Goal: Information Seeking & Learning: Learn about a topic

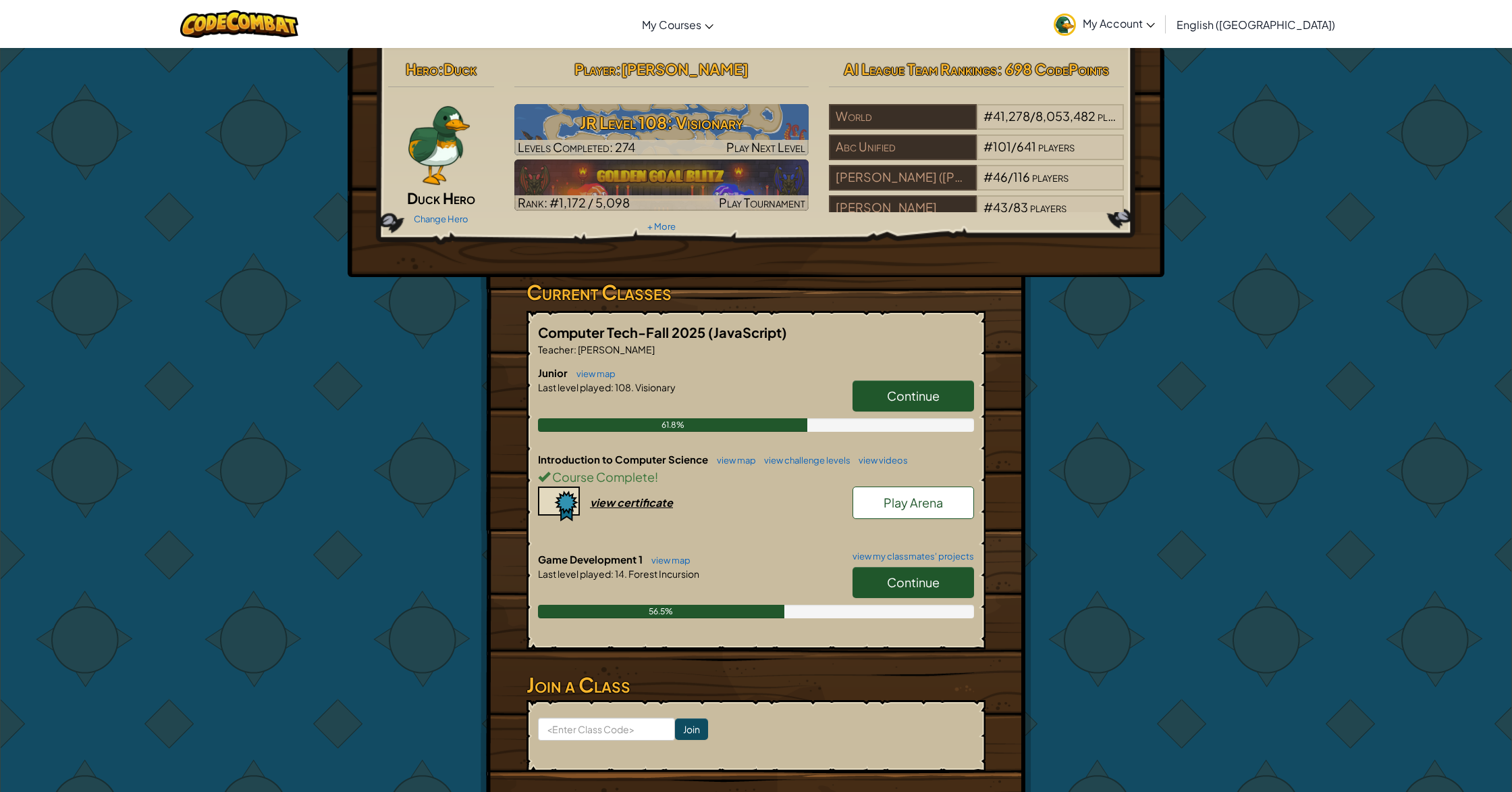
click at [939, 577] on span "Continue" at bounding box center [914, 582] width 53 height 16
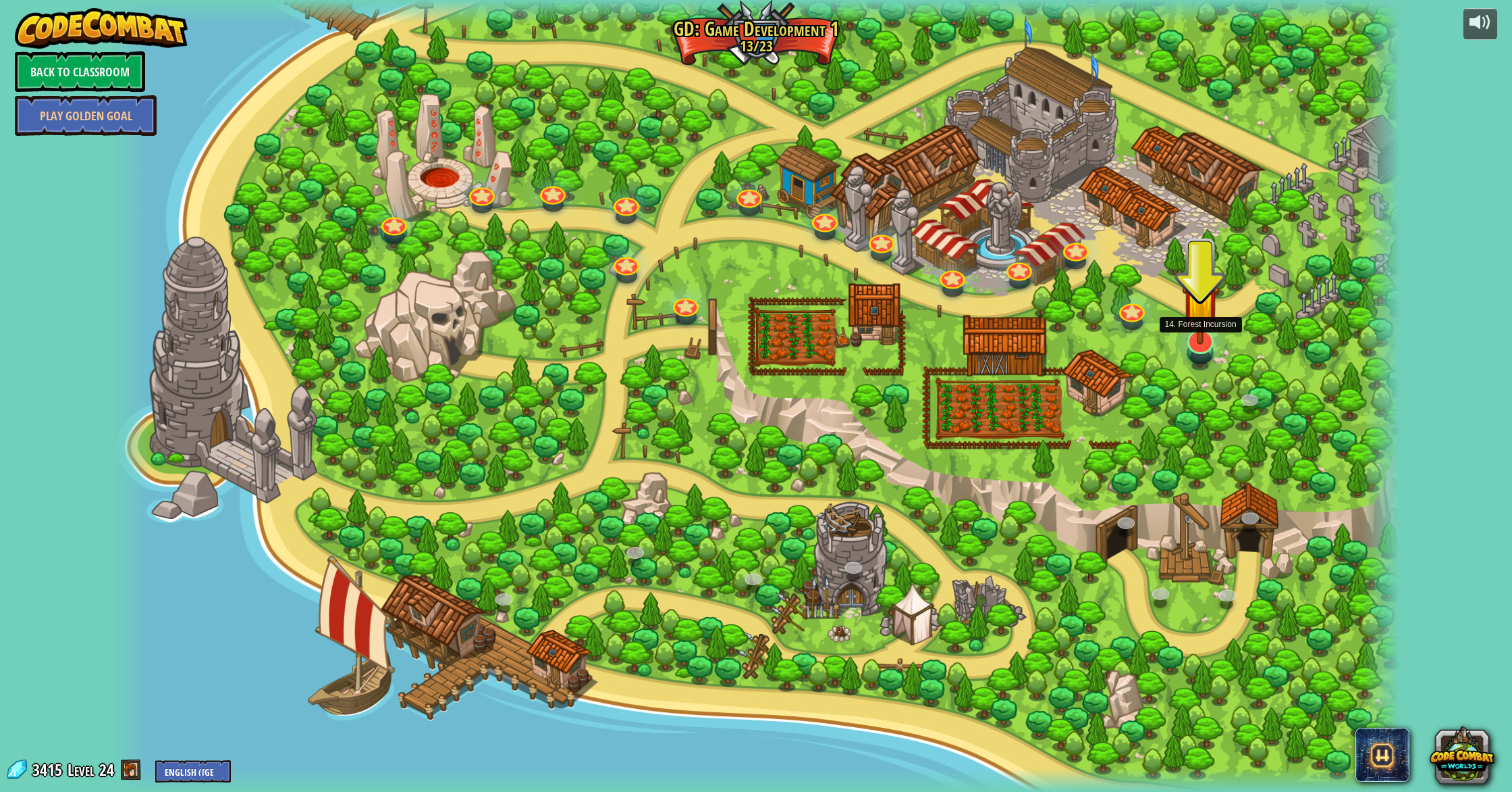
click at [1203, 338] on img at bounding box center [1201, 302] width 37 height 84
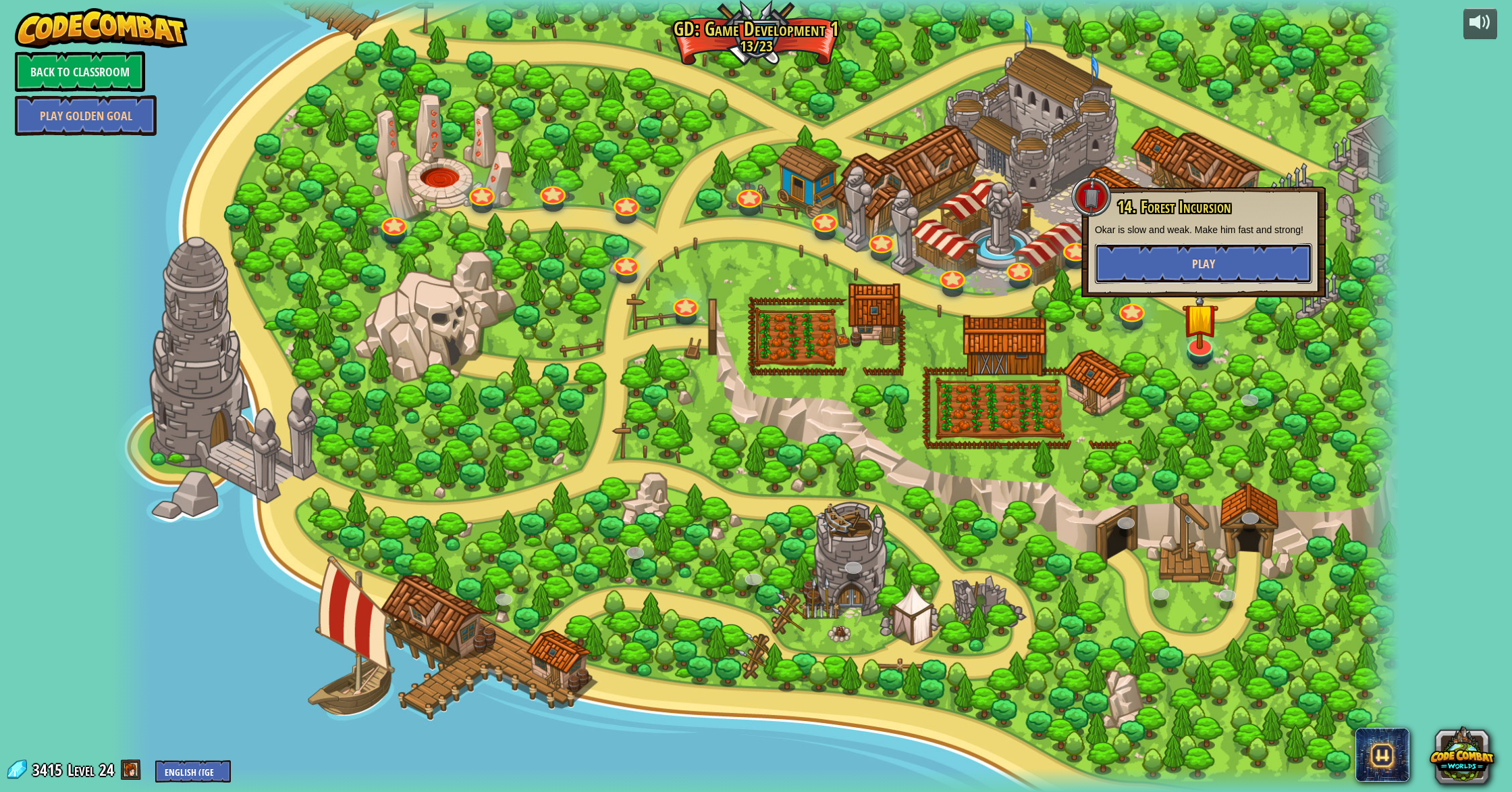
click at [1187, 283] on button "Play" at bounding box center [1203, 263] width 217 height 40
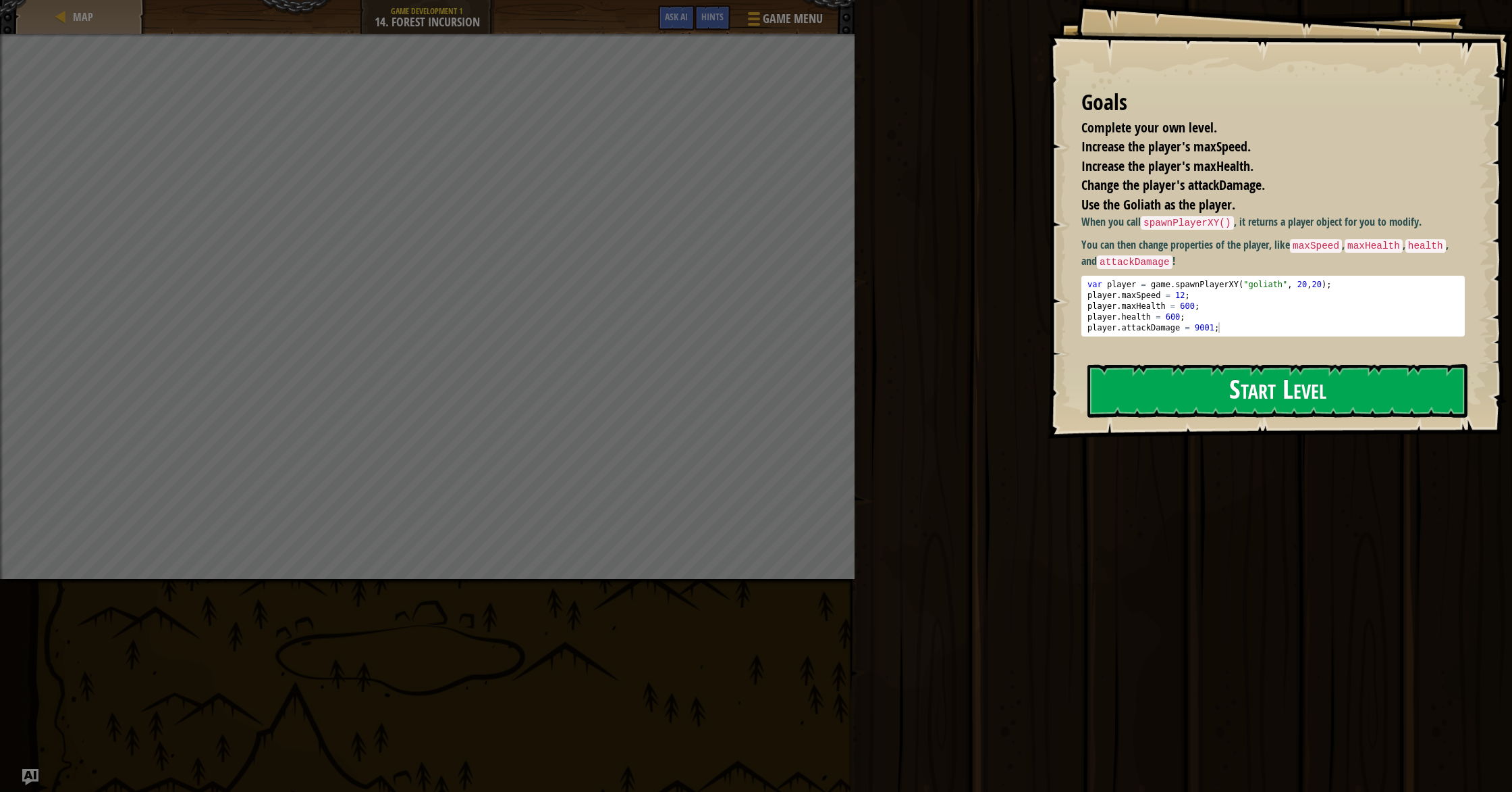
click at [1169, 364] on button "Start Level" at bounding box center [1277, 391] width 380 height 54
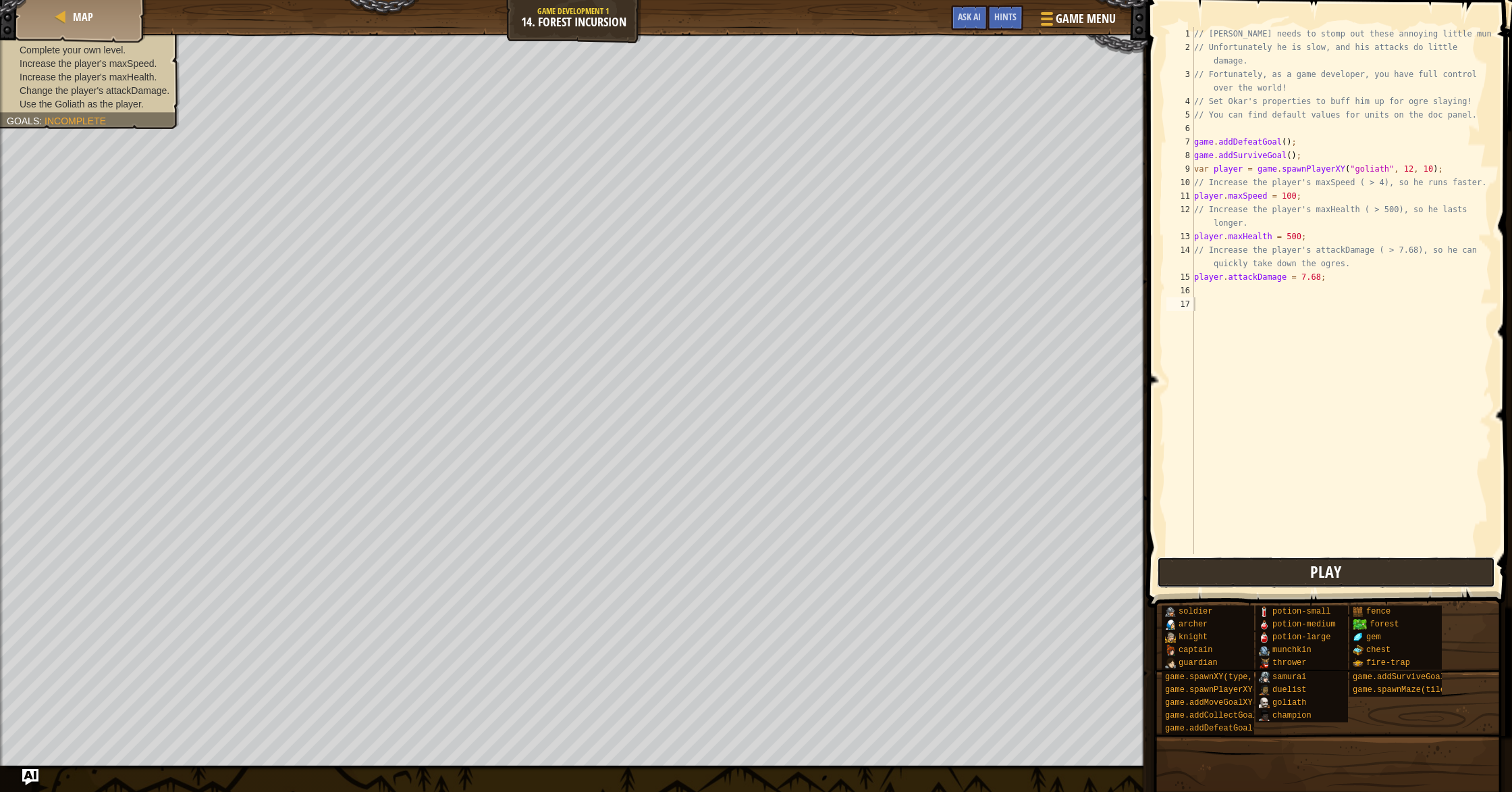
click at [1261, 569] on button "Play" at bounding box center [1326, 571] width 339 height 31
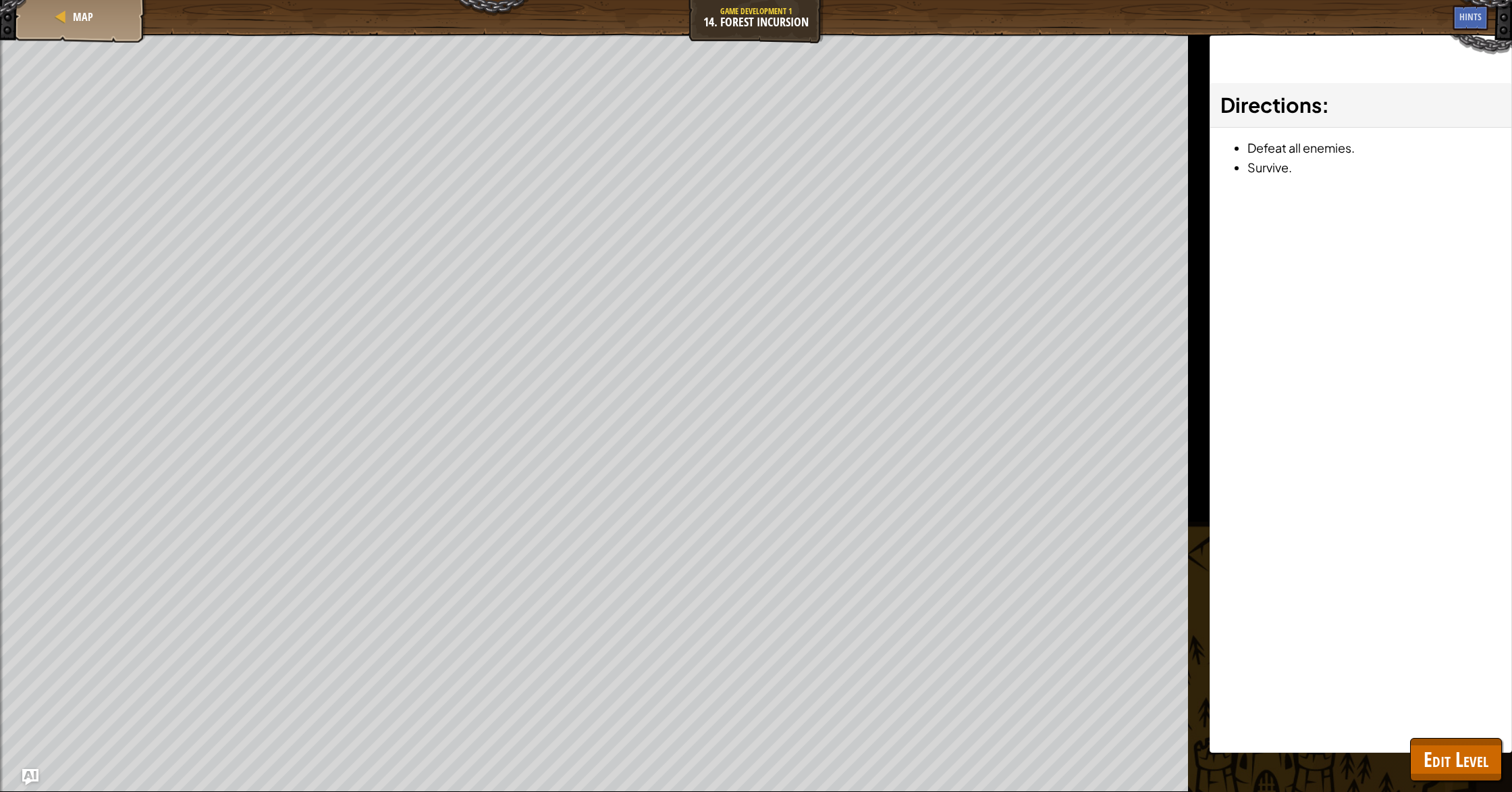
click at [0, 739] on div at bounding box center [2, 422] width 4 height 778
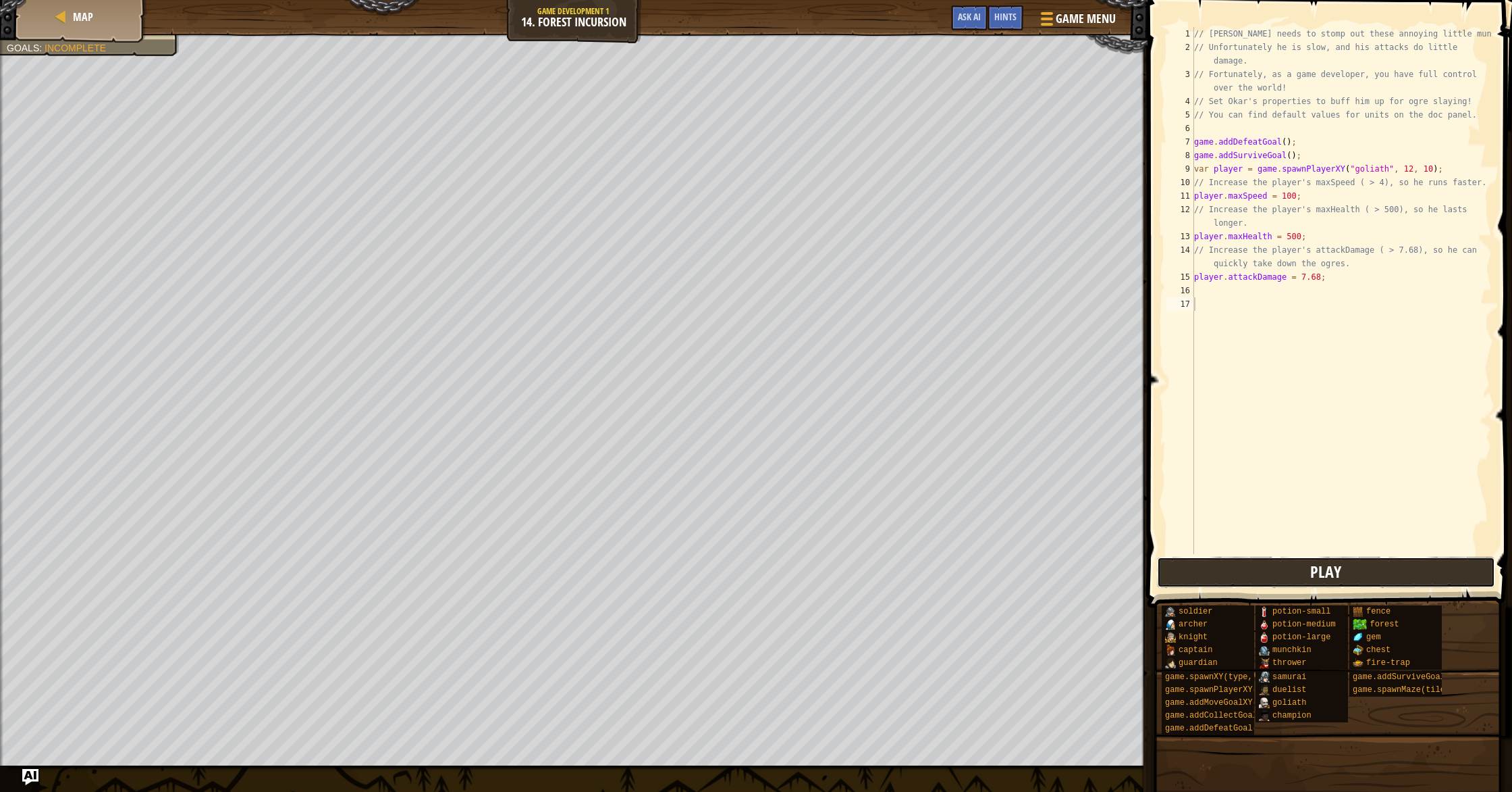
drag, startPoint x: 1202, startPoint y: 571, endPoint x: 1176, endPoint y: 547, distance: 35.4
click at [1201, 570] on button "Play" at bounding box center [1326, 571] width 339 height 31
click at [1297, 199] on div "// [PERSON_NAME] needs to stomp out these annoying little munchkins! // Unfortu…" at bounding box center [1342, 304] width 301 height 554
click at [1319, 281] on div "// [PERSON_NAME] needs to stomp out these annoying little munchkins! // Unfortu…" at bounding box center [1342, 304] width 301 height 554
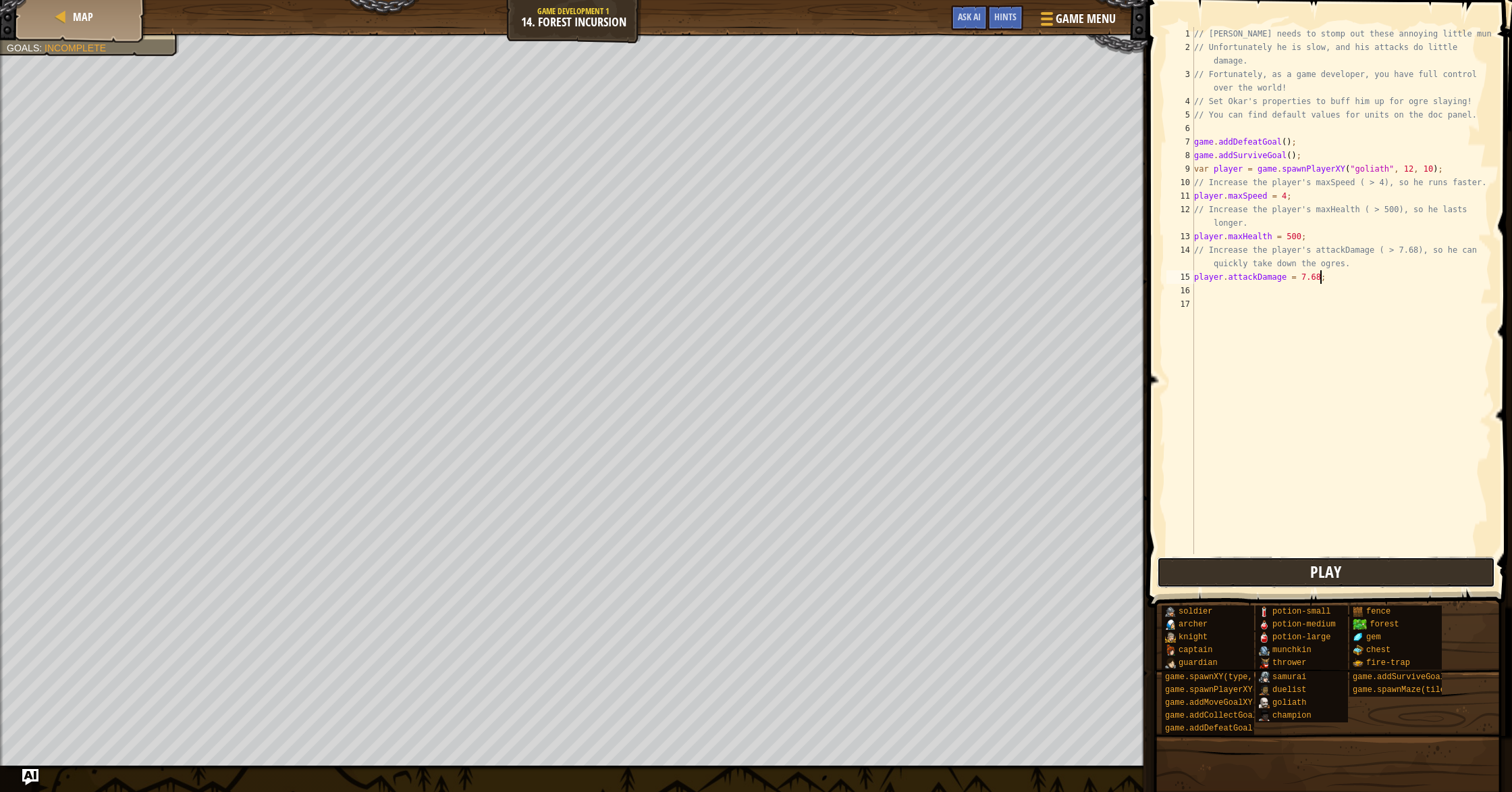
click at [1304, 576] on button "Play" at bounding box center [1326, 571] width 339 height 31
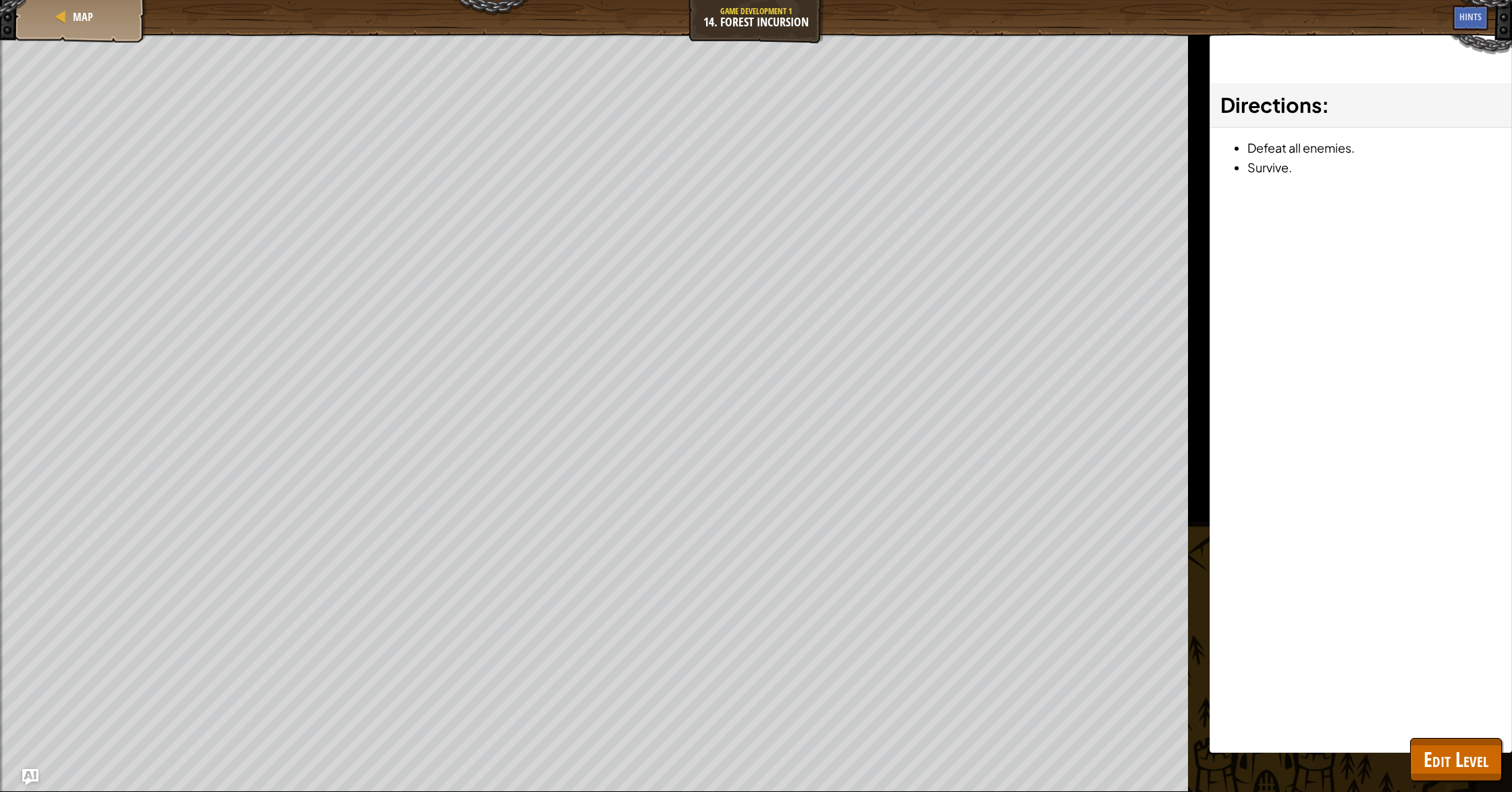
click at [0, 495] on div at bounding box center [2, 422] width 4 height 778
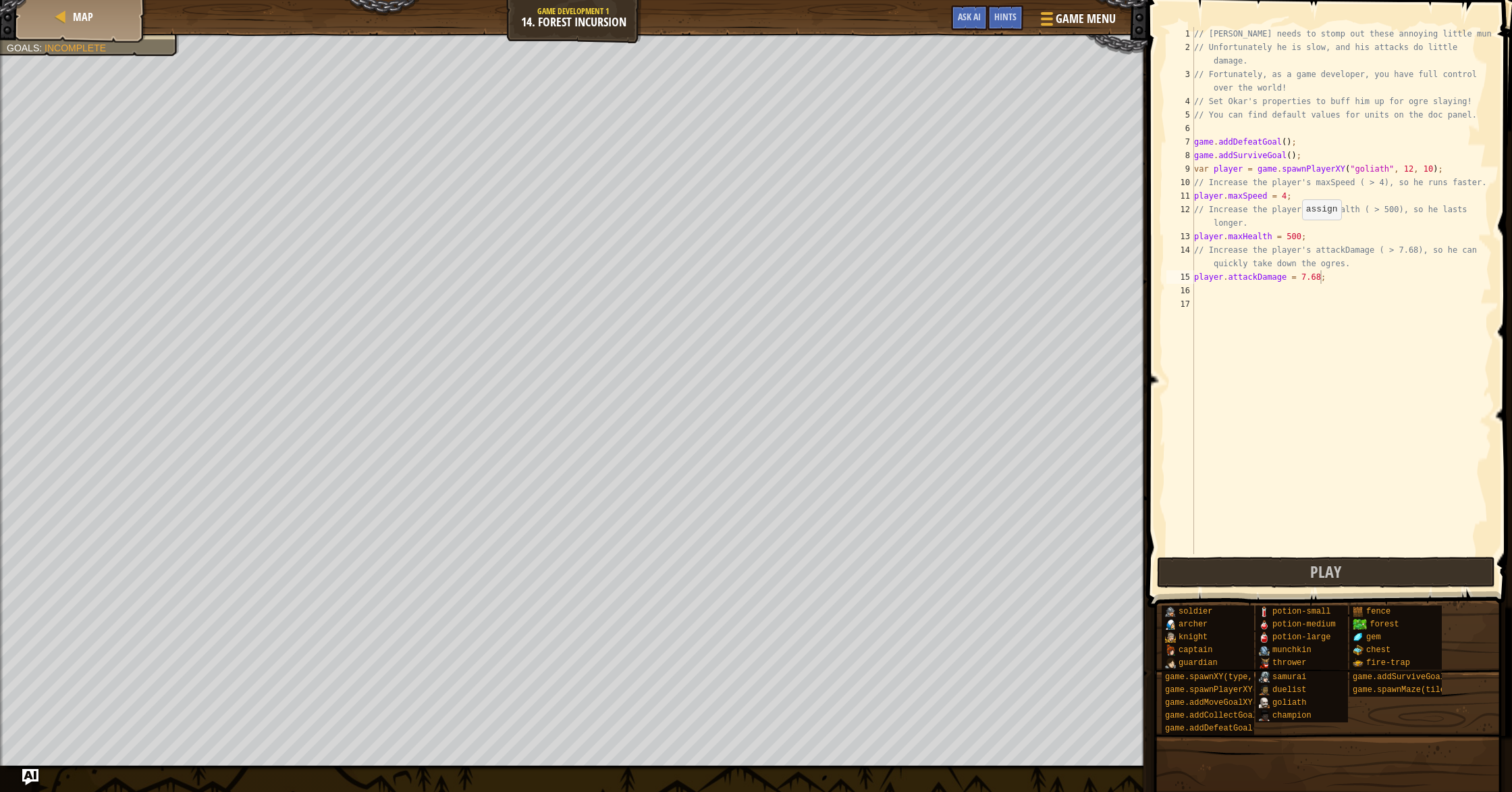
click at [1296, 232] on div "// [PERSON_NAME] needs to stomp out these annoying little munchkins! // Unfortu…" at bounding box center [1342, 304] width 301 height 554
click at [1288, 195] on div "// [PERSON_NAME] needs to stomp out these annoying little munchkins! // Unfortu…" at bounding box center [1342, 304] width 301 height 554
click at [1311, 564] on button "Play" at bounding box center [1326, 571] width 339 height 31
click at [1299, 238] on div "// [PERSON_NAME] needs to stomp out these annoying little munchkins! // Unfortu…" at bounding box center [1342, 304] width 301 height 554
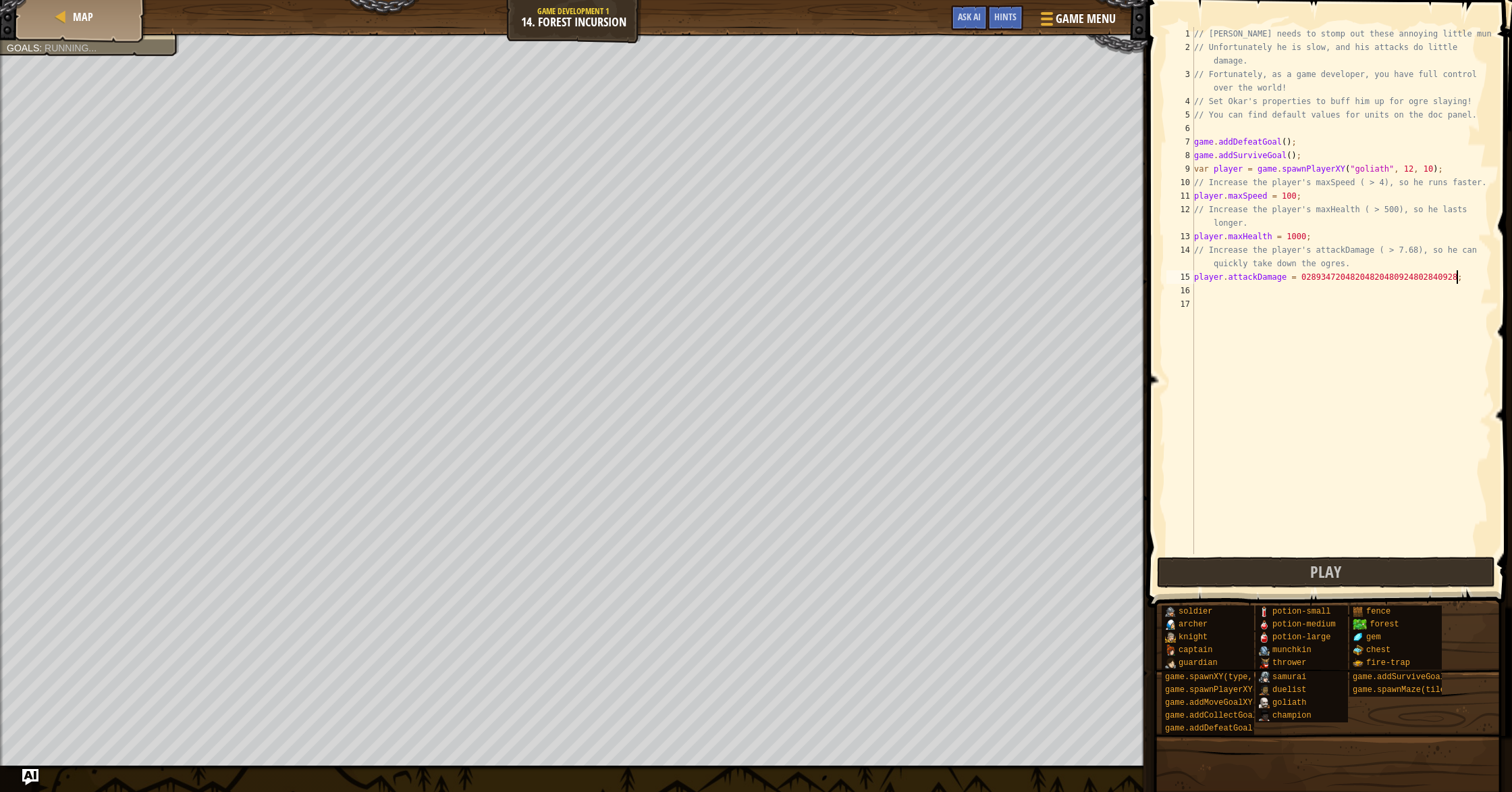
scroll to position [6, 22]
click at [1297, 202] on div "// [PERSON_NAME] needs to stomp out these annoying little munchkins! // Unfortu…" at bounding box center [1342, 304] width 301 height 554
type textarea "player.maxSpeed = 219834728934729842;"
click at [1294, 568] on button "Play" at bounding box center [1326, 571] width 339 height 31
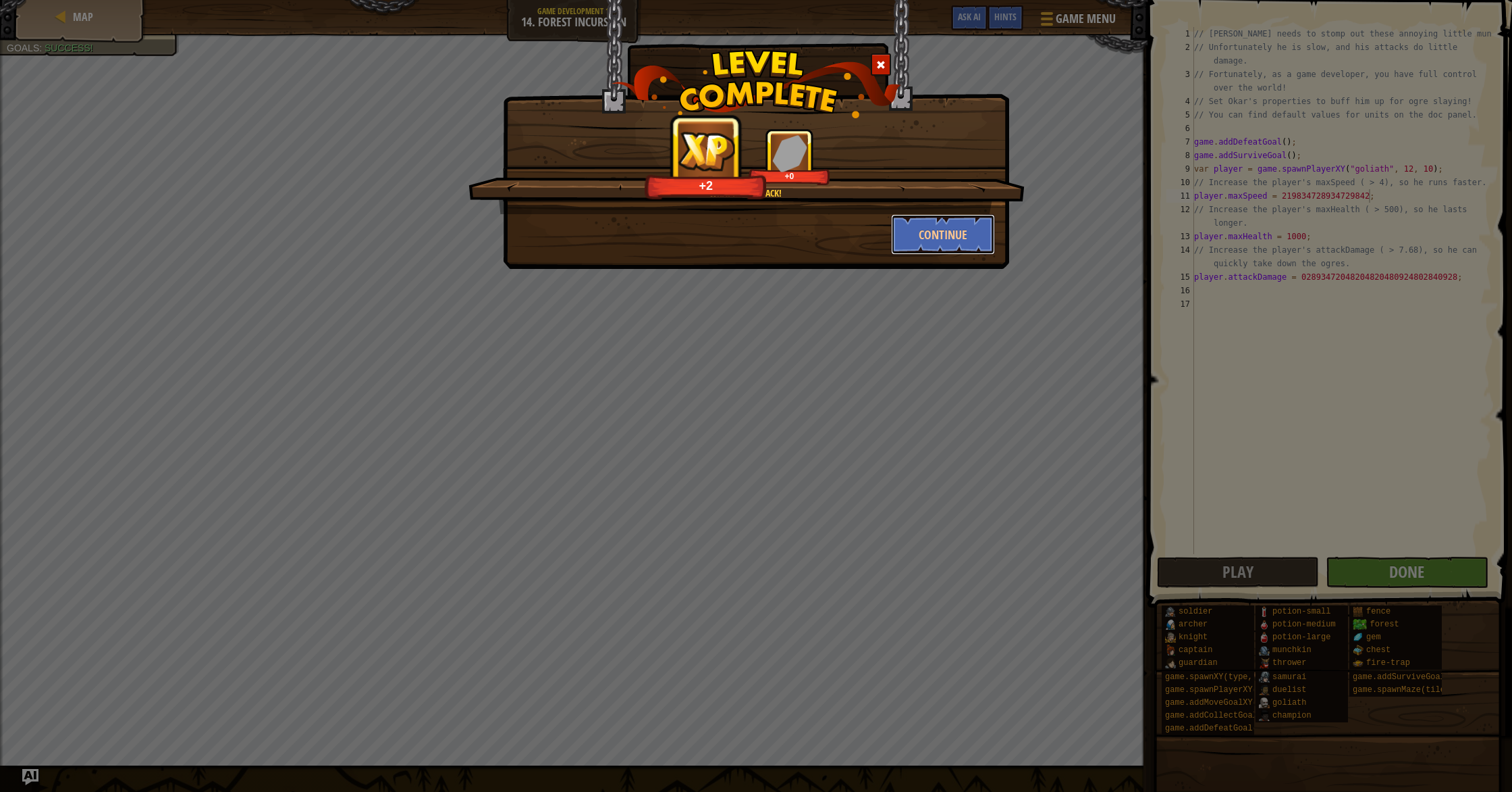
drag, startPoint x: 953, startPoint y: 239, endPoint x: 1022, endPoint y: 311, distance: 99.7
click at [954, 239] on button "Continue" at bounding box center [943, 234] width 105 height 40
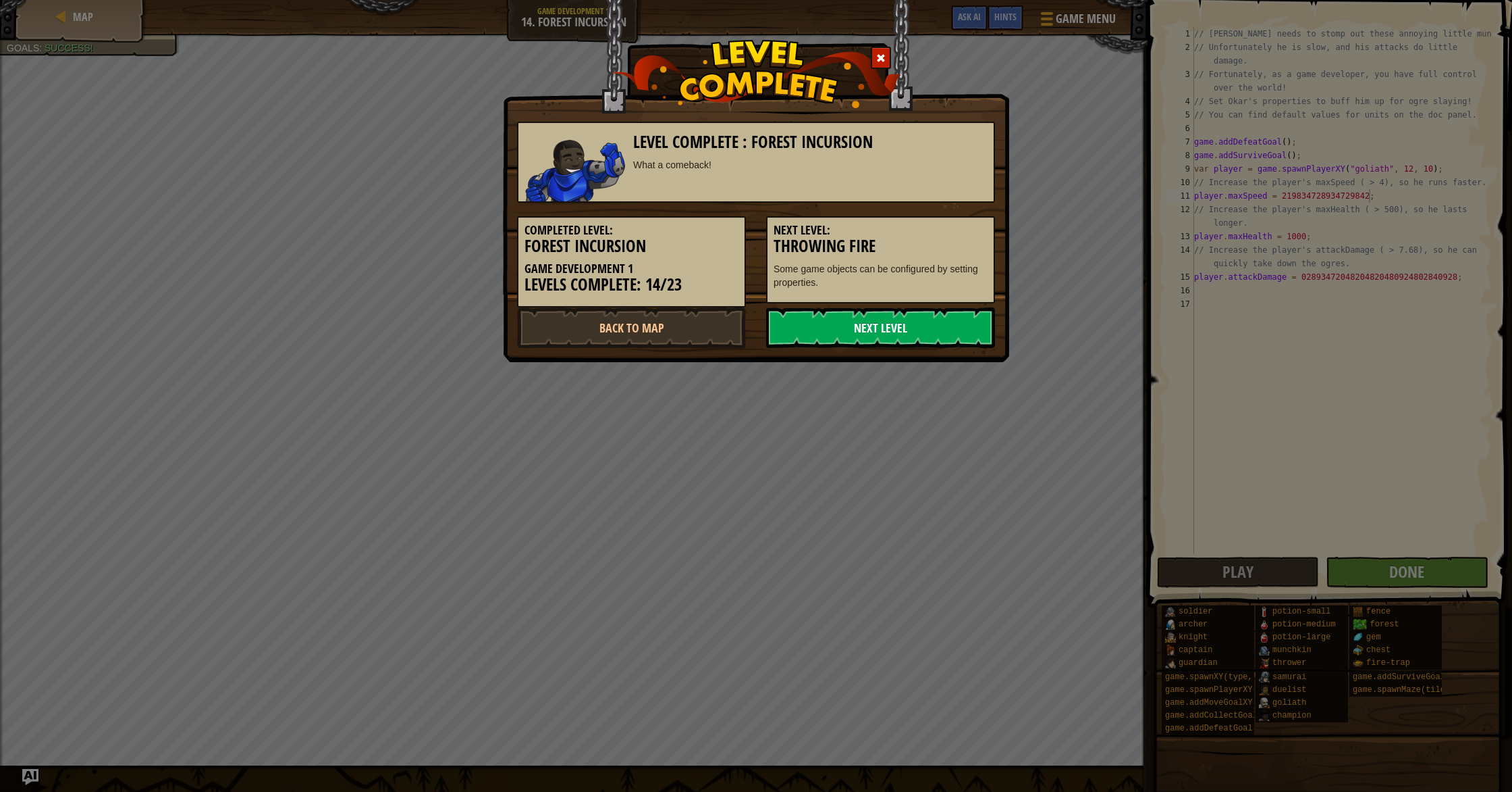
click at [946, 318] on link "Next Level" at bounding box center [880, 327] width 229 height 40
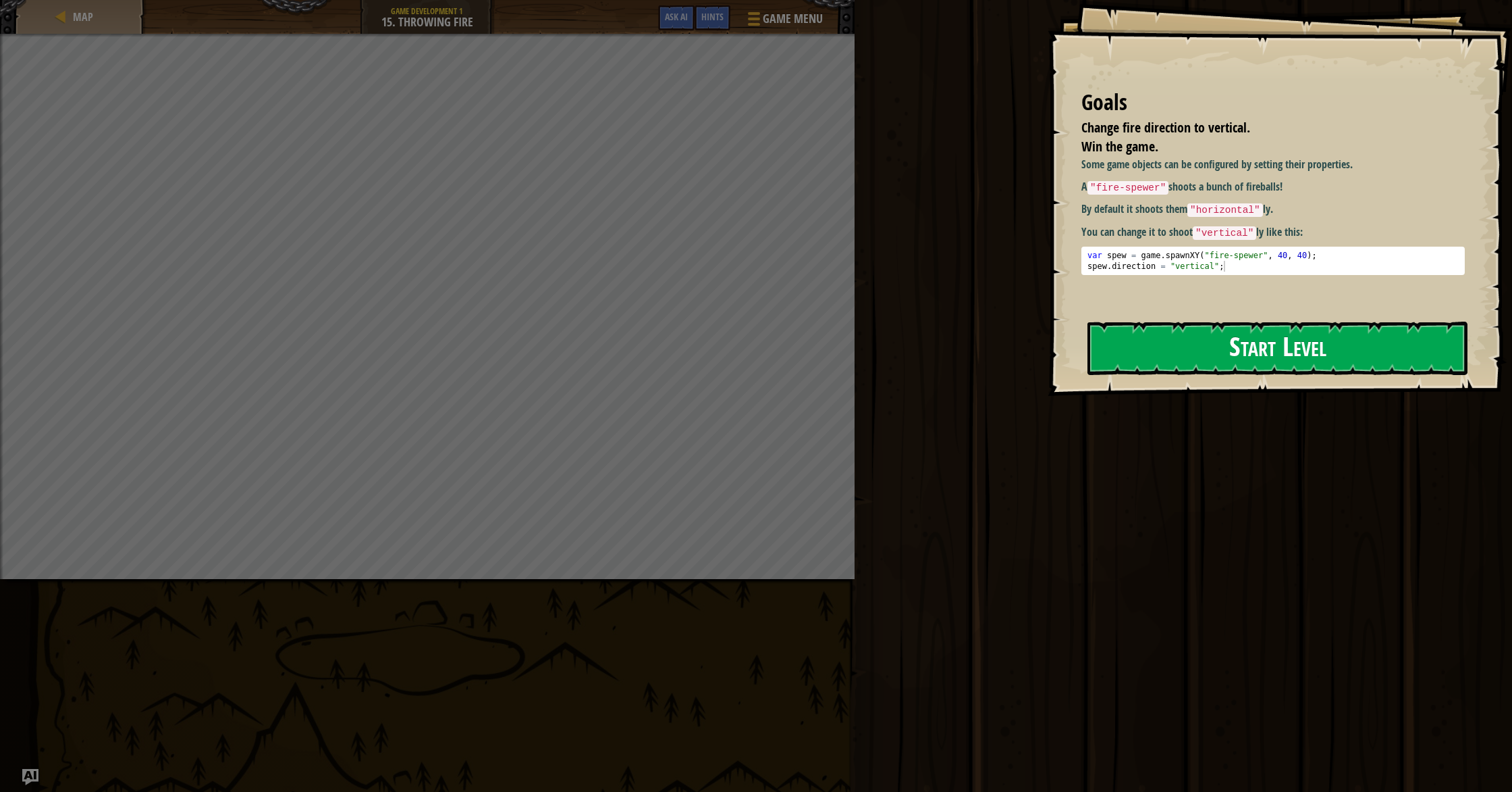
click at [1340, 350] on button "Start Level" at bounding box center [1277, 348] width 380 height 54
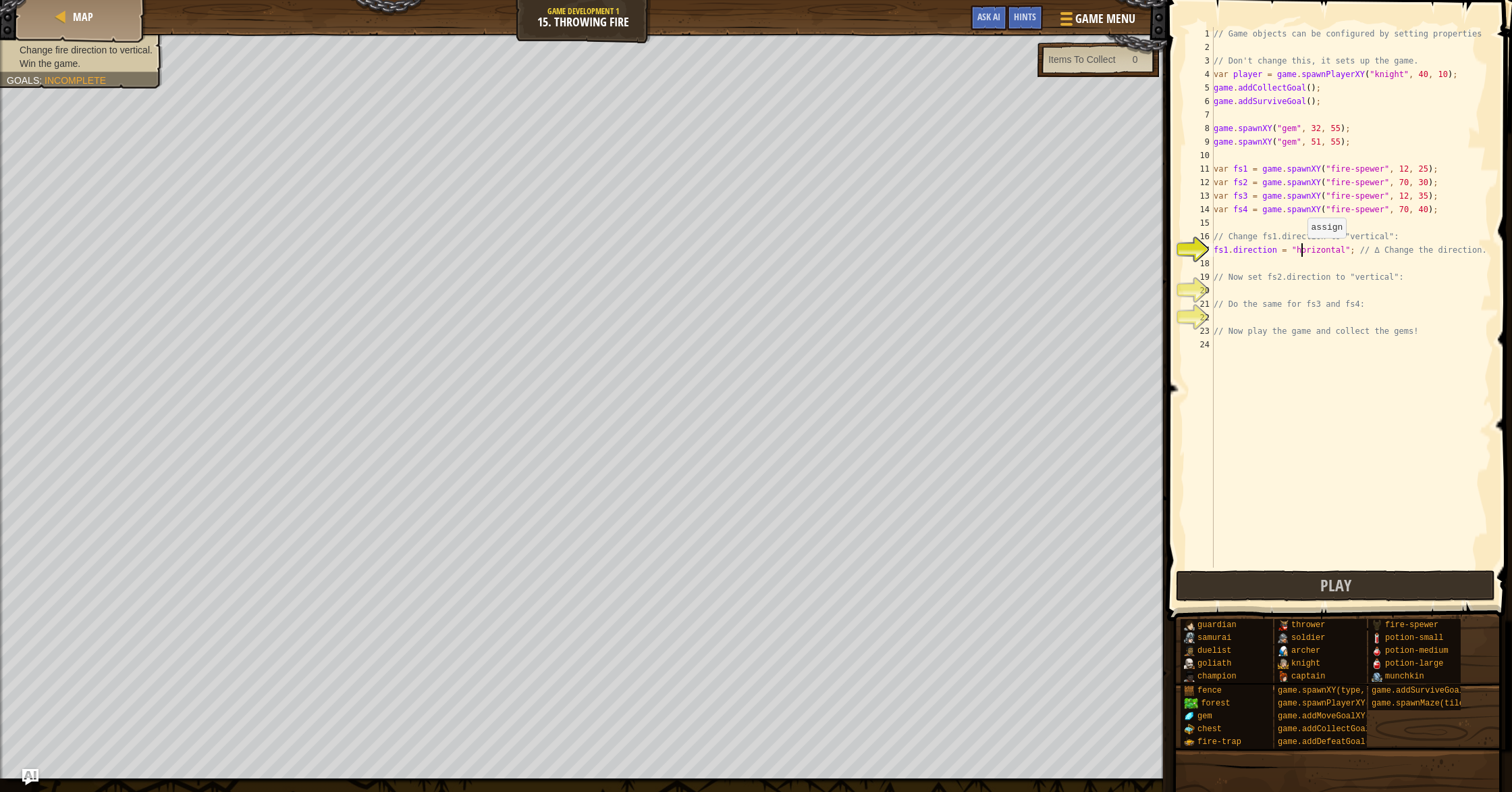
click at [1301, 251] on div "// Game objects can be configured by setting properties // Don't change this, i…" at bounding box center [1351, 311] width 281 height 568
click at [1228, 251] on div "// Game objects can be configured by setting properties // Don't change this, i…" at bounding box center [1351, 311] width 281 height 568
click at [1342, 253] on div "// Game objects can be configured by setting properties // Don't change this, i…" at bounding box center [1351, 311] width 281 height 568
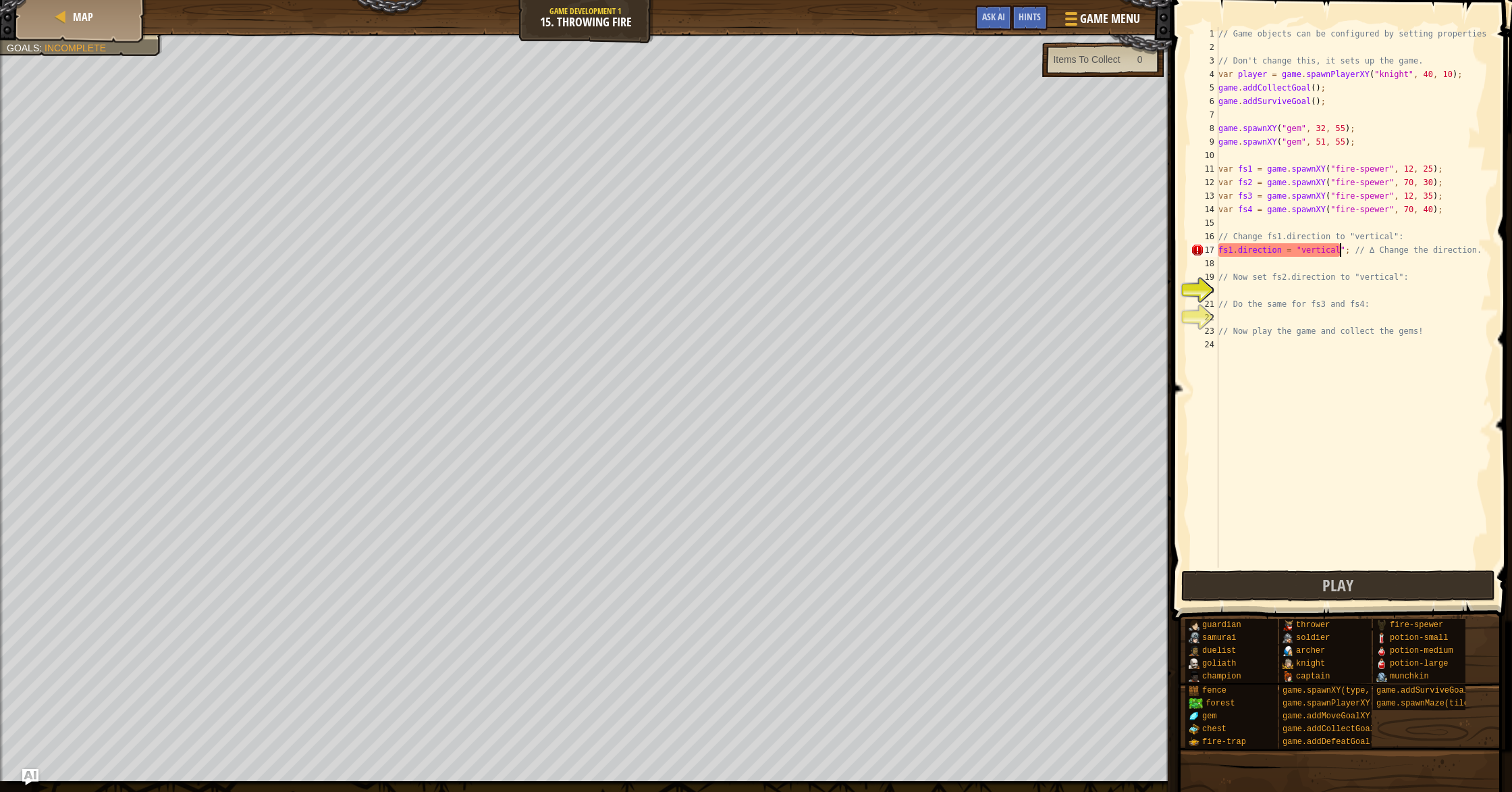
scroll to position [6, 11]
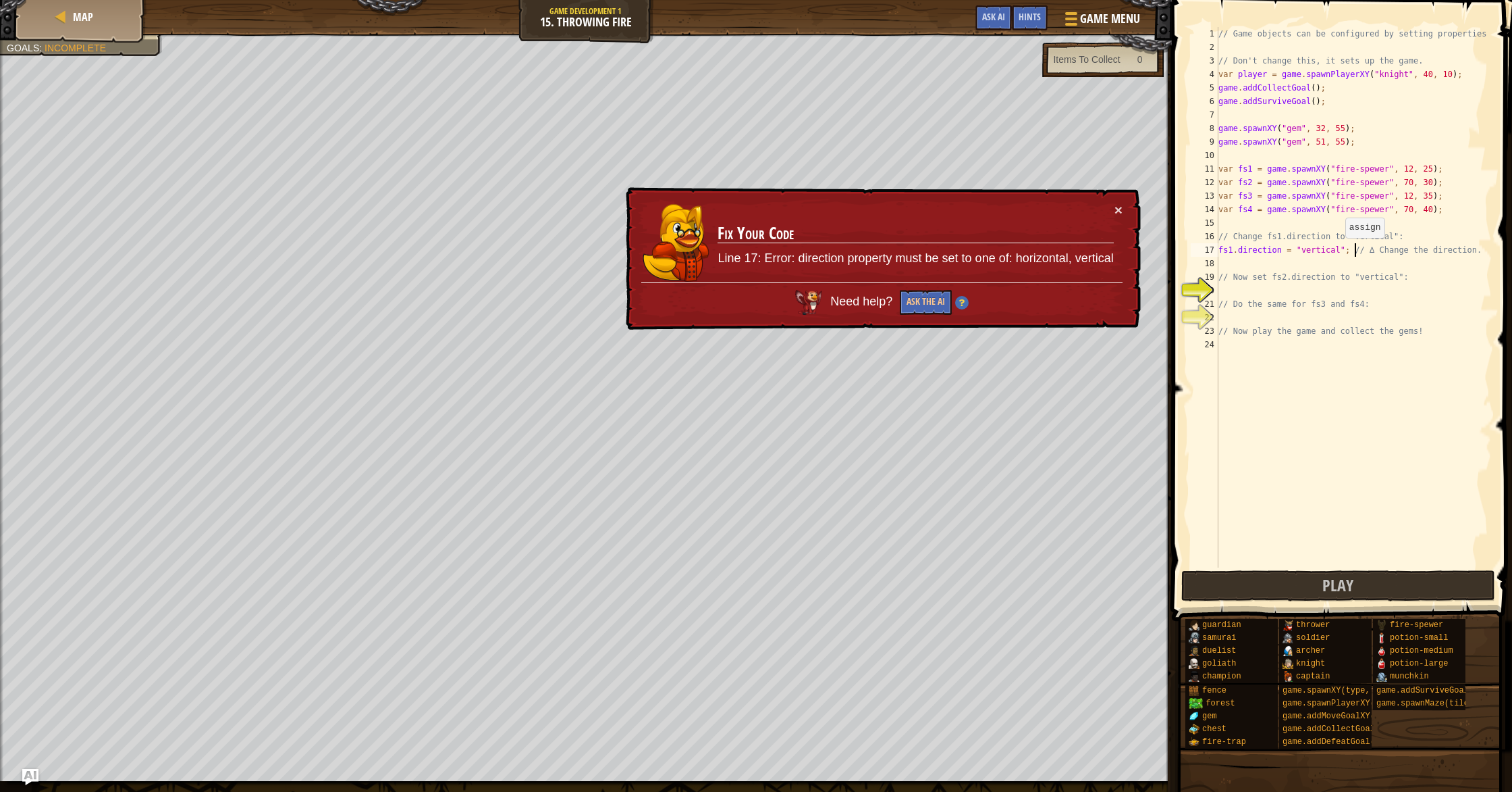
click at [1339, 252] on div "// Game objects can be configured by setting properties // Don't change this, i…" at bounding box center [1354, 311] width 276 height 568
drag, startPoint x: 1355, startPoint y: 234, endPoint x: 1391, endPoint y: 252, distance: 40.2
click at [1390, 243] on div "// Game objects can be configured by setting properties // Don't change this, i…" at bounding box center [1354, 311] width 276 height 568
type textarea "// Change fs1.direction to "vertical":"
click at [1395, 340] on div "// Game objects can be configured by setting properties // Don't change this, i…" at bounding box center [1354, 311] width 276 height 568
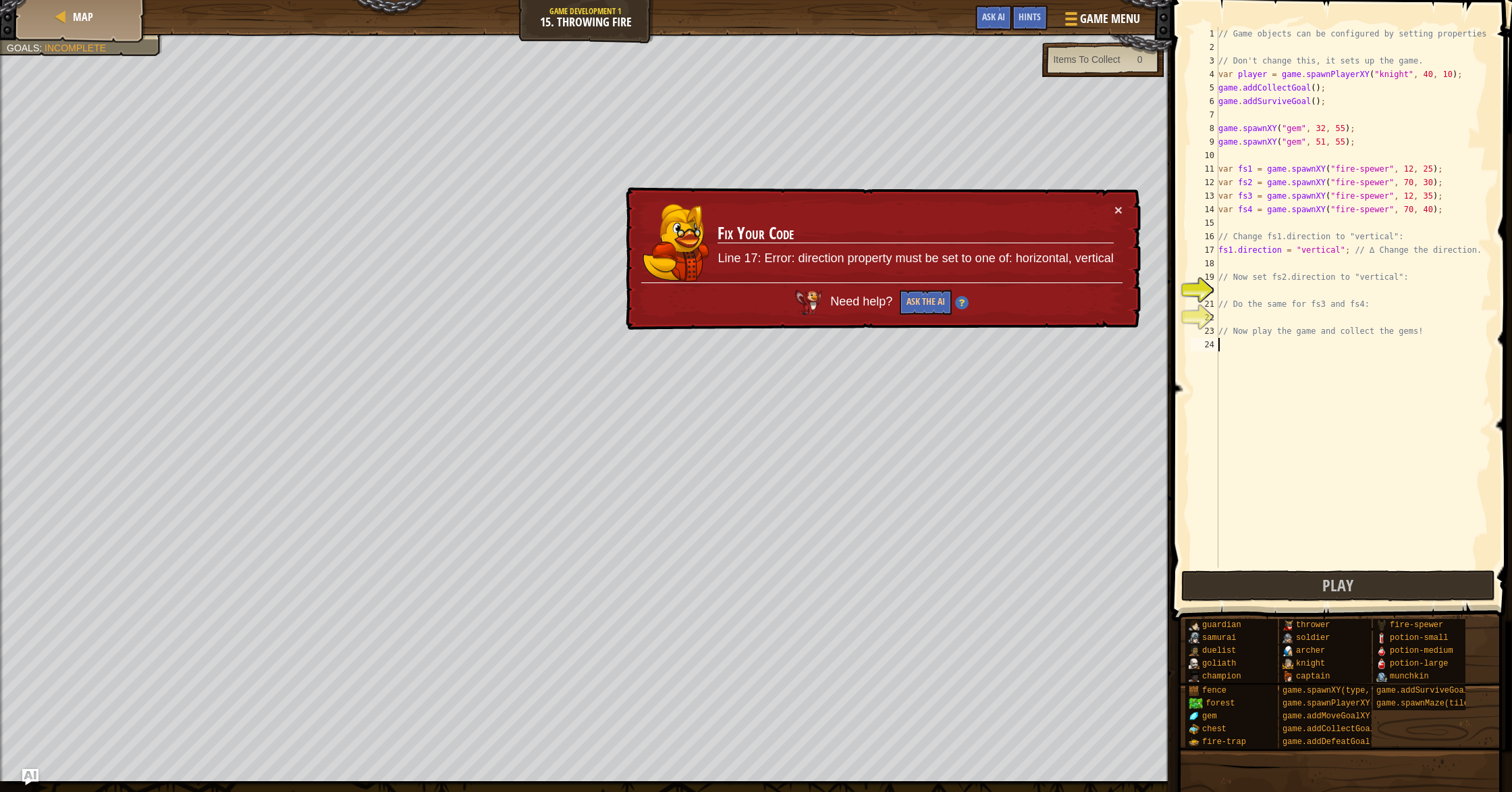
scroll to position [6, 0]
click at [1370, 351] on div "// Game objects can be configured by setting properties // Don't change this, i…" at bounding box center [1354, 311] width 276 height 568
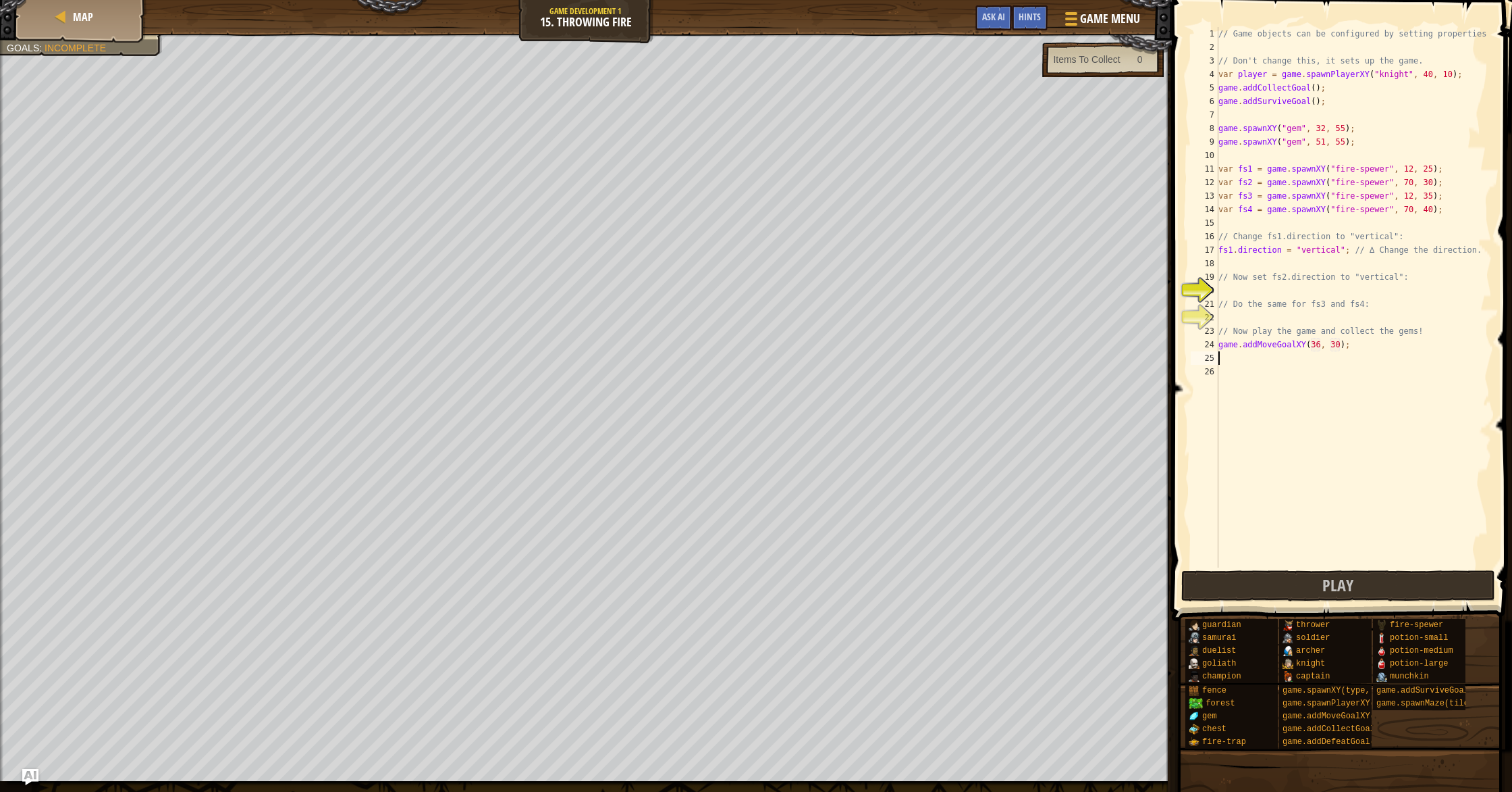
type textarea "game.addMoveGoalXY(36, 30);"
click at [1511, 350] on span at bounding box center [1343, 290] width 351 height 661
click at [1454, 335] on div "// Game objects can be configured by setting properties // Don't change this, i…" at bounding box center [1354, 311] width 276 height 568
drag, startPoint x: 1354, startPoint y: 344, endPoint x: 1223, endPoint y: 348, distance: 131.1
click at [1223, 348] on div "// Game objects can be configured by setting properties // Don't change this, i…" at bounding box center [1354, 311] width 276 height 568
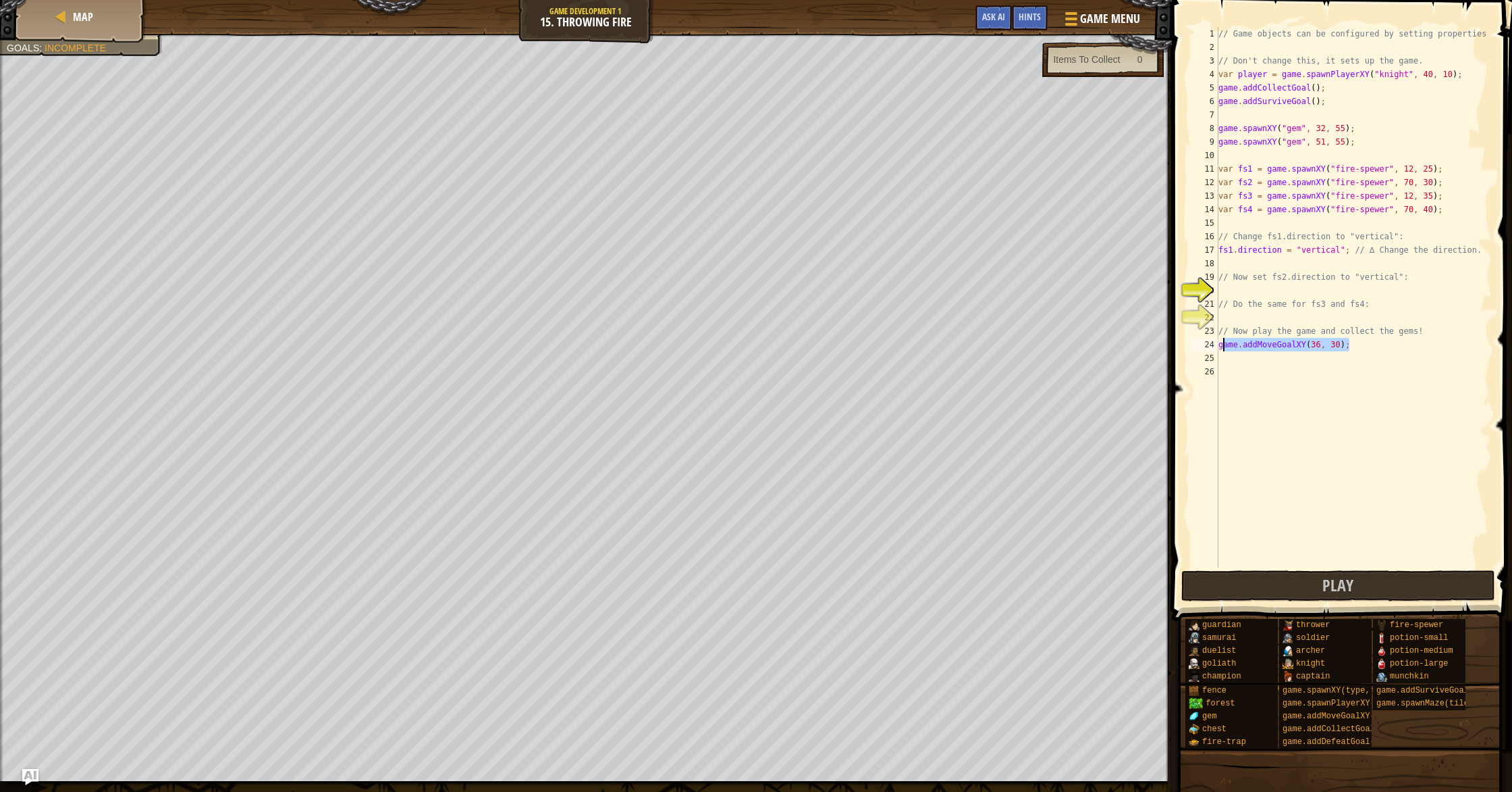
type textarea "g"
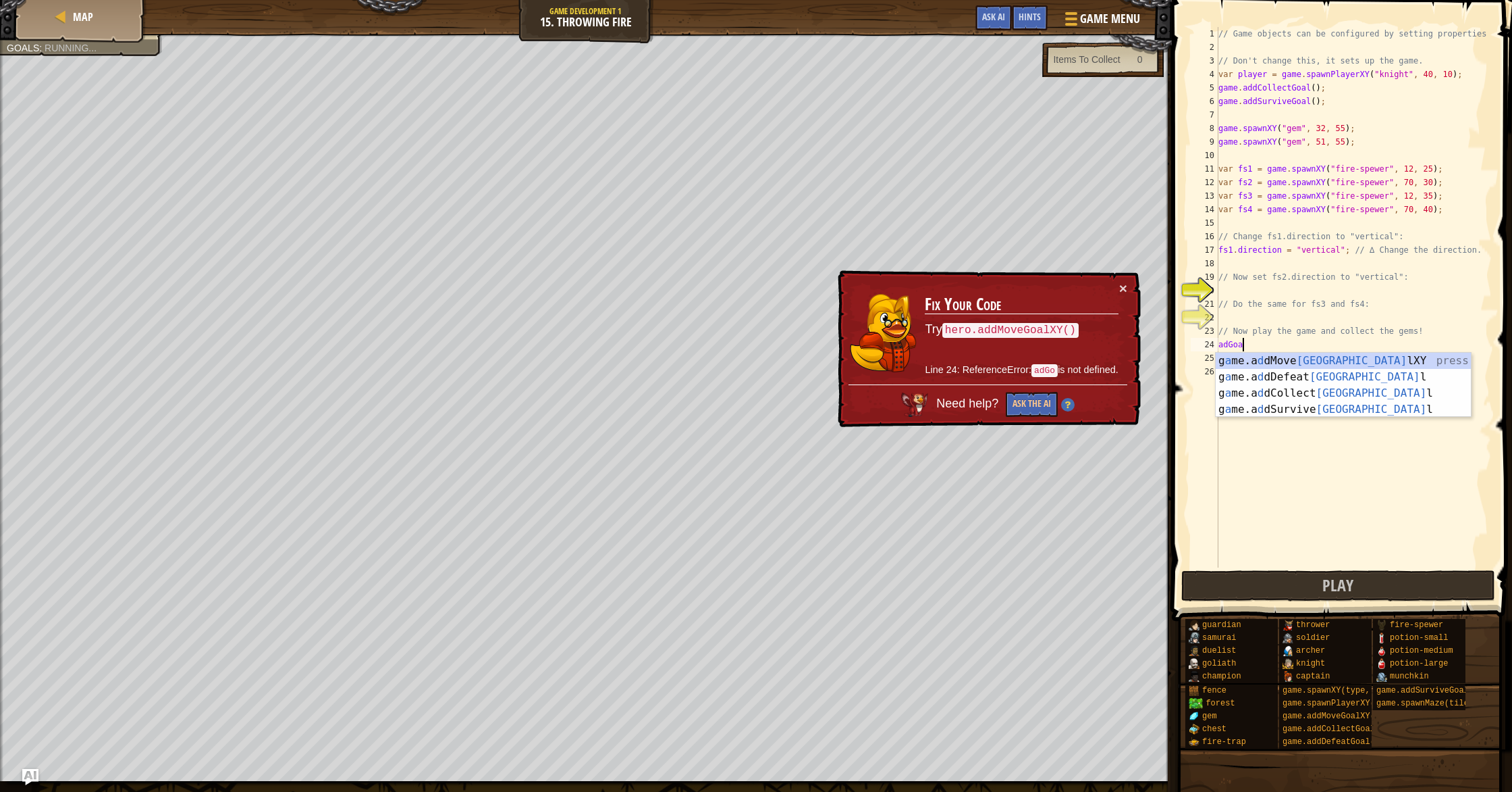
scroll to position [6, 2]
type textarea "adGoal"
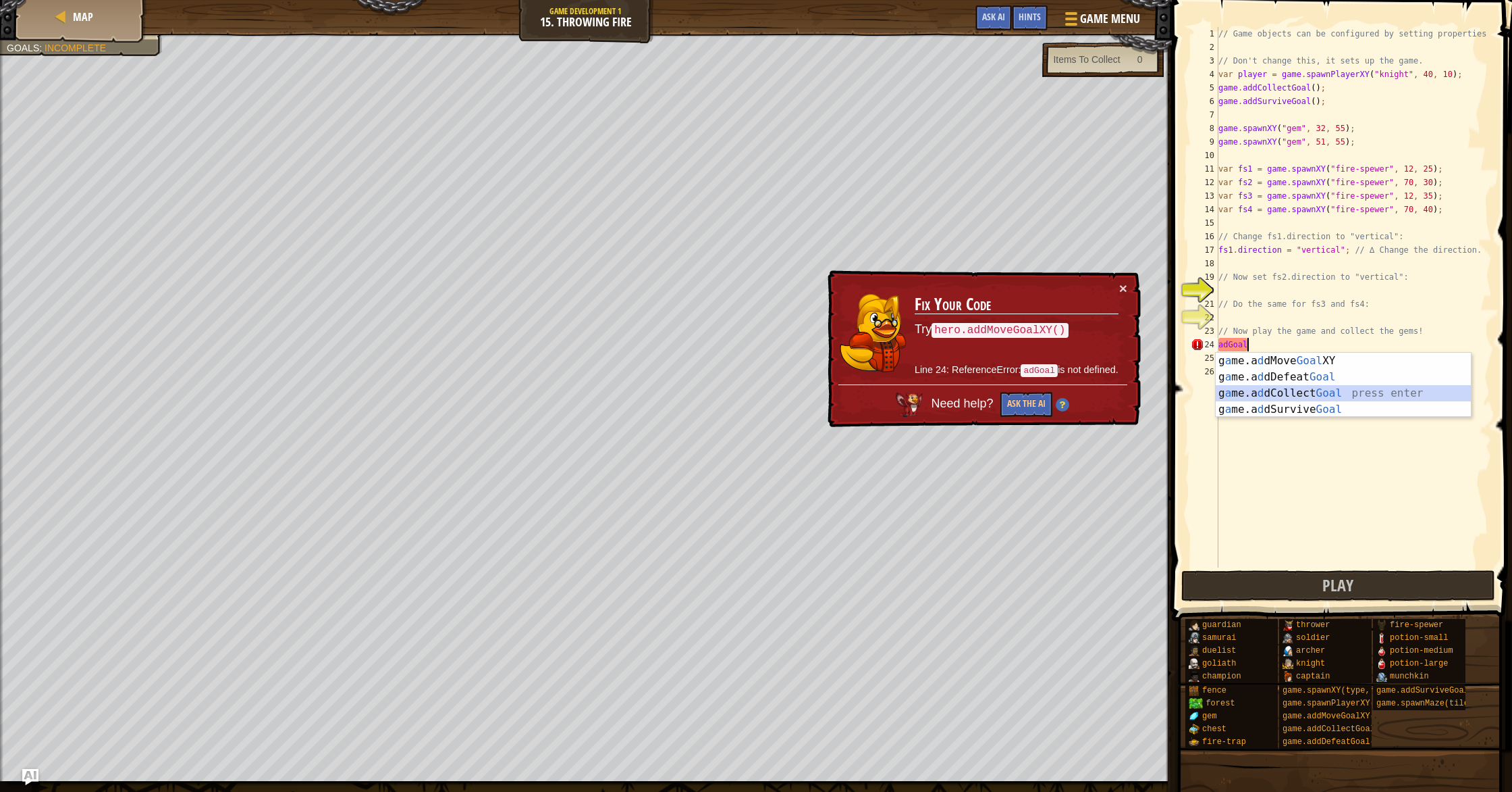
scroll to position [6, 0]
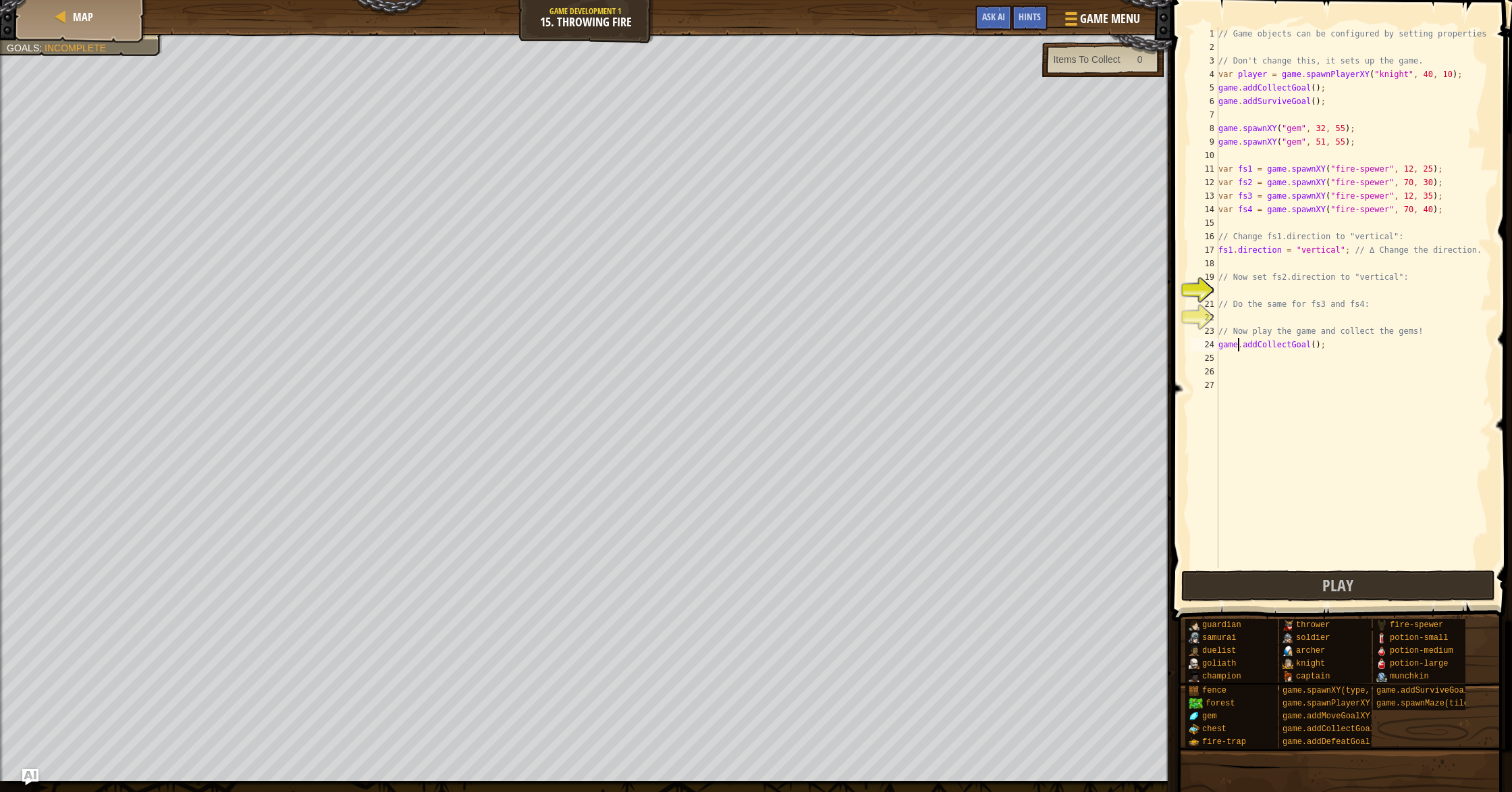
click at [1316, 342] on div "// Game objects can be configured by setting properties // Don't change this, i…" at bounding box center [1354, 311] width 276 height 568
type textarea "game.addCollectGoal(2);"
click at [1317, 577] on button "Play" at bounding box center [1339, 585] width 315 height 31
click at [1296, 584] on button "Play" at bounding box center [1339, 585] width 315 height 31
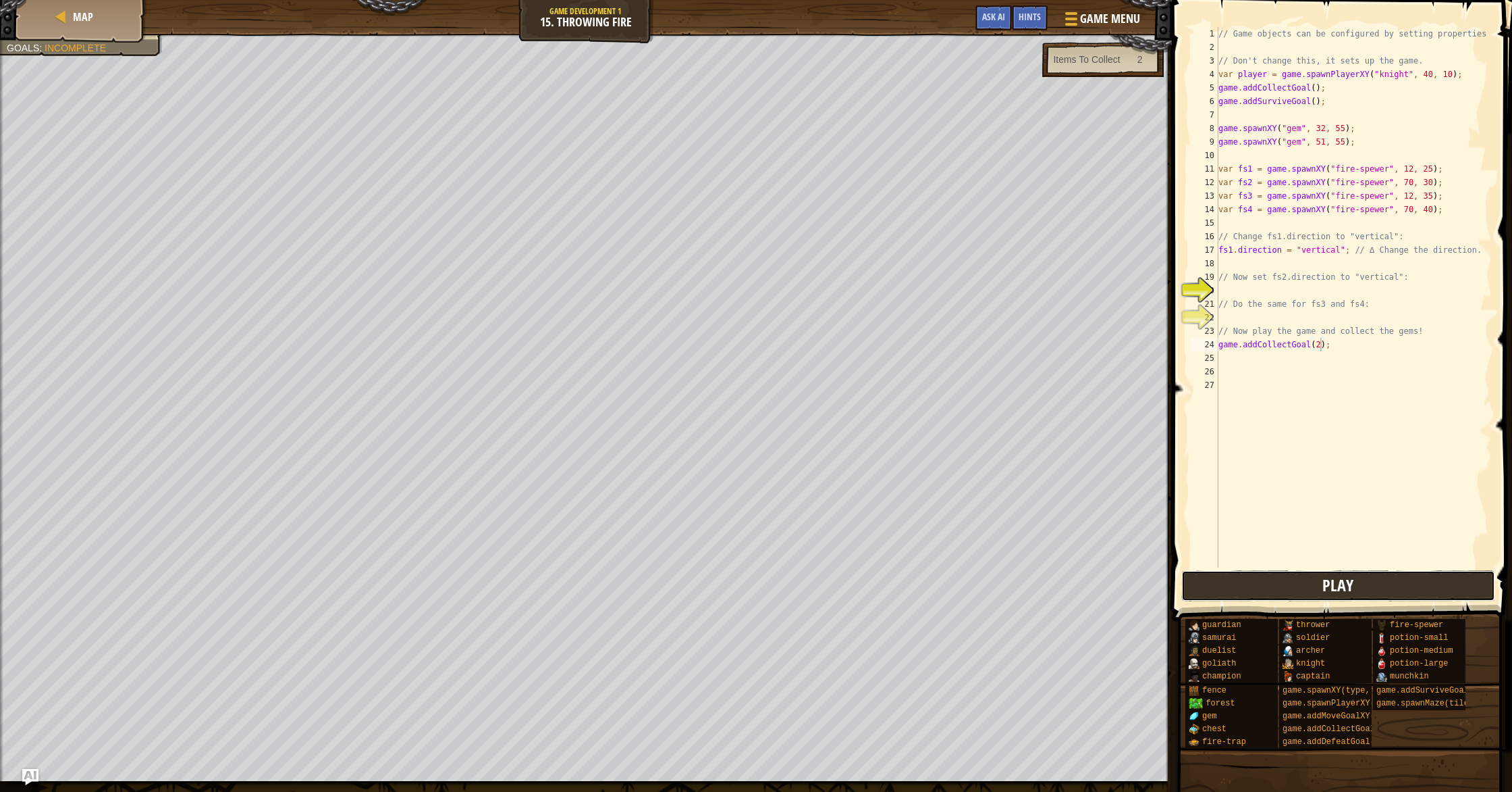
click at [1390, 585] on button "Play" at bounding box center [1339, 585] width 315 height 31
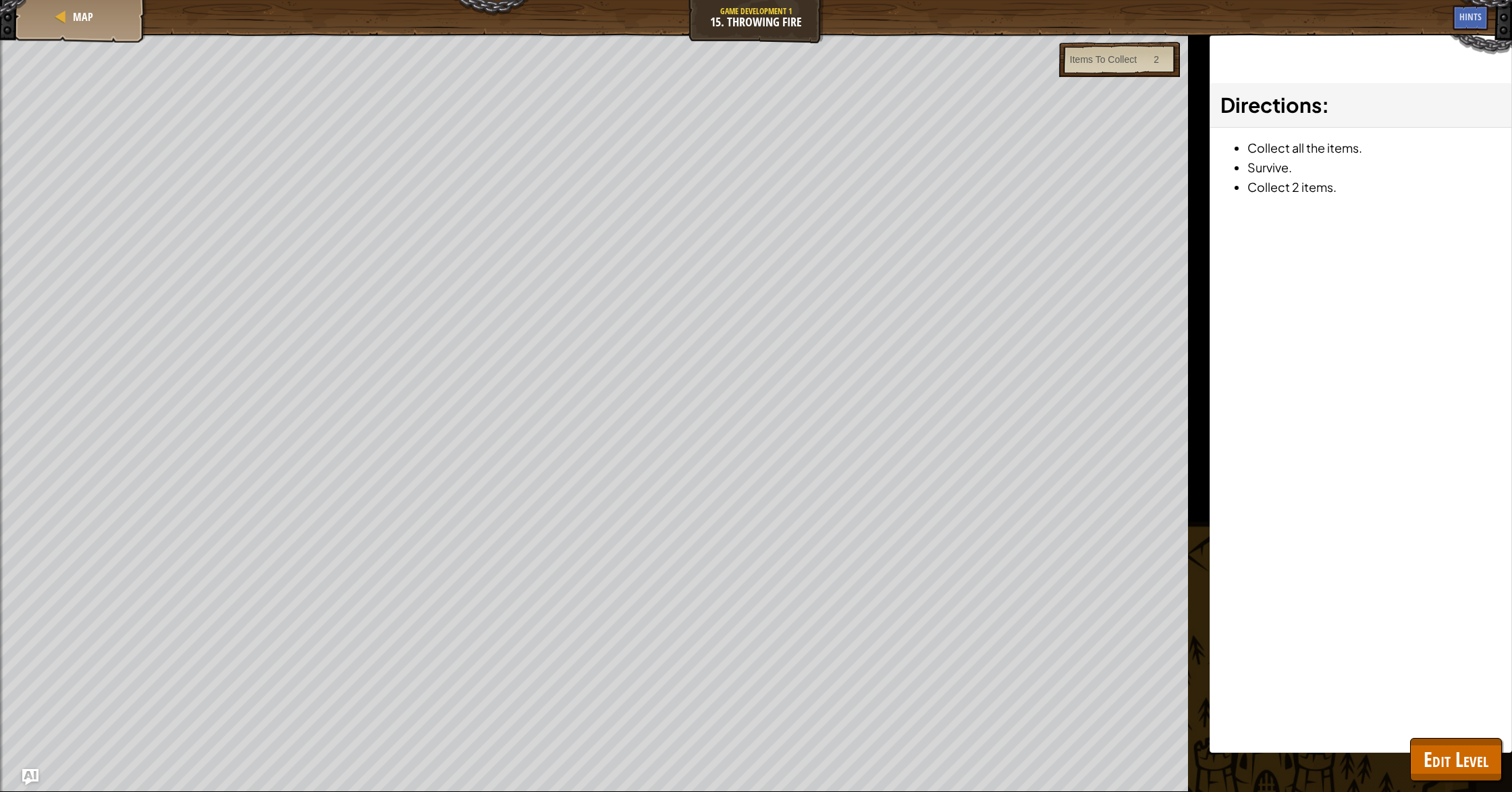
drag, startPoint x: 1389, startPoint y: 585, endPoint x: 1333, endPoint y: 590, distance: 56.2
click at [1388, 585] on div "Directions : Collect all the items. Survive. Collect 2 items." at bounding box center [1361, 393] width 303 height 717
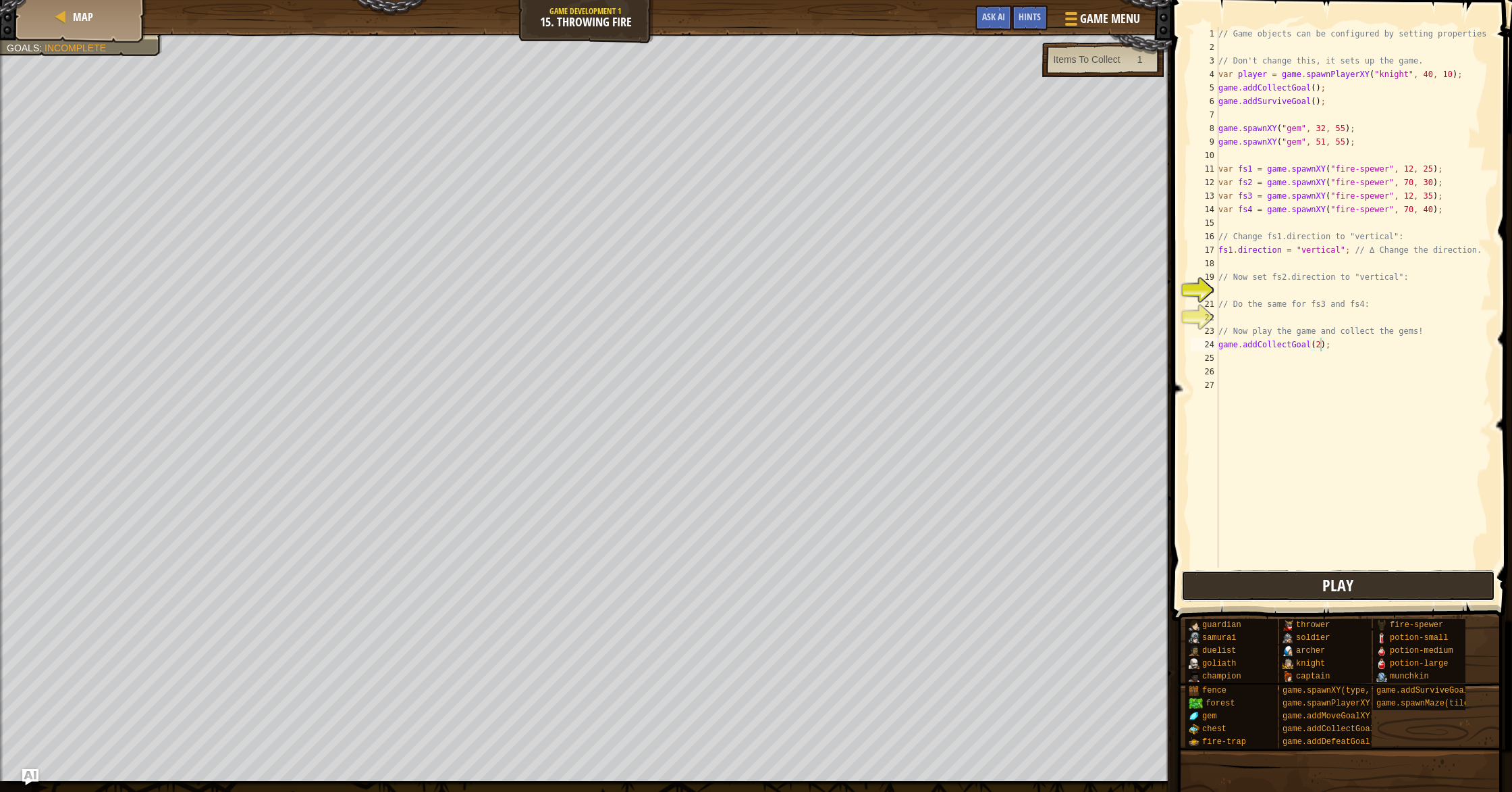
click at [1326, 596] on button "Play" at bounding box center [1339, 585] width 315 height 31
click at [1320, 583] on button "Play" at bounding box center [1339, 585] width 315 height 31
click at [1368, 564] on div "// Game objects can be configured by setting properties // Don't change this, i…" at bounding box center [1354, 311] width 276 height 568
click at [1355, 580] on button "Play" at bounding box center [1339, 585] width 315 height 31
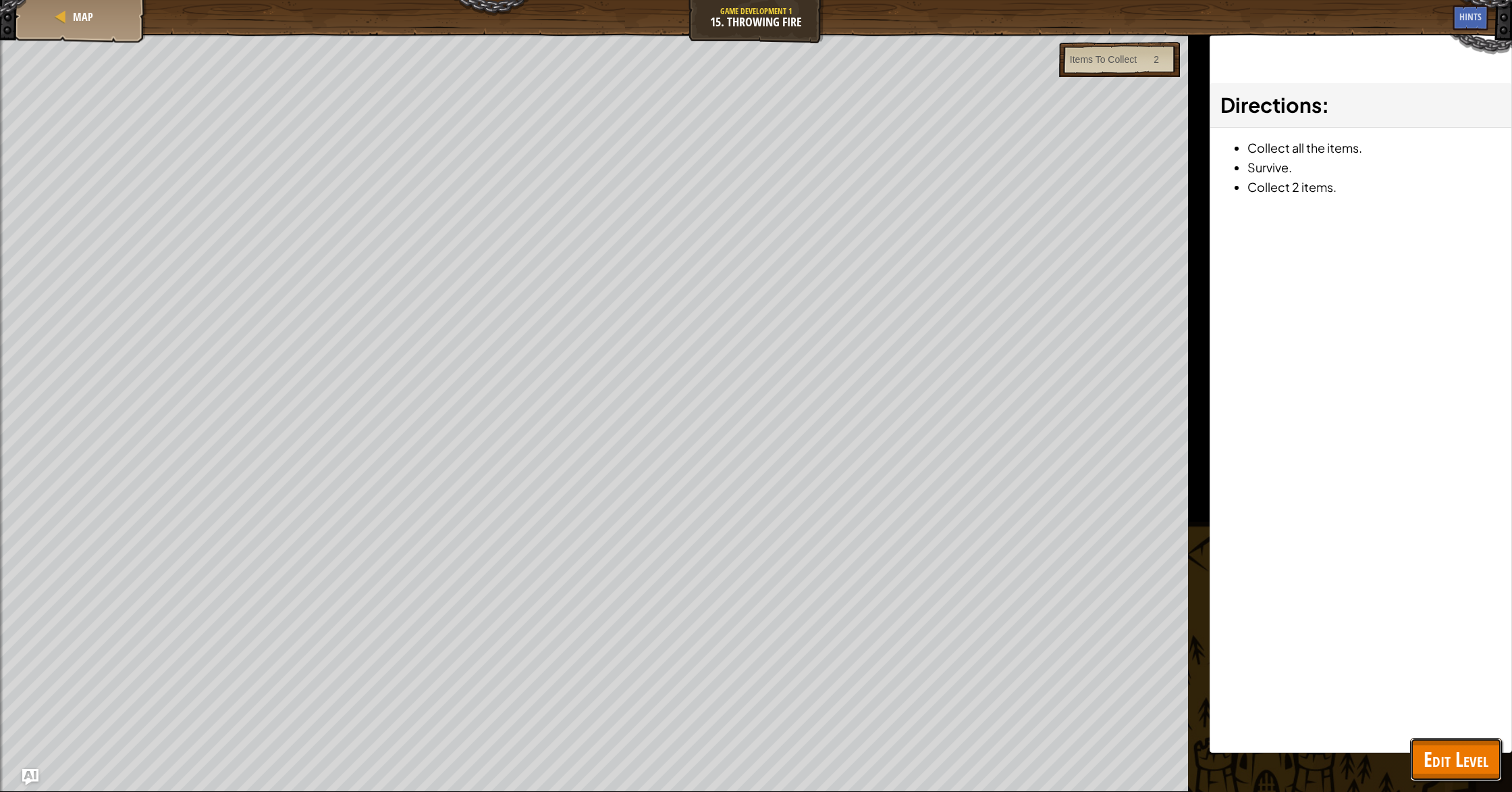
click at [1442, 742] on button "Edit Level" at bounding box center [1456, 759] width 91 height 43
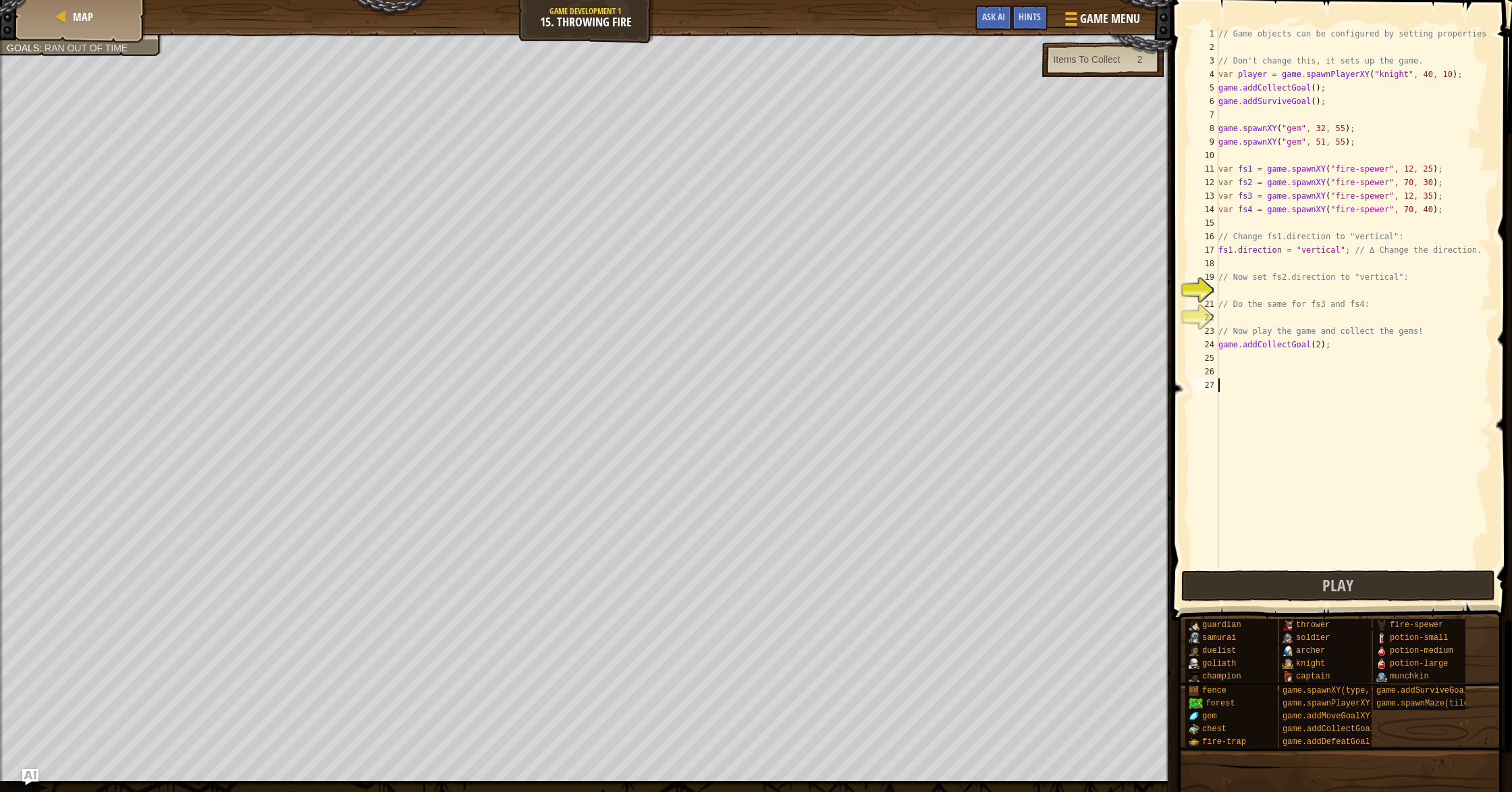
click at [1311, 399] on div "// Game objects can be configured by setting properties // Don't change this, i…" at bounding box center [1354, 311] width 276 height 568
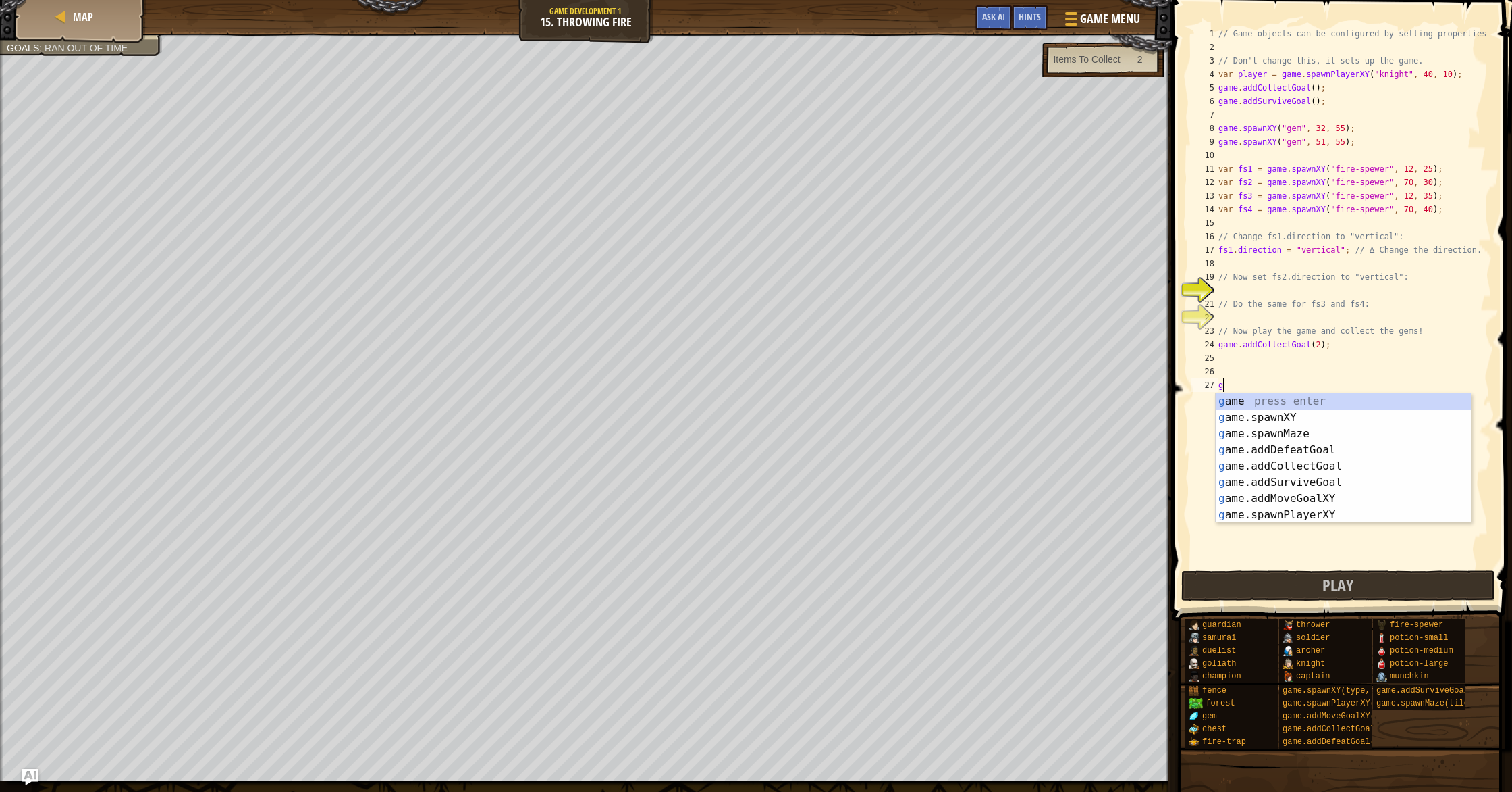
type textarea "g"
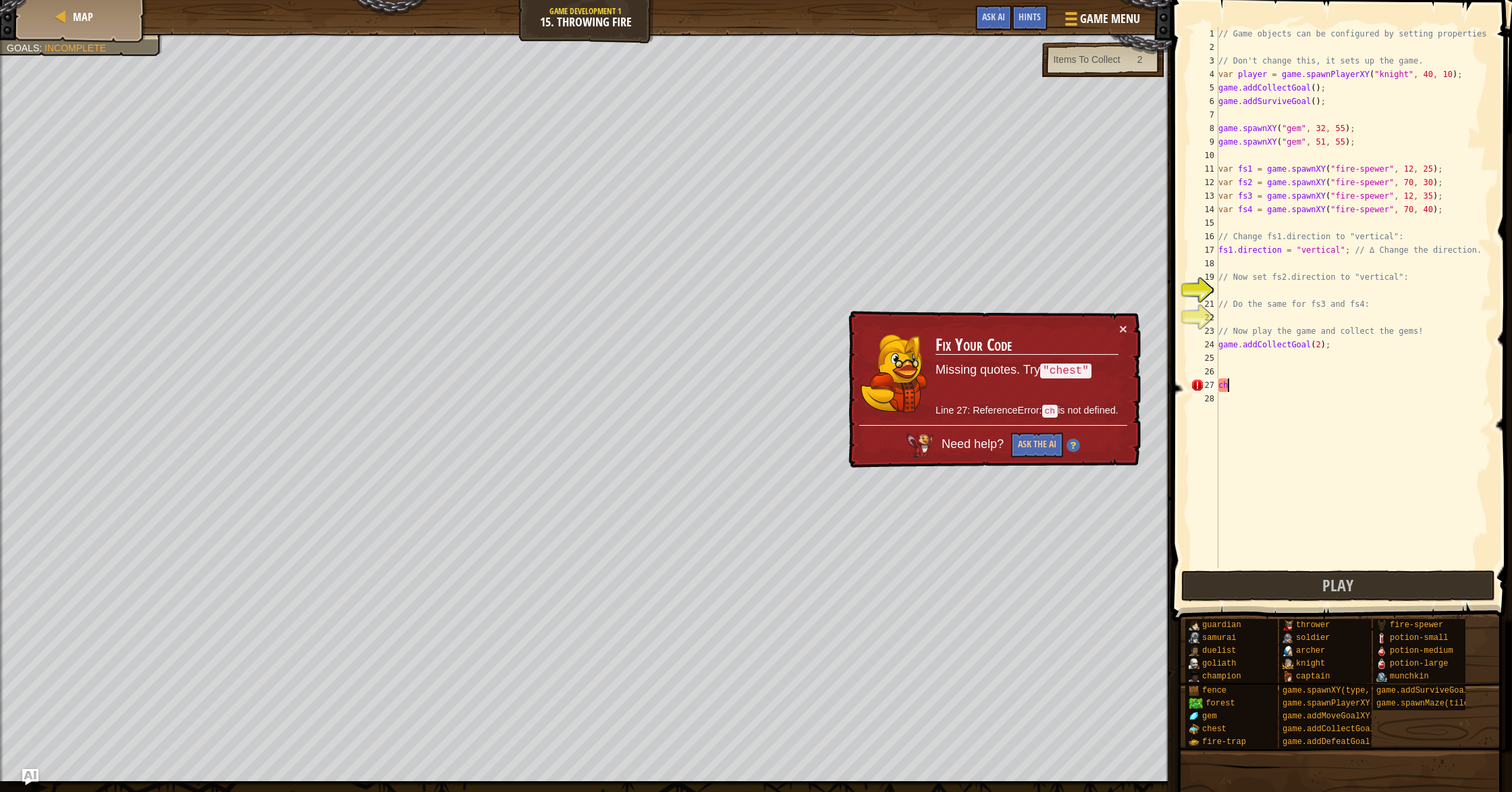
type textarea "c"
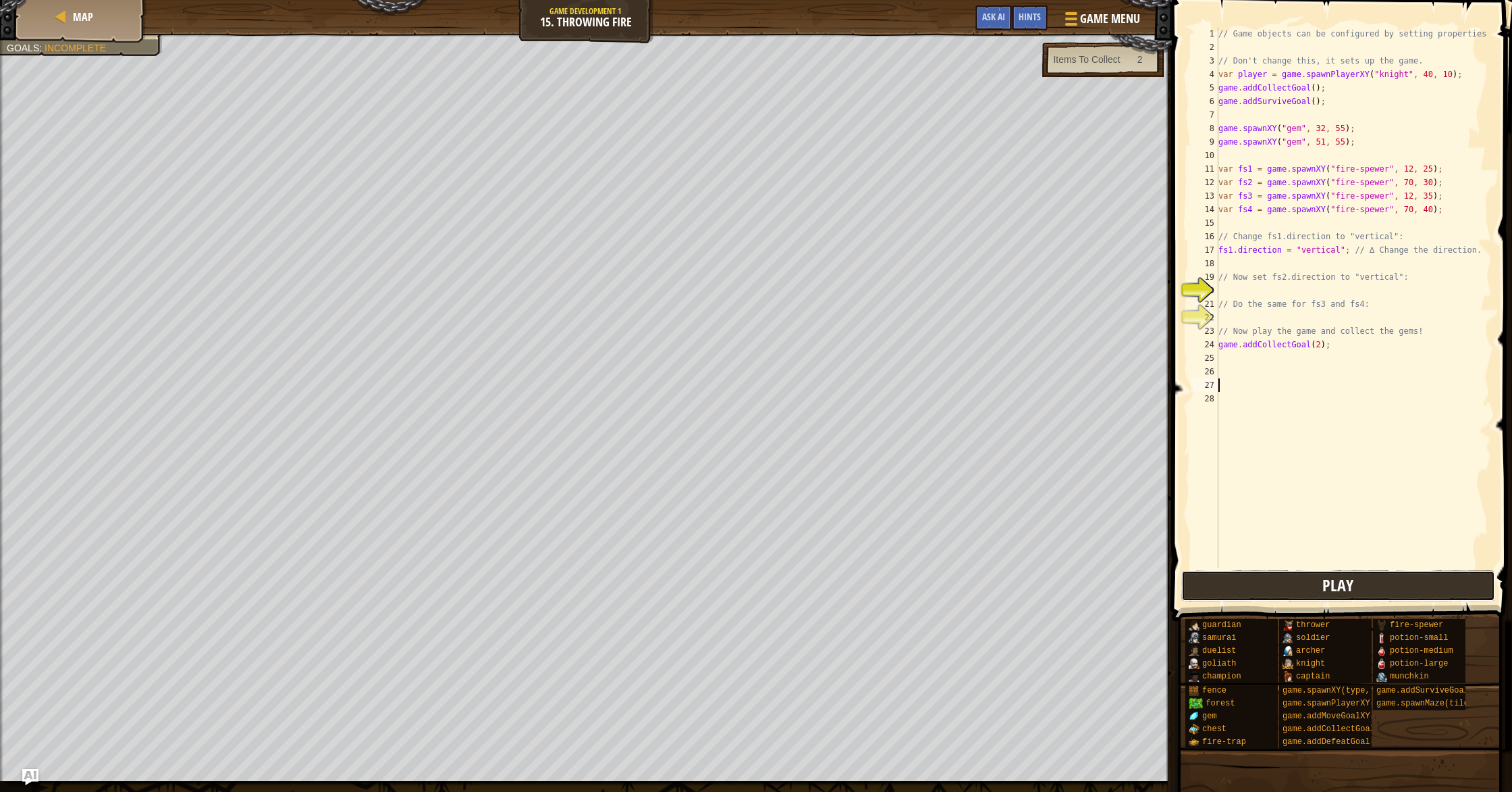
click at [1311, 594] on button "Play" at bounding box center [1339, 585] width 315 height 31
click at [1323, 577] on button "Play" at bounding box center [1339, 585] width 315 height 31
click at [1415, 568] on span at bounding box center [1343, 290] width 351 height 661
click at [1411, 572] on button "Play" at bounding box center [1339, 585] width 315 height 31
click at [1344, 586] on span "Play" at bounding box center [1338, 584] width 31 height 22
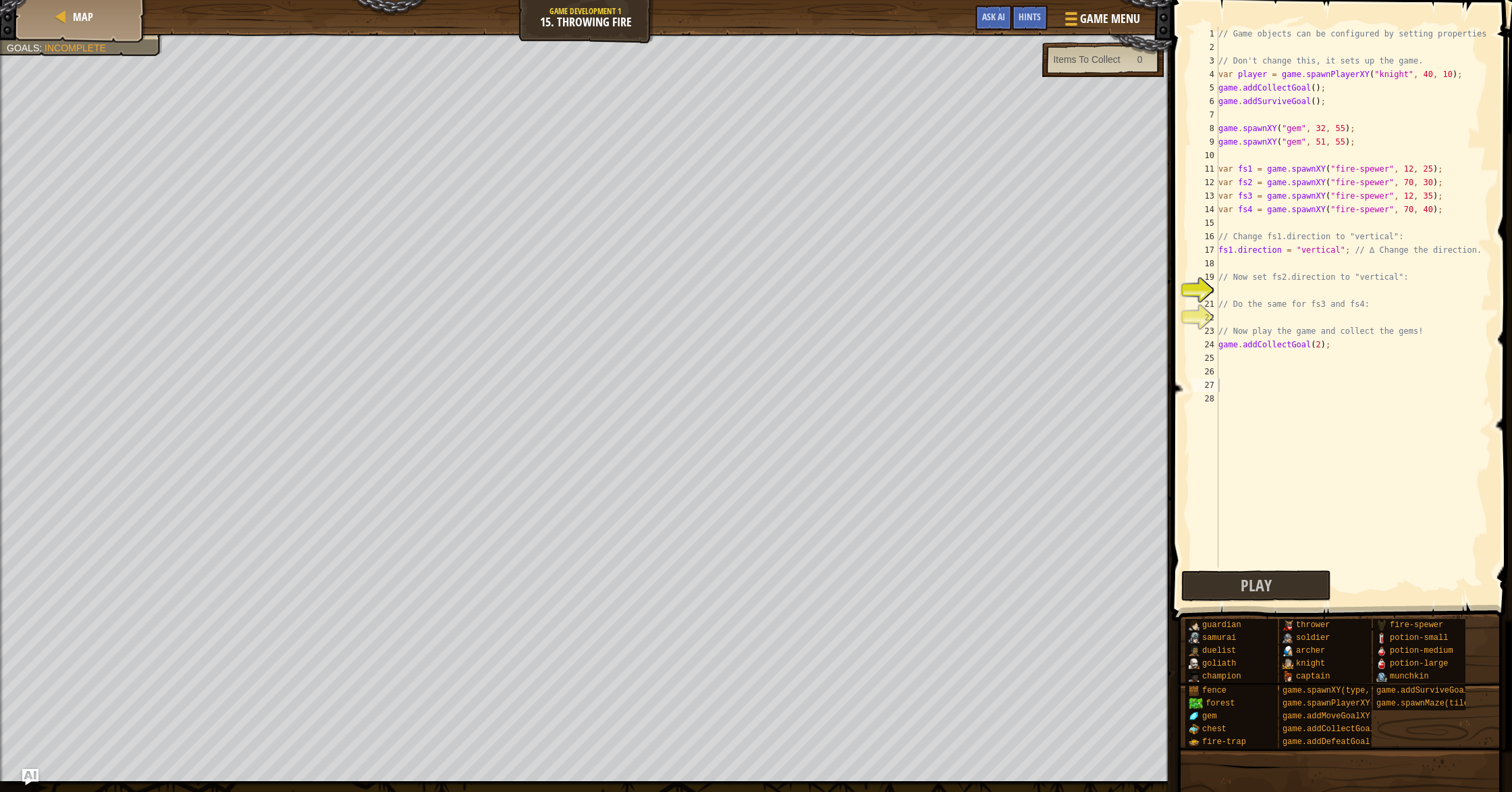
click at [1396, 591] on div "Play Done" at bounding box center [1339, 585] width 315 height 31
click at [1302, 295] on div "// Game objects can be configured by setting properties // Don't change this, i…" at bounding box center [1354, 311] width 276 height 568
type textarea "// Do the same for fs3 and fs4:"
drag, startPoint x: 1354, startPoint y: 316, endPoint x: 1220, endPoint y: 323, distance: 134.2
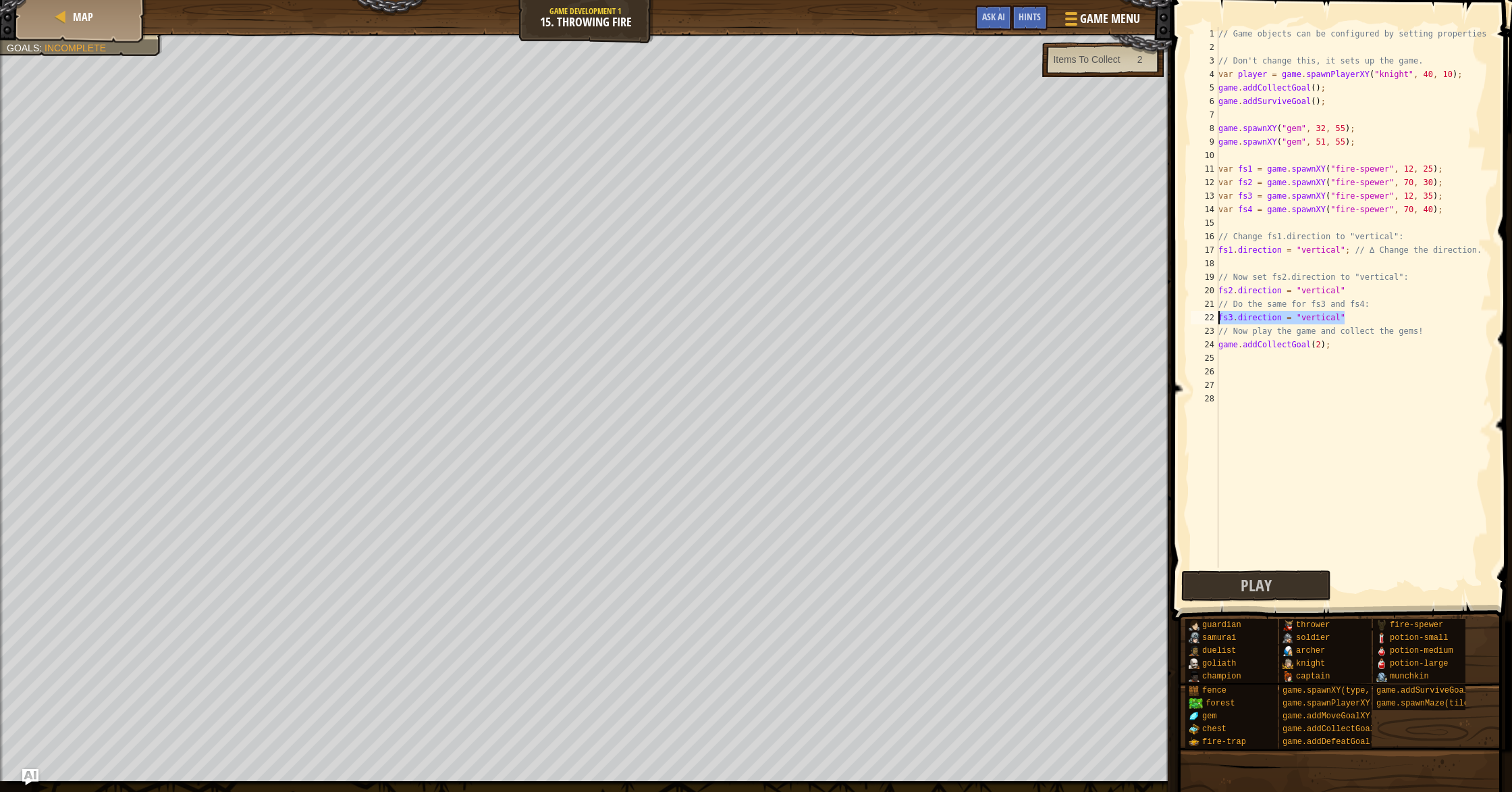
click at [1220, 323] on div "// Game objects can be configured by setting properties // Don't change this, i…" at bounding box center [1354, 311] width 276 height 568
type textarea "fs3.direction = "vertical""
click at [1350, 314] on div "// Game objects can be configured by setting properties // Don't change this, i…" at bounding box center [1354, 311] width 276 height 568
paste textarea "fs3.direction = "vertical""
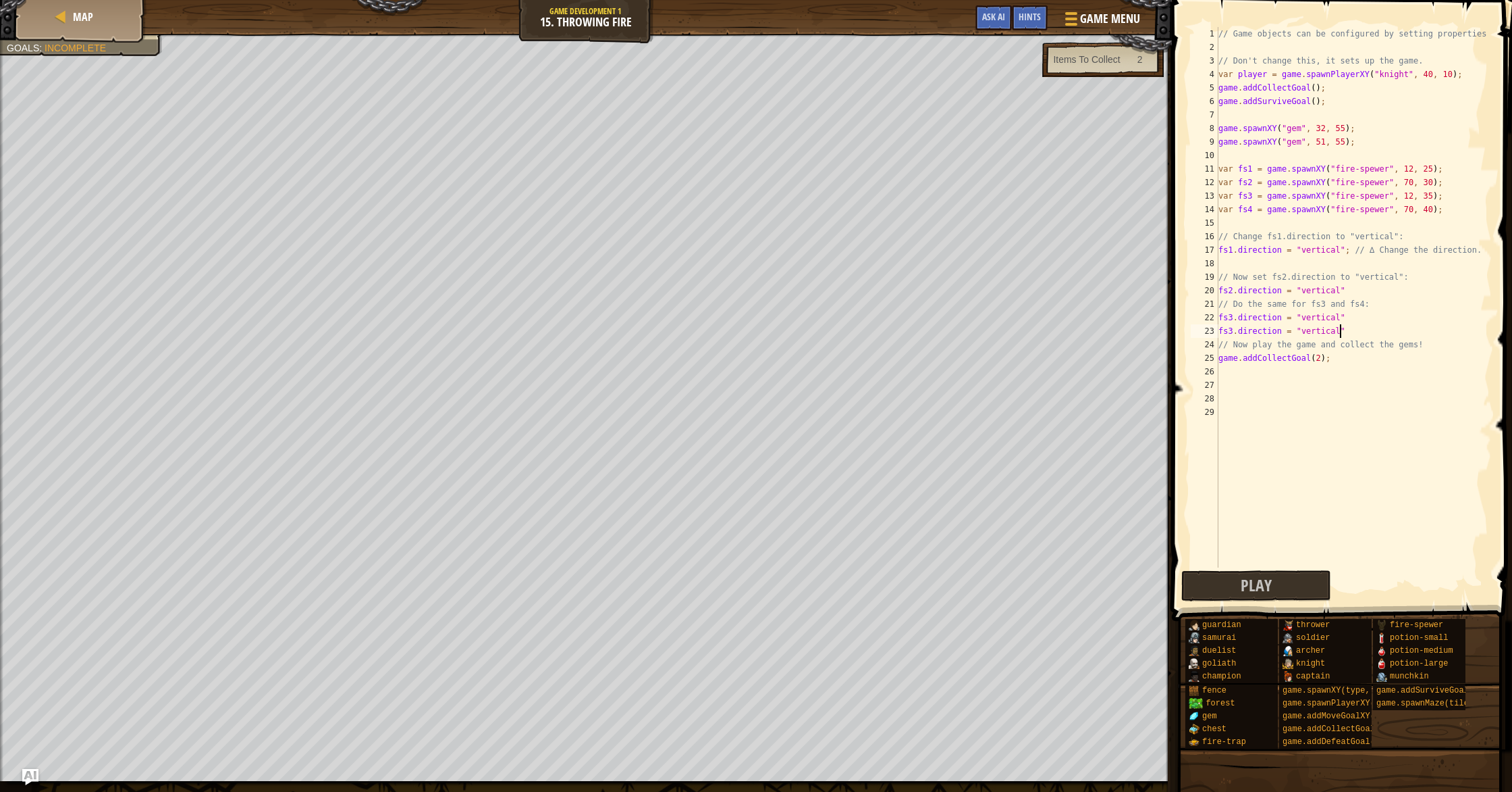
click at [1231, 335] on div "// Game objects can be configured by setting properties // Don't change this, i…" at bounding box center [1354, 311] width 276 height 568
type textarea "fs4.direction = "vertical""
click at [1326, 489] on div "// Game objects can be configured by setting properties // Don't change this, i…" at bounding box center [1354, 311] width 276 height 568
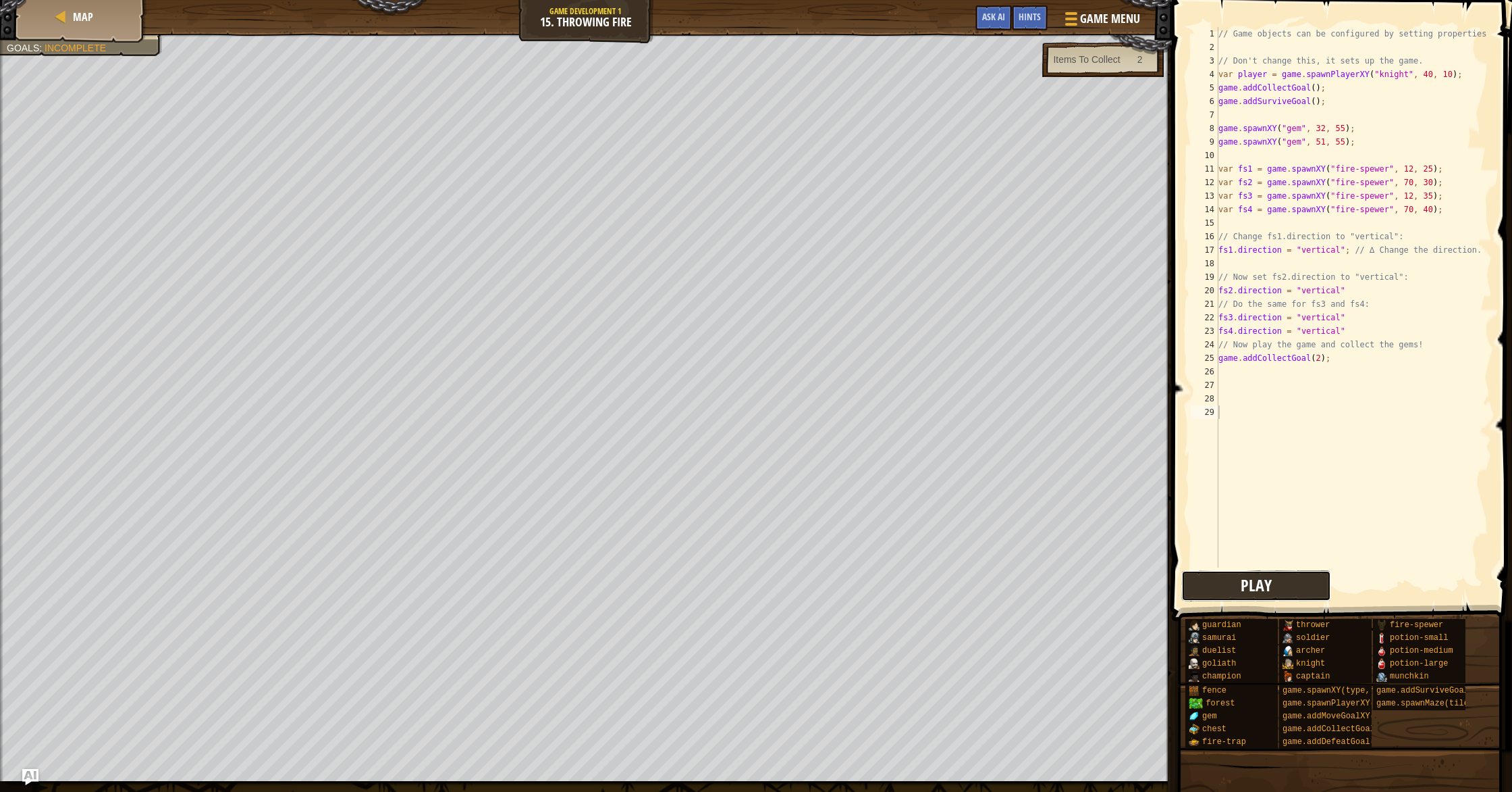
click at [1297, 582] on button "Play" at bounding box center [1256, 585] width 150 height 31
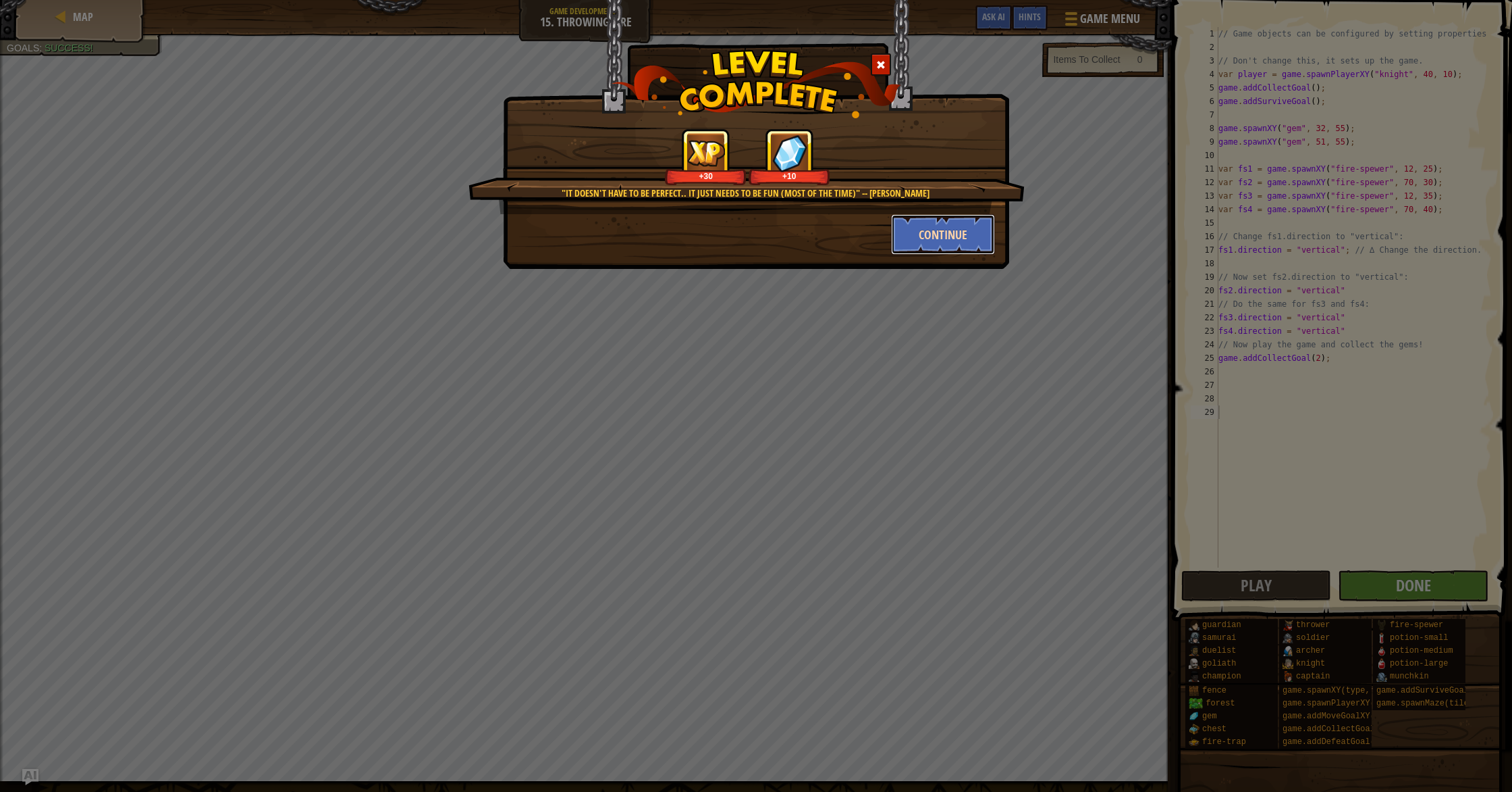
click at [946, 242] on button "Continue" at bounding box center [943, 234] width 105 height 40
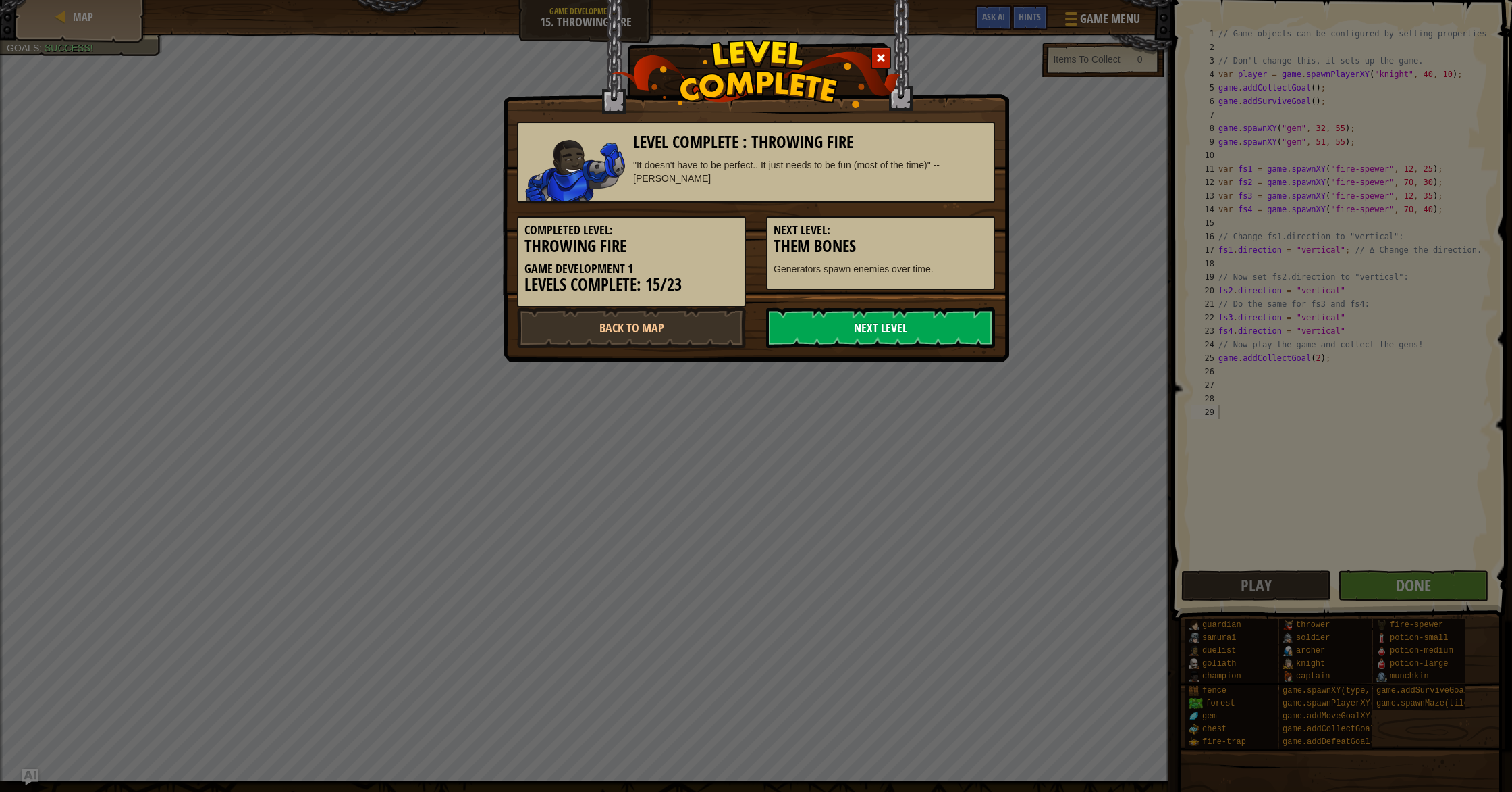
click at [932, 309] on link "Next Level" at bounding box center [880, 327] width 229 height 40
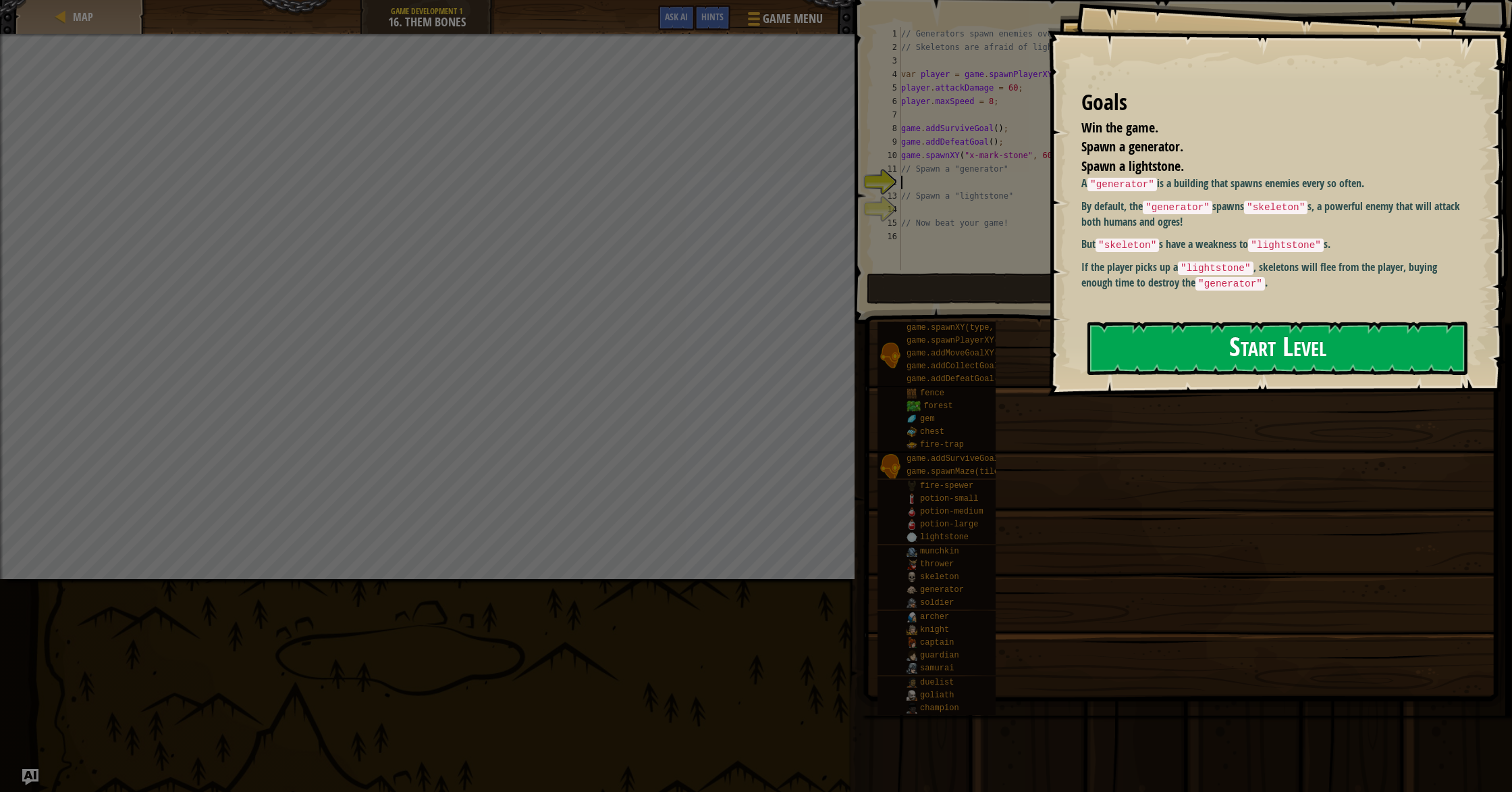
click at [1282, 362] on button "Start Level" at bounding box center [1277, 348] width 380 height 54
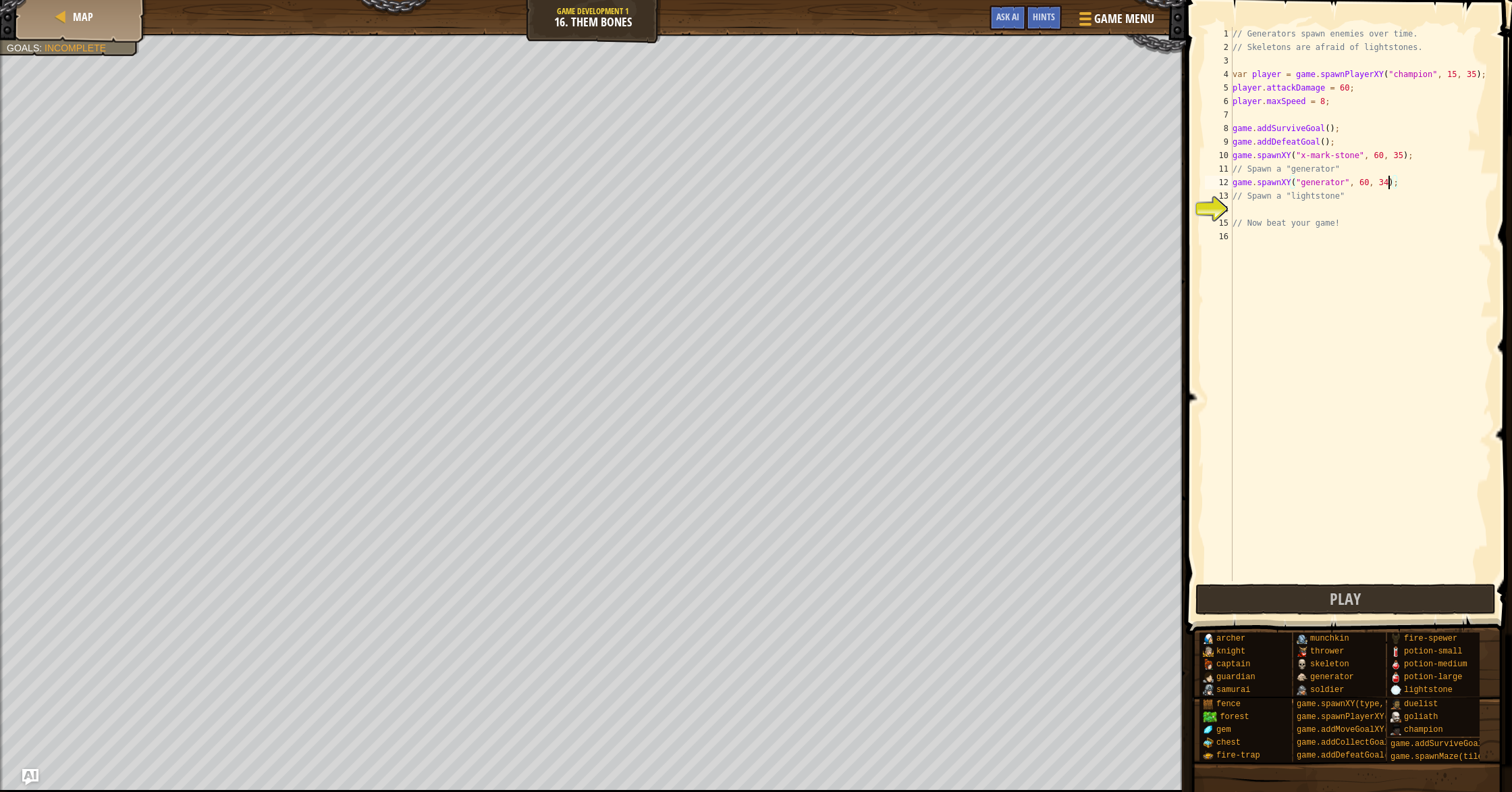
scroll to position [6, 13]
type textarea "// Spawn a "lightstone""
click at [1370, 594] on button "Play" at bounding box center [1346, 598] width 301 height 31
click at [1415, 216] on div "// Generators spawn enemies over time. // Skeletons are afraid of lightstones. …" at bounding box center [1361, 318] width 262 height 581
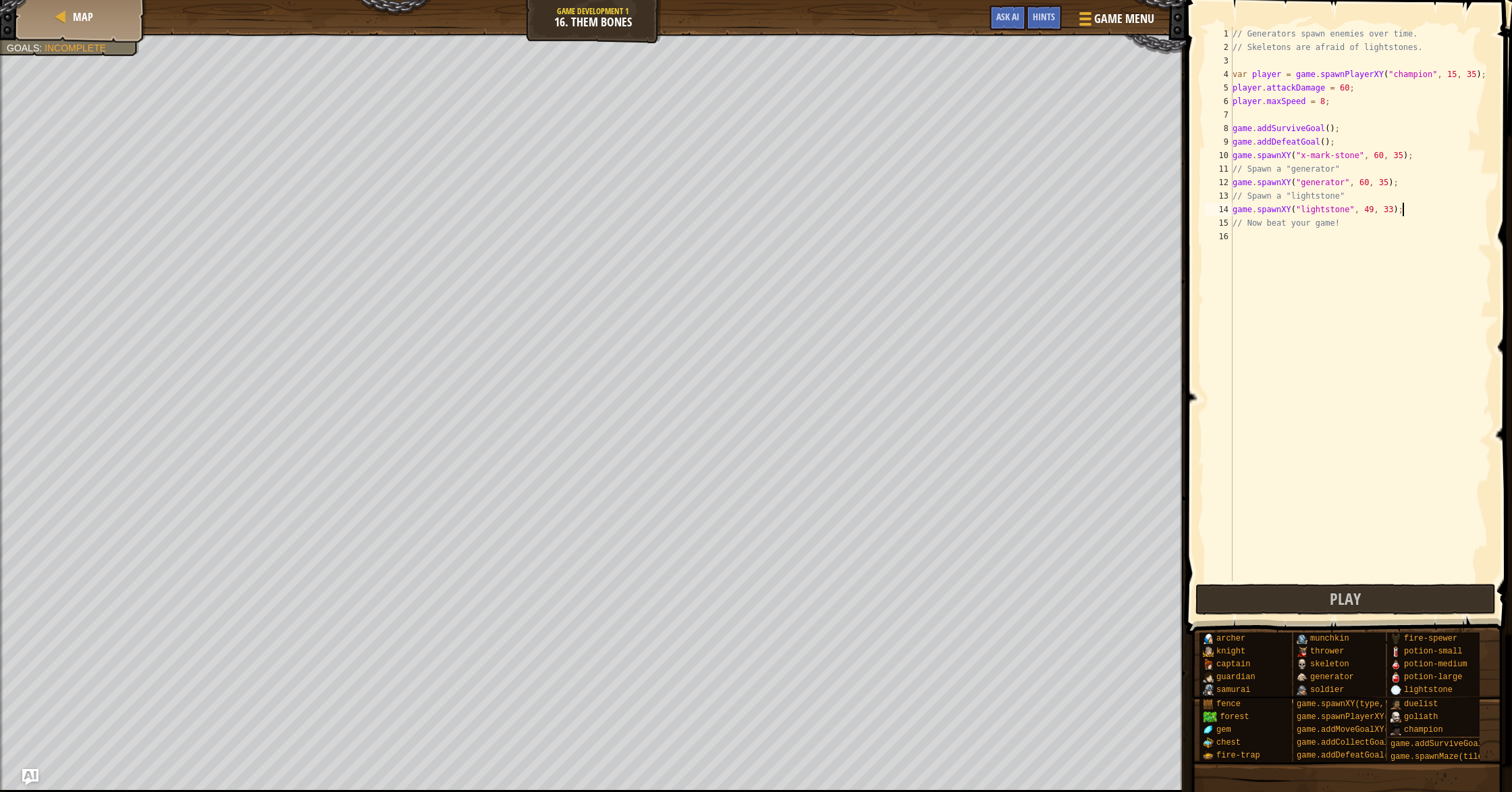
click at [1406, 210] on div "// Generators spawn enemies over time. // Skeletons are afraid of lightstones. …" at bounding box center [1361, 318] width 262 height 581
type textarea "game.spawnXY("lightstone", 49, 33);"
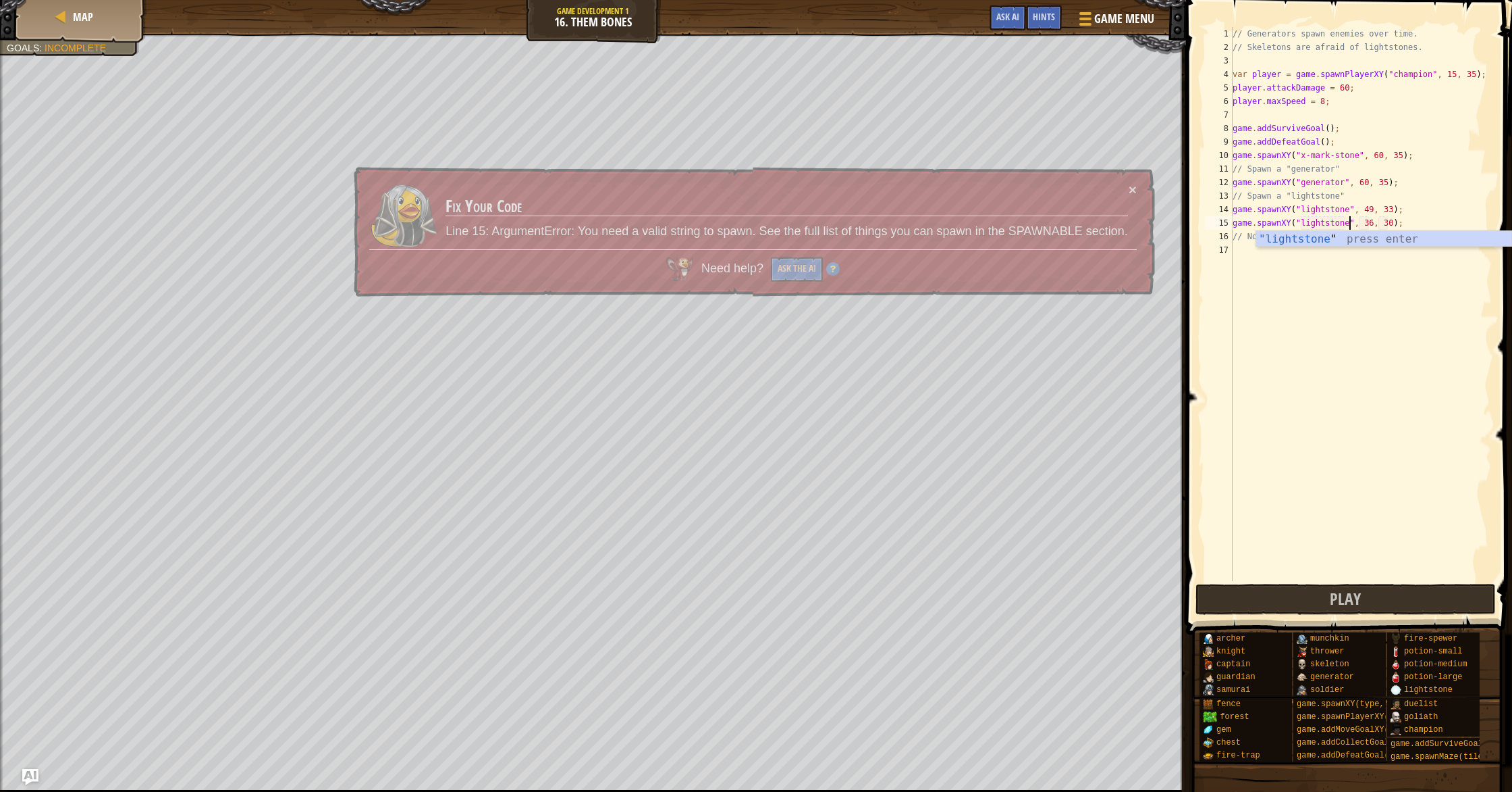
scroll to position [6, 10]
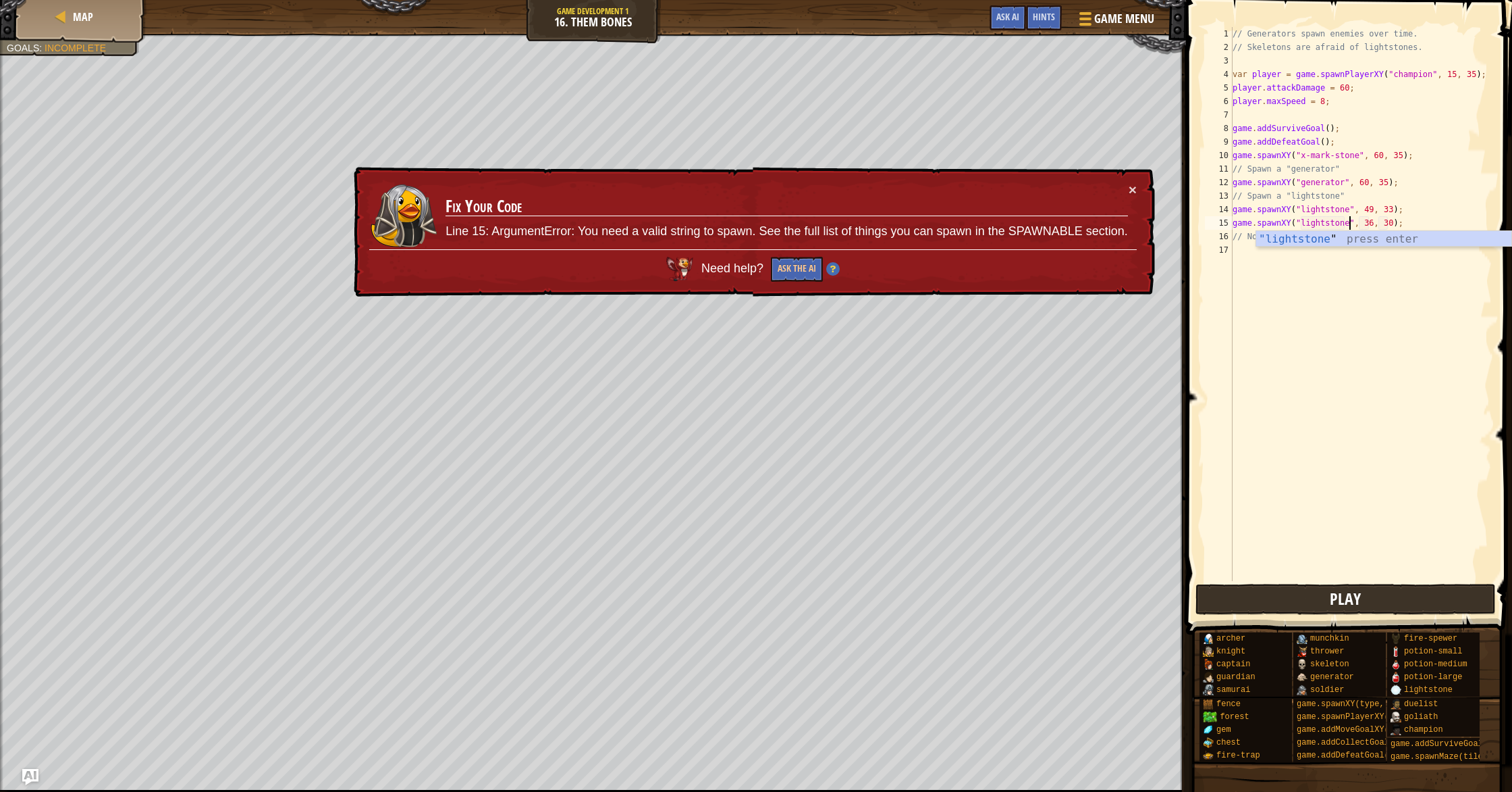
type textarea "game.spawnXY("lightstone", 36, 30);"
click at [1299, 597] on button "Play" at bounding box center [1346, 598] width 301 height 31
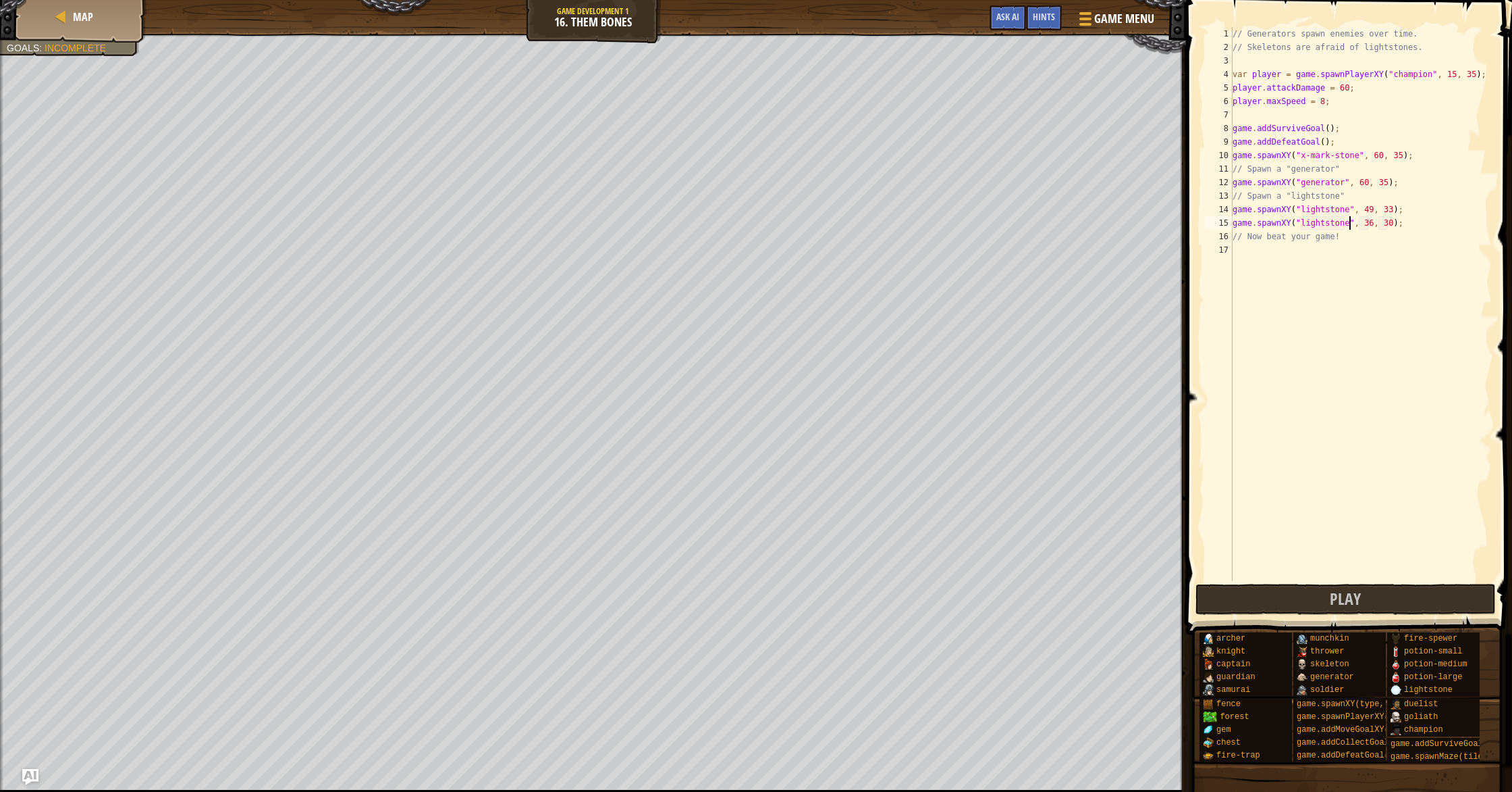
click at [1311, 248] on div "// Generators spawn enemies over time. // Skeletons are afraid of lightstones. …" at bounding box center [1361, 318] width 262 height 581
click at [1348, 89] on div "// Generators spawn enemies over time. // Skeletons are afraid of lightstones. …" at bounding box center [1361, 318] width 262 height 581
type textarea "player.maxSpeed = 128376137618;"
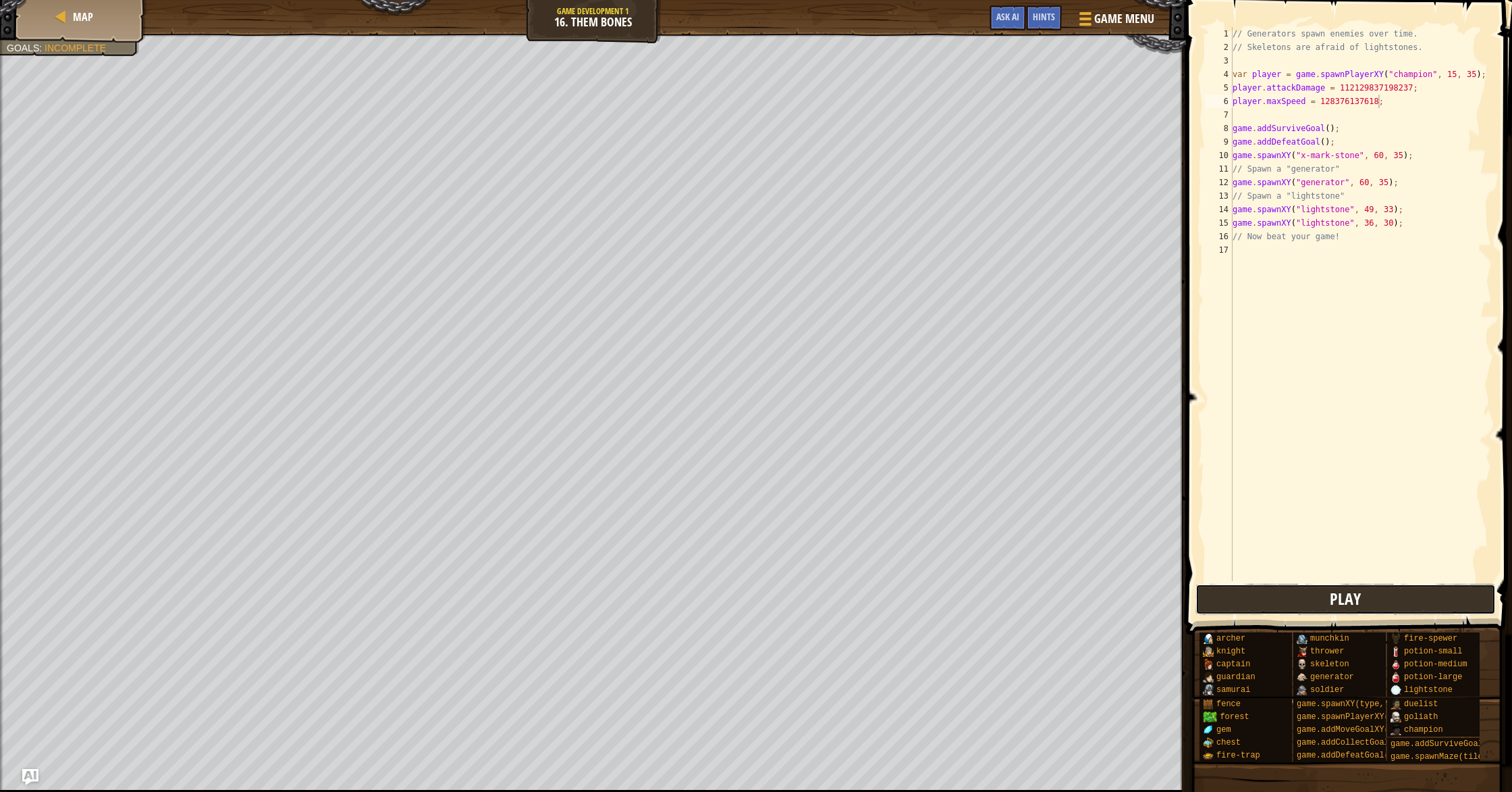
click at [1416, 607] on button "Play" at bounding box center [1346, 598] width 301 height 31
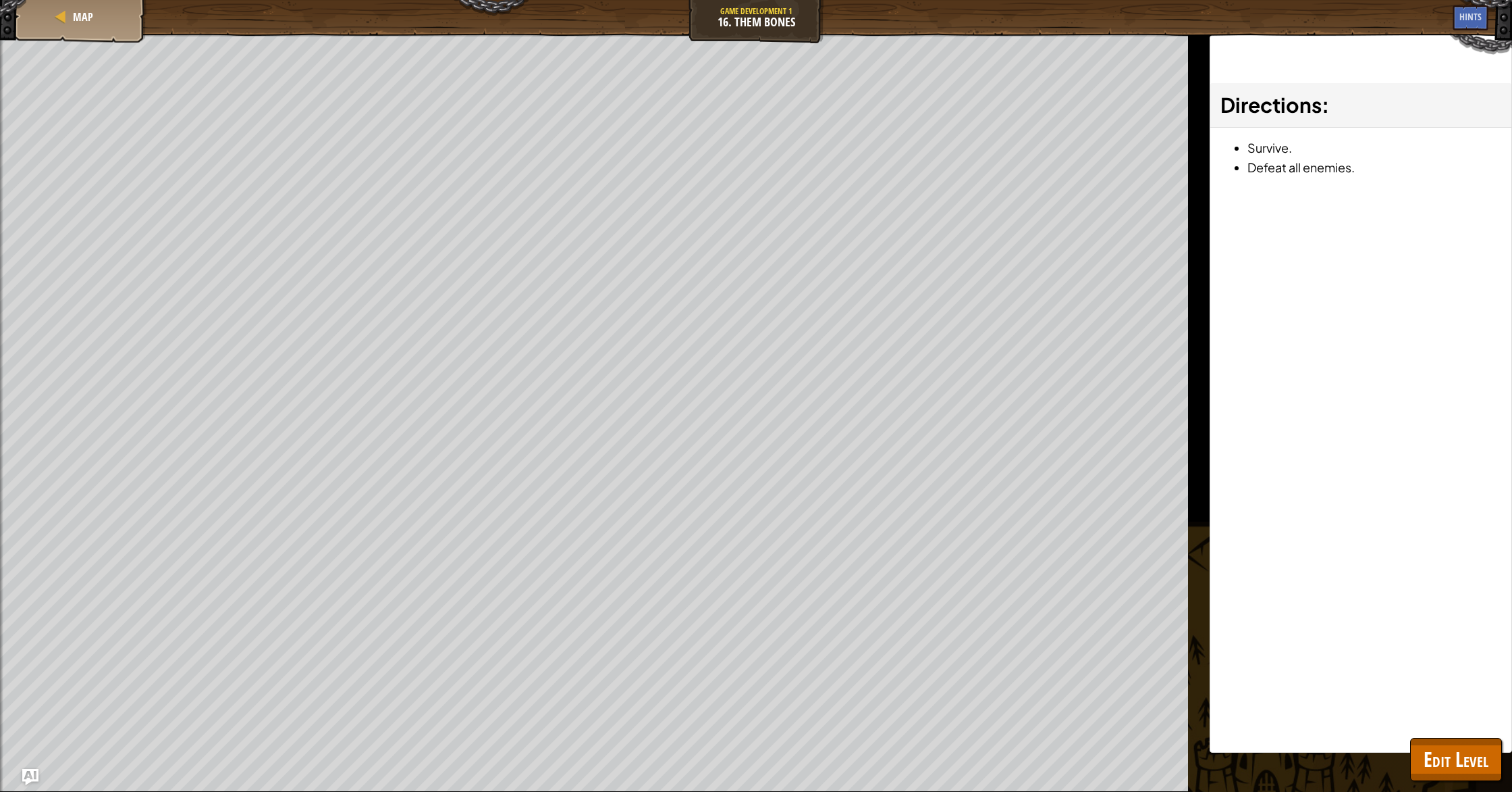
click at [2, 490] on div "Win the game. Spawn a generator. Spawn a lightstone. Goals : Ran out of time" at bounding box center [594, 412] width 1188 height 758
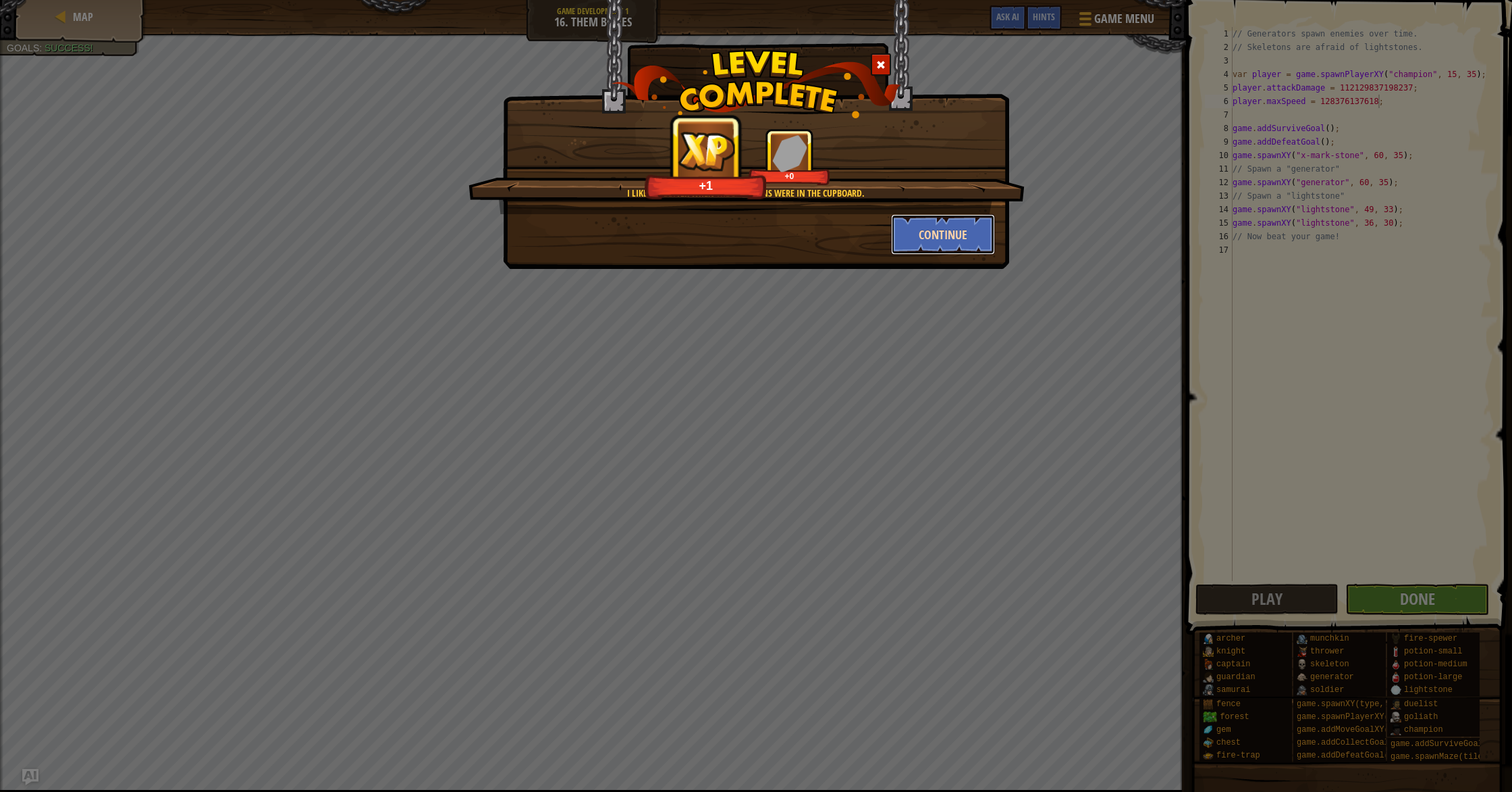
click at [904, 239] on button "Continue" at bounding box center [943, 234] width 105 height 40
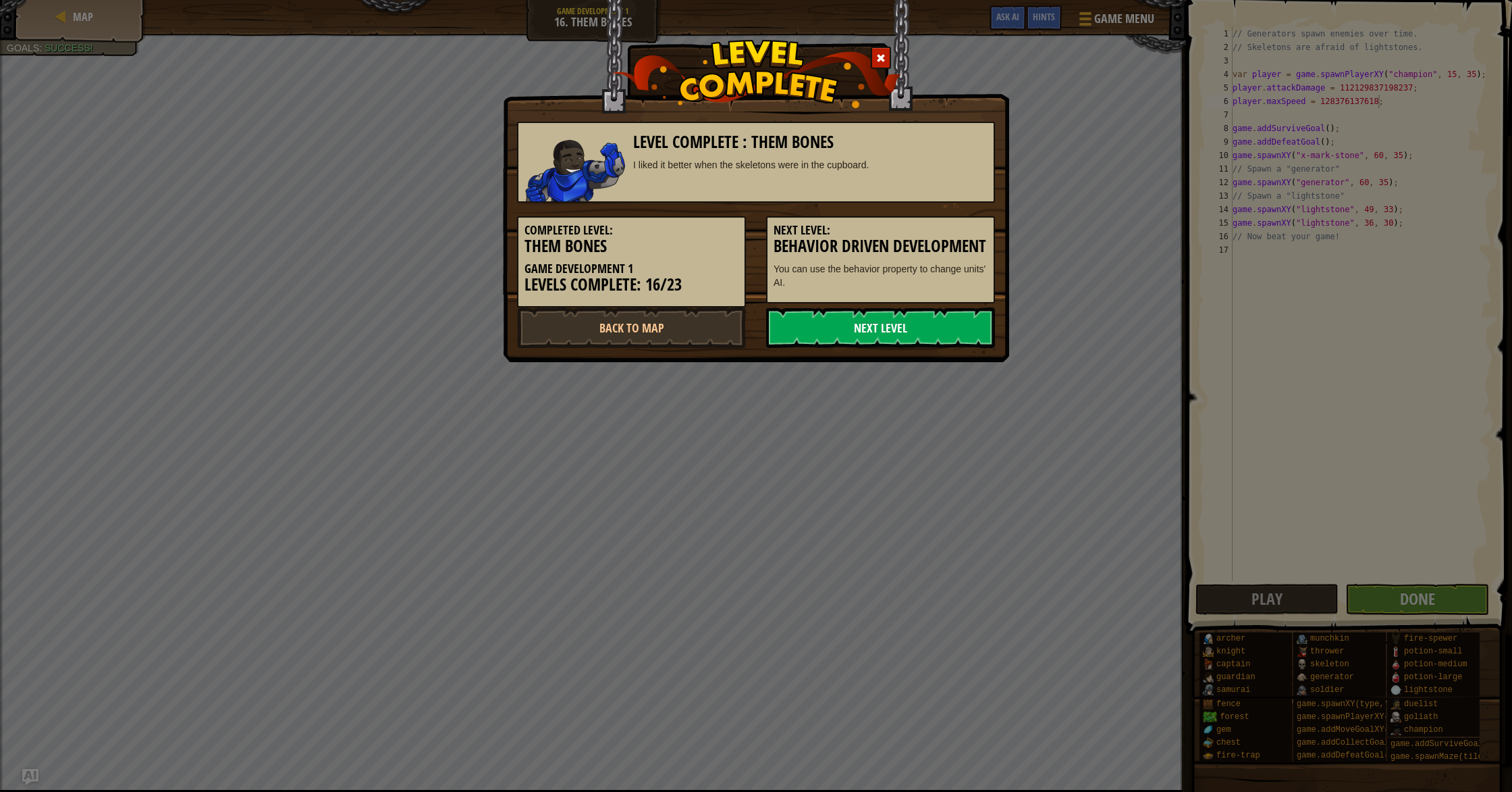
click at [837, 348] on link "Next Level" at bounding box center [880, 327] width 229 height 40
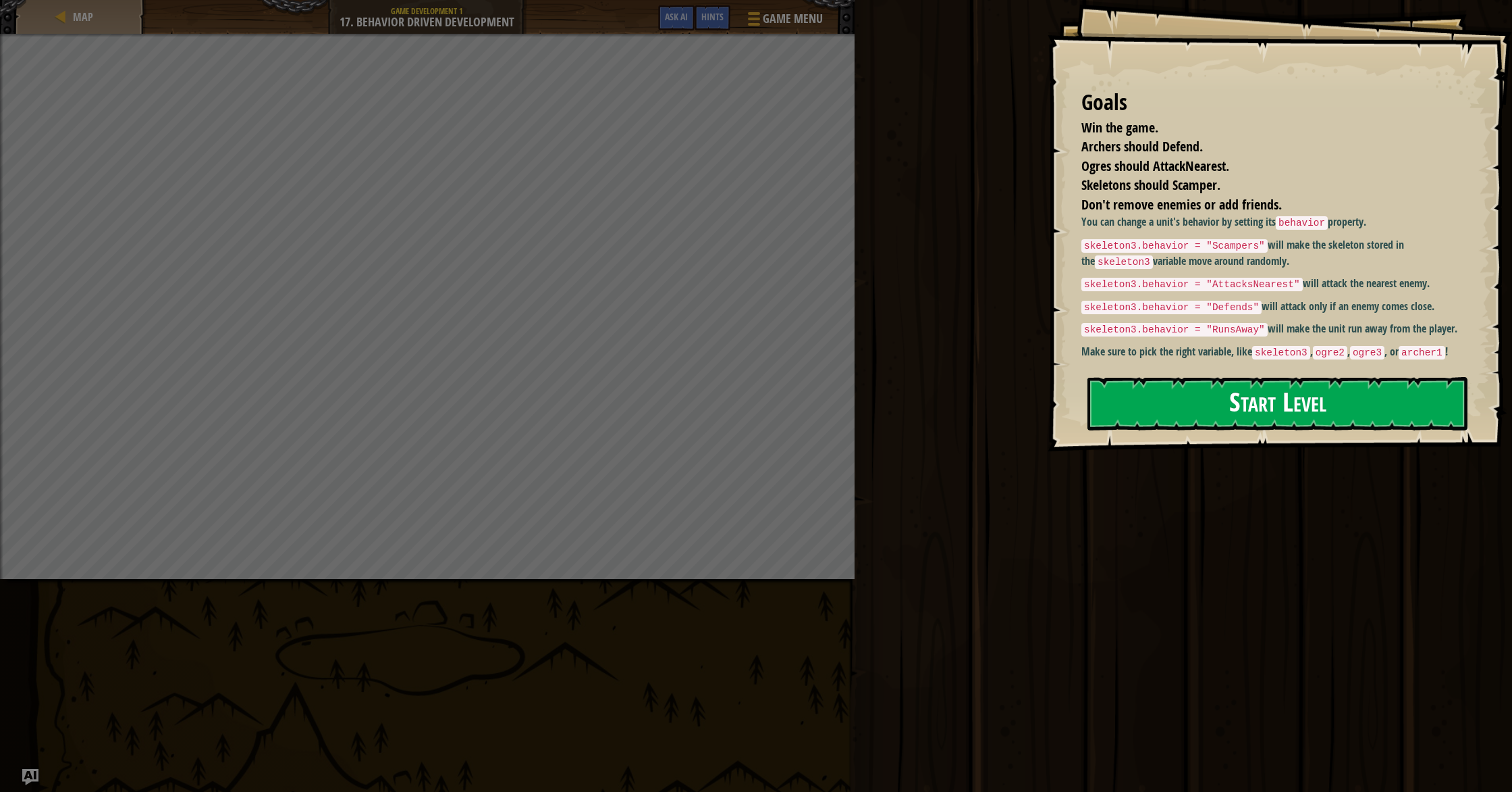
click at [1282, 393] on button "Start Level" at bounding box center [1277, 403] width 380 height 54
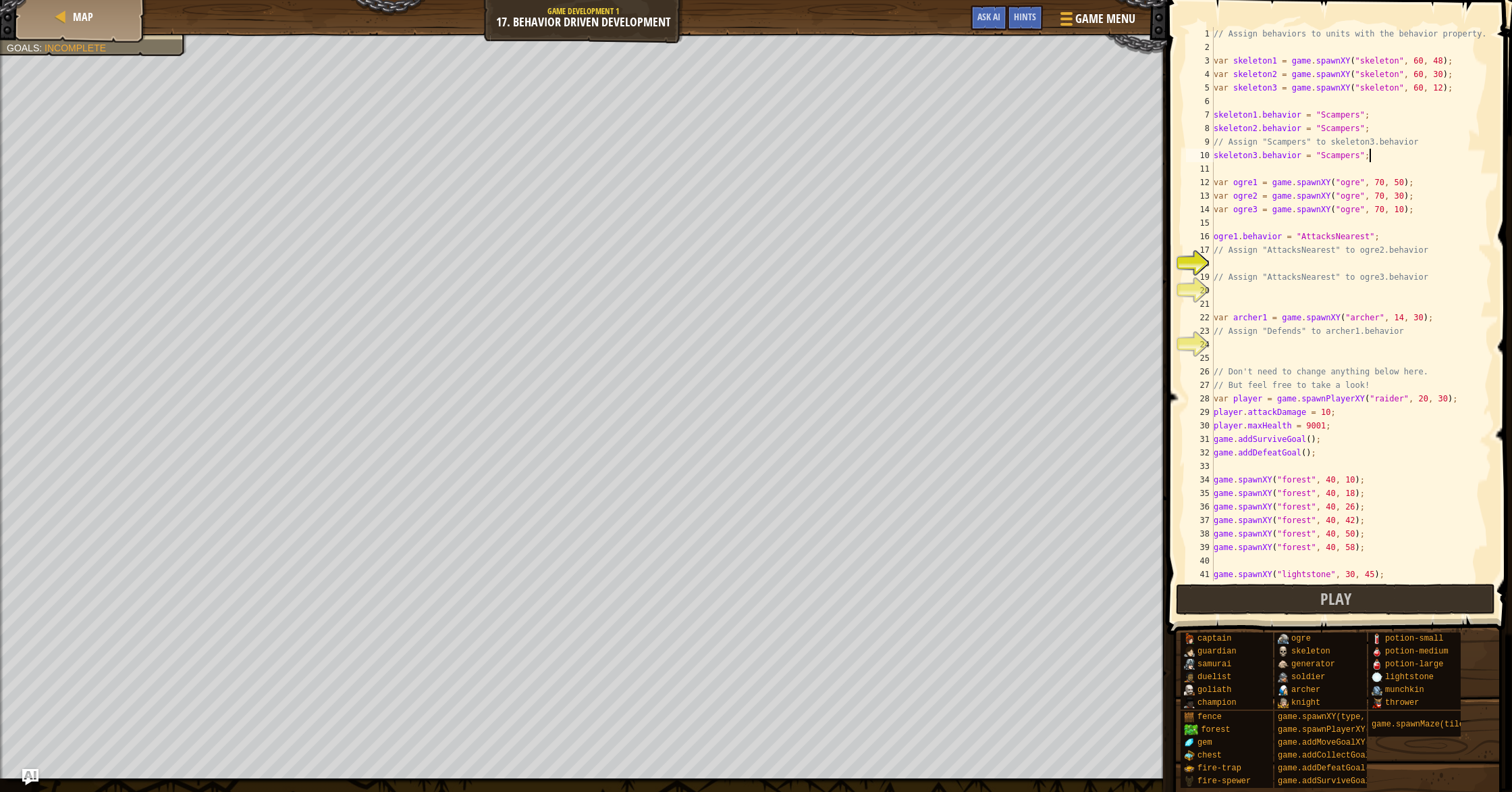
scroll to position [7, 0]
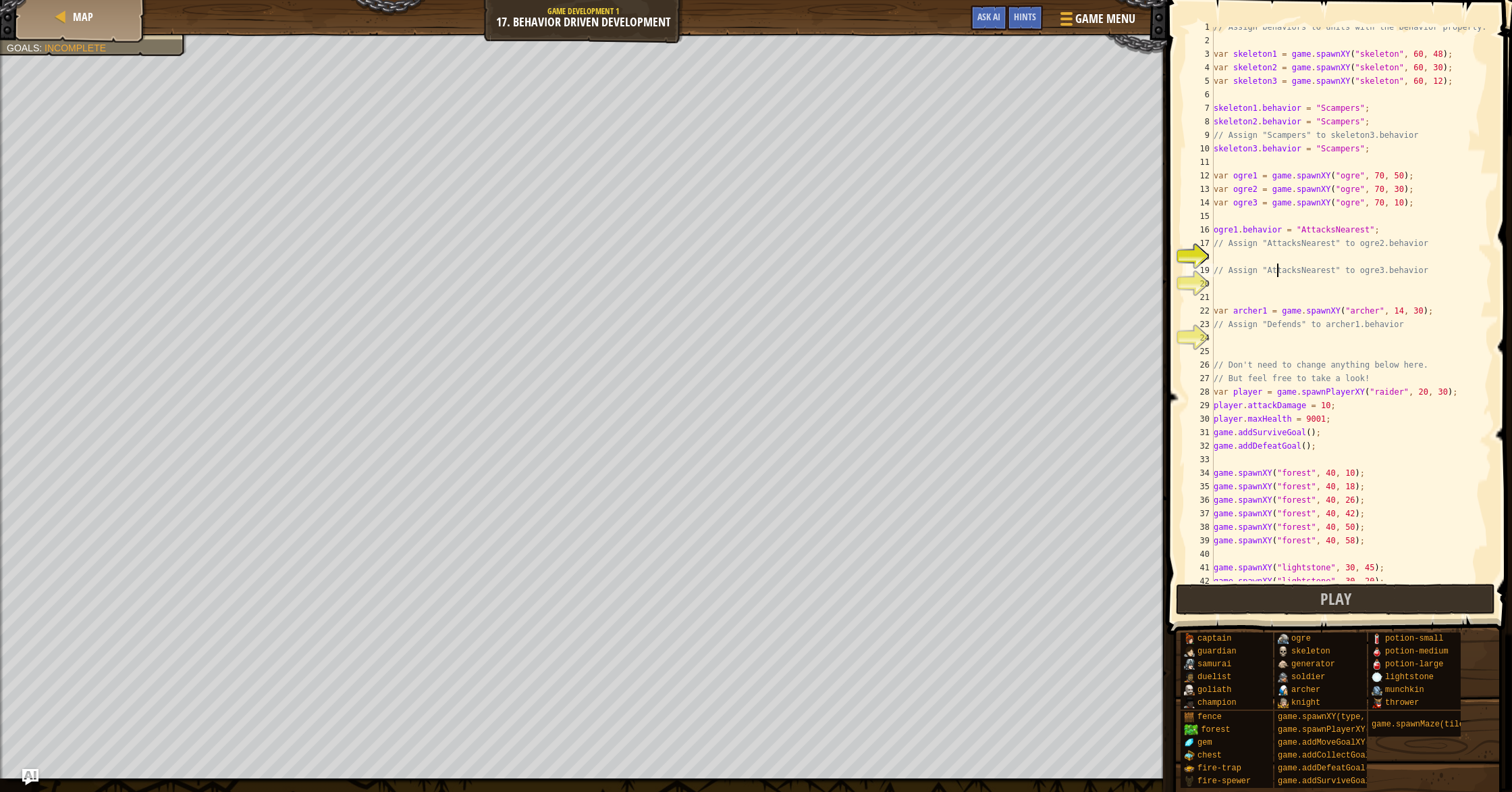
drag, startPoint x: 1276, startPoint y: 266, endPoint x: 1202, endPoint y: 214, distance: 90.4
click at [1268, 259] on div "// Assign behaviors to units with the behavior property. var skeleton1 = game .…" at bounding box center [1351, 311] width 281 height 581
type textarea "// Assign "AttacksNearest" to ogre3.behavior"
click at [1295, 281] on div "// Assign behaviors to units with the behavior property. var skeleton1 = game .…" at bounding box center [1351, 311] width 281 height 581
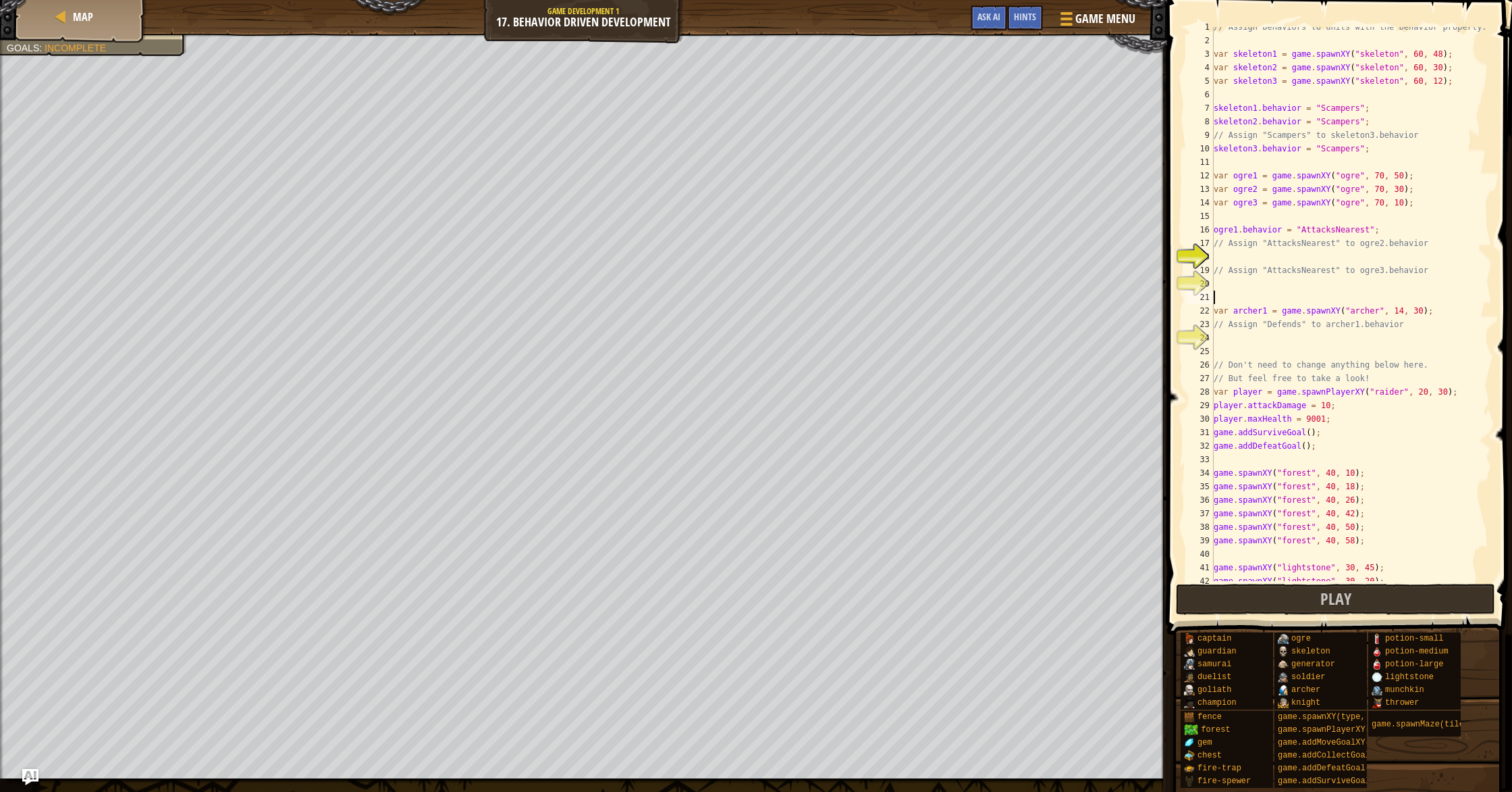
click at [1303, 298] on div "// Assign behaviors to units with the behavior property. var skeleton1 = game .…" at bounding box center [1351, 311] width 281 height 581
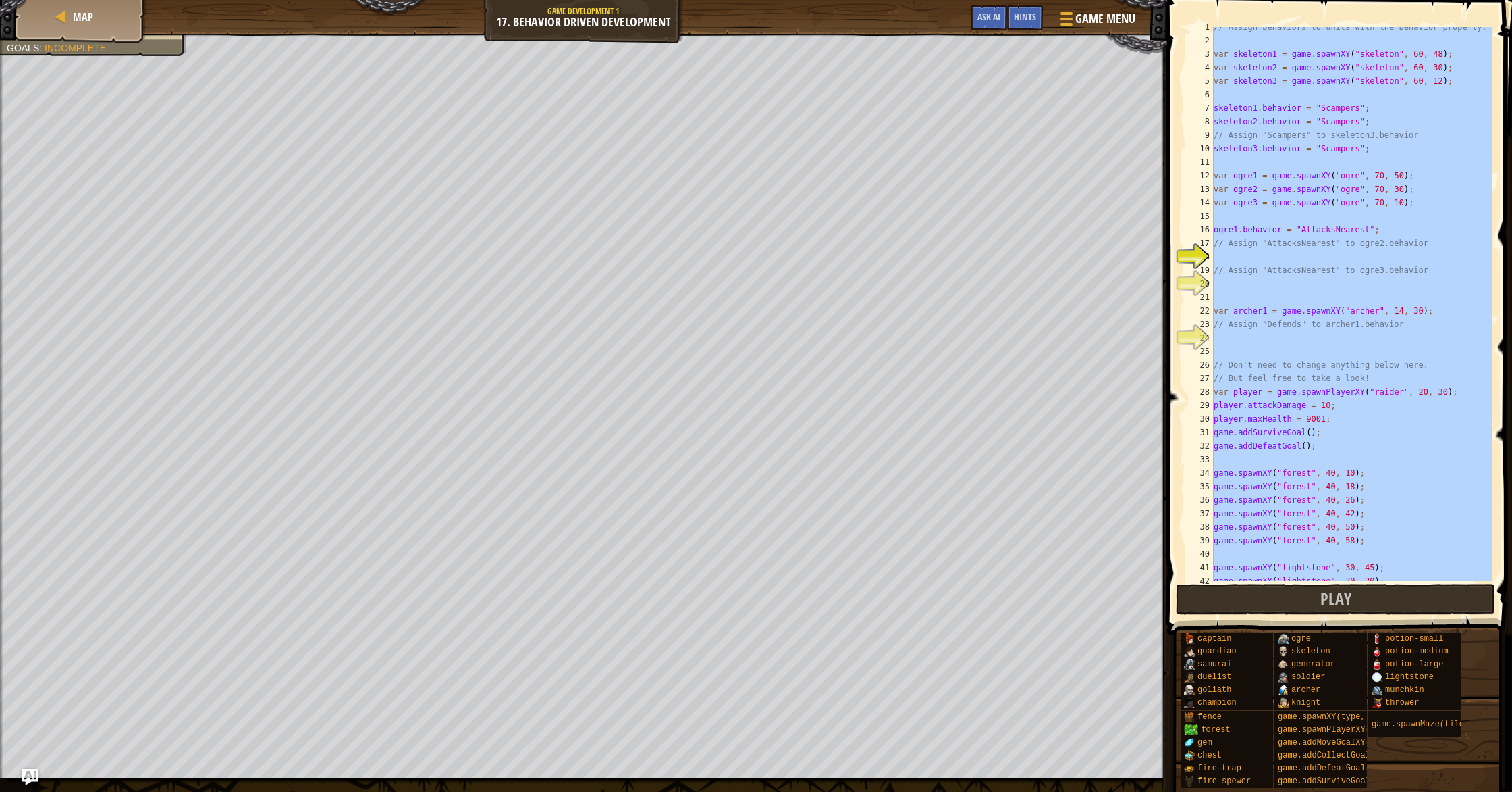
click at [1303, 298] on div "// Assign behaviors to units with the behavior property. var skeleton1 = game .…" at bounding box center [1351, 311] width 281 height 581
click at [1279, 233] on div "// Assign behaviors to units with the behavior property. var skeleton1 = game .…" at bounding box center [1351, 318] width 281 height 581
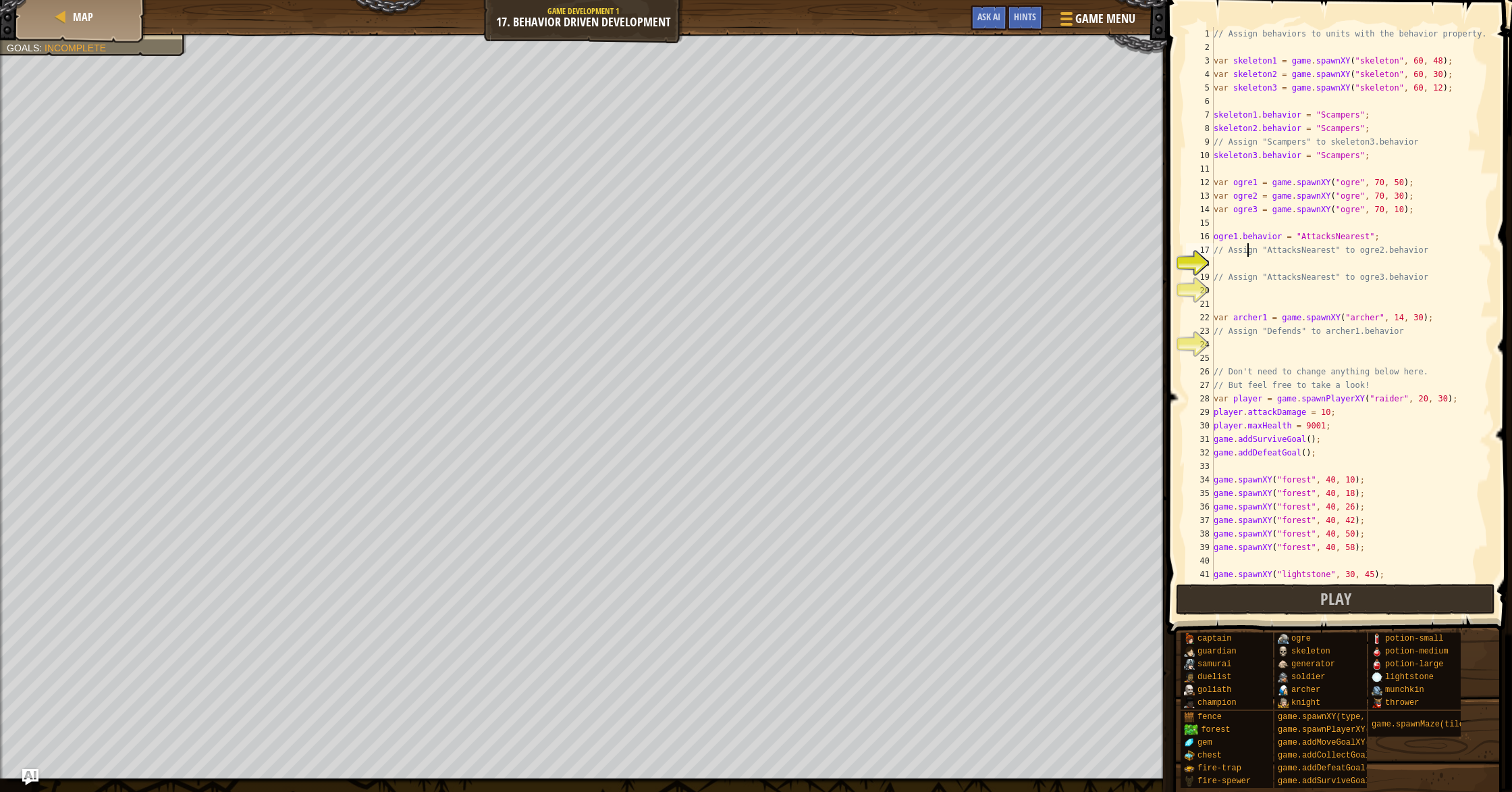
click at [1247, 252] on div "// Assign behaviors to units with the behavior property. var skeleton1 = game .…" at bounding box center [1351, 318] width 281 height 581
type textarea "// Assign "AttacksNearest" to ogre2.behavior"
click at [1244, 268] on div "// Assign behaviors to units with the behavior property. var skeleton1 = game .…" at bounding box center [1351, 318] width 281 height 581
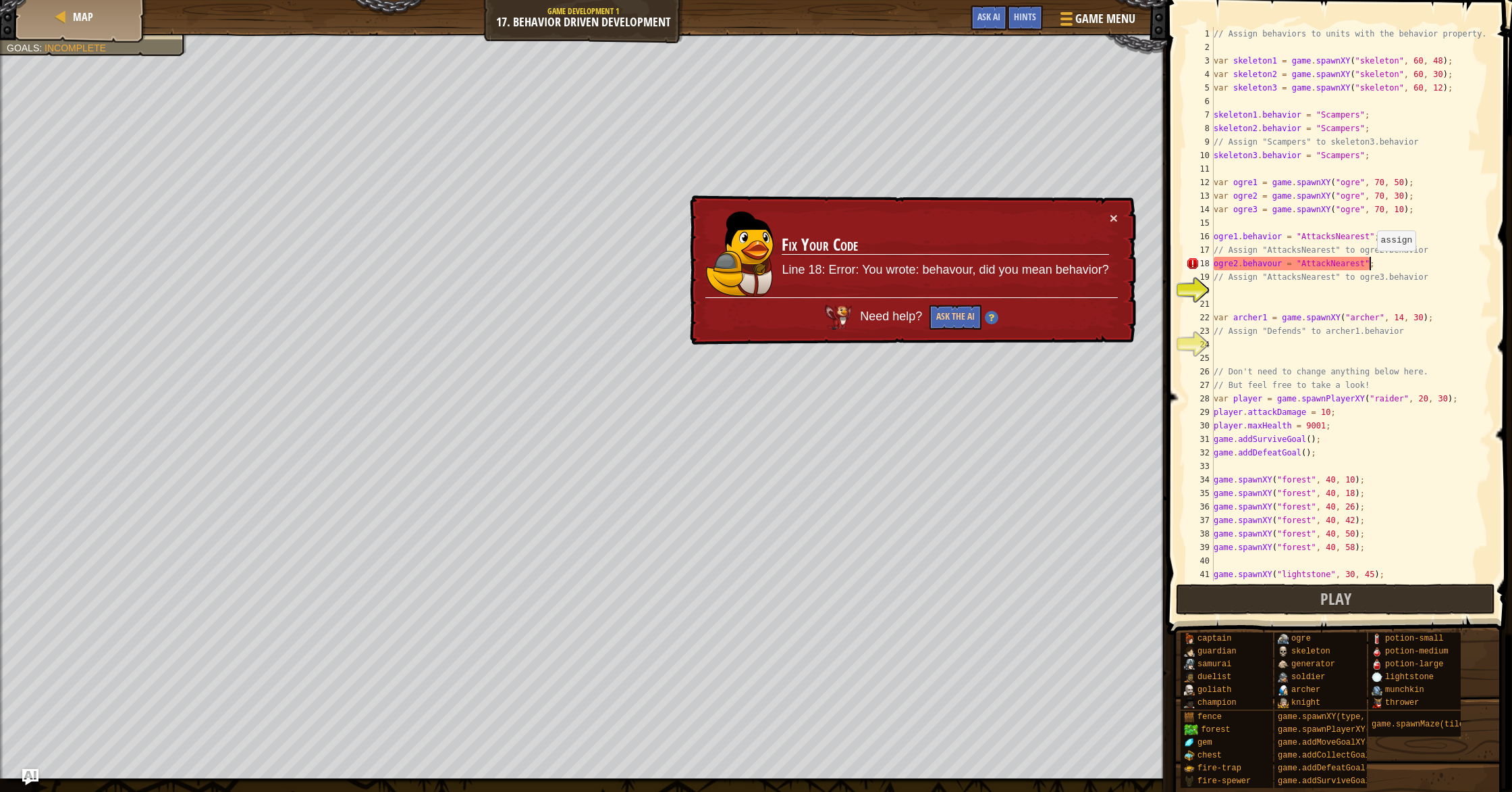
click at [1370, 264] on div "// Assign behaviors to units with the behavior property. var skeleton1 = game .…" at bounding box center [1351, 318] width 281 height 581
drag, startPoint x: 1279, startPoint y: 267, endPoint x: 1289, endPoint y: 267, distance: 10.0
click at [1280, 267] on div "// Assign behaviors to units with the behavior property. var skeleton1 = game .…" at bounding box center [1351, 318] width 281 height 581
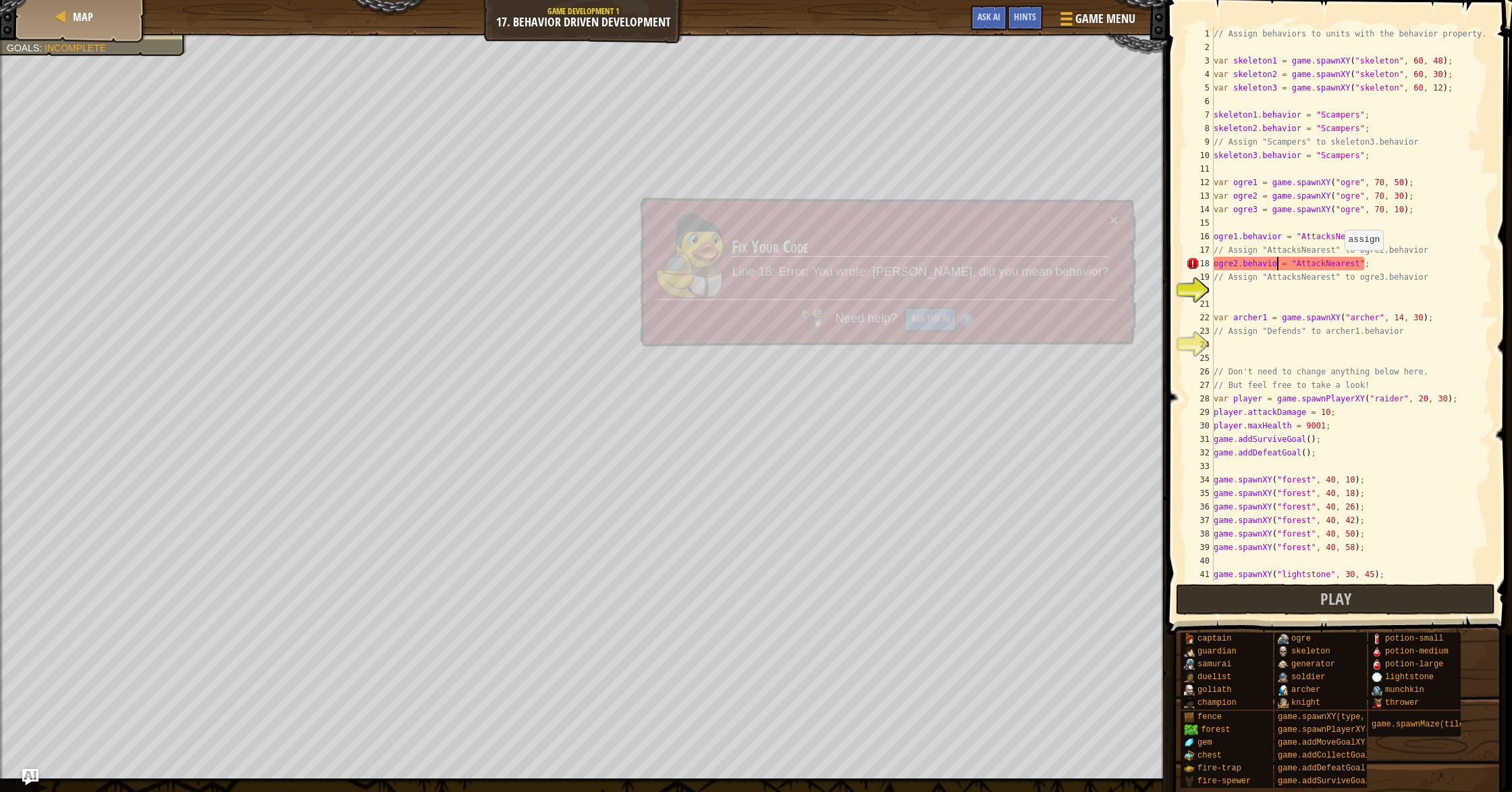
scroll to position [6, 6]
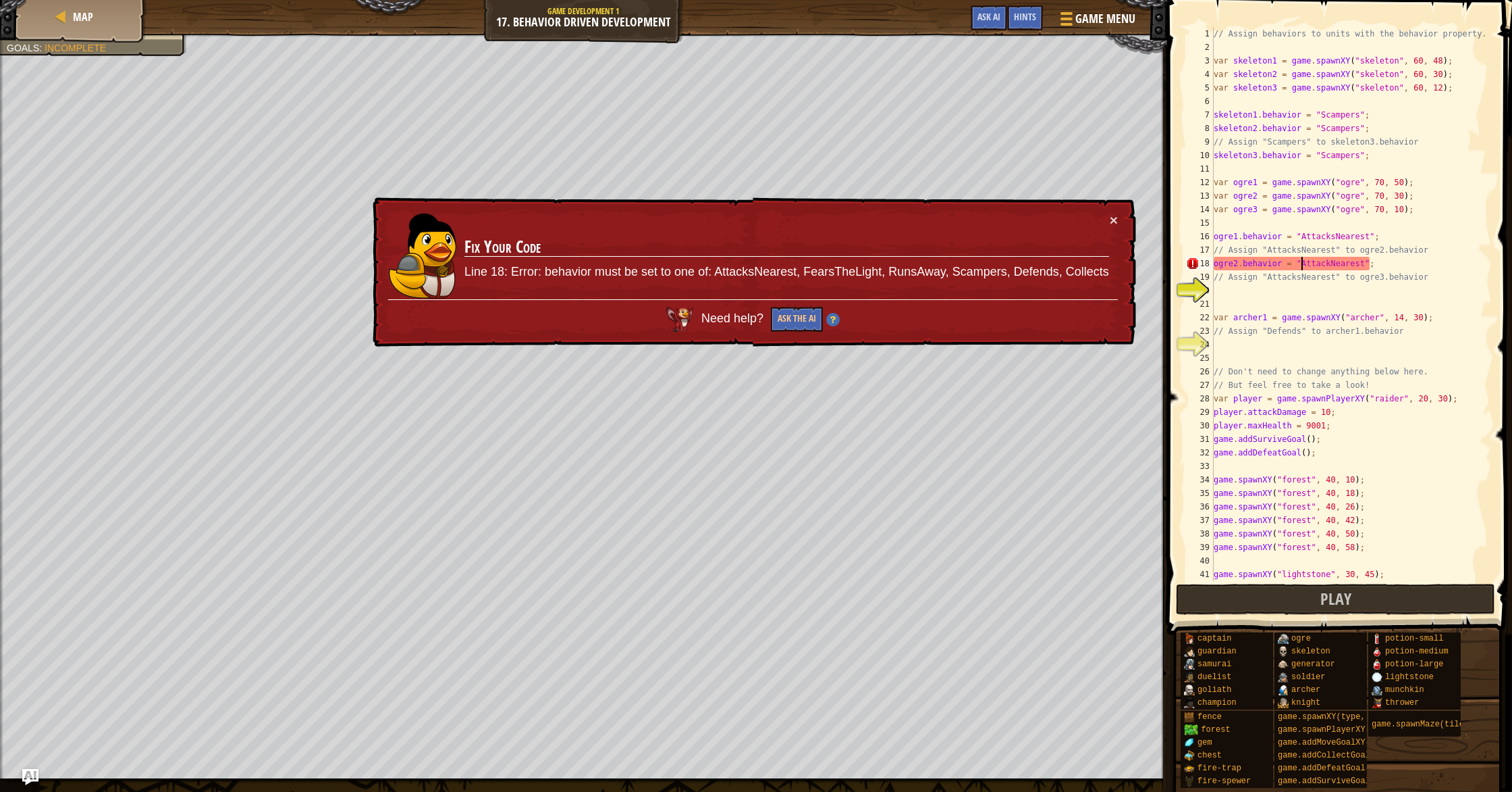
click at [1470, 411] on div "// Assign behaviors to units with the behavior property. var skeleton1 = game .…" at bounding box center [1351, 318] width 281 height 581
click at [1364, 238] on div "// Assign behaviors to units with the behavior property. var skeleton1 = game .…" at bounding box center [1351, 318] width 281 height 581
click at [1363, 243] on div "// Assign behaviors to units with the behavior property. var skeleton1 = game .…" at bounding box center [1351, 318] width 281 height 581
click at [1308, 613] on button "Play" at bounding box center [1335, 598] width 319 height 31
click at [1390, 268] on div "// Assign behaviors to units with the behavior property. var skeleton1 = game .…" at bounding box center [1351, 318] width 281 height 581
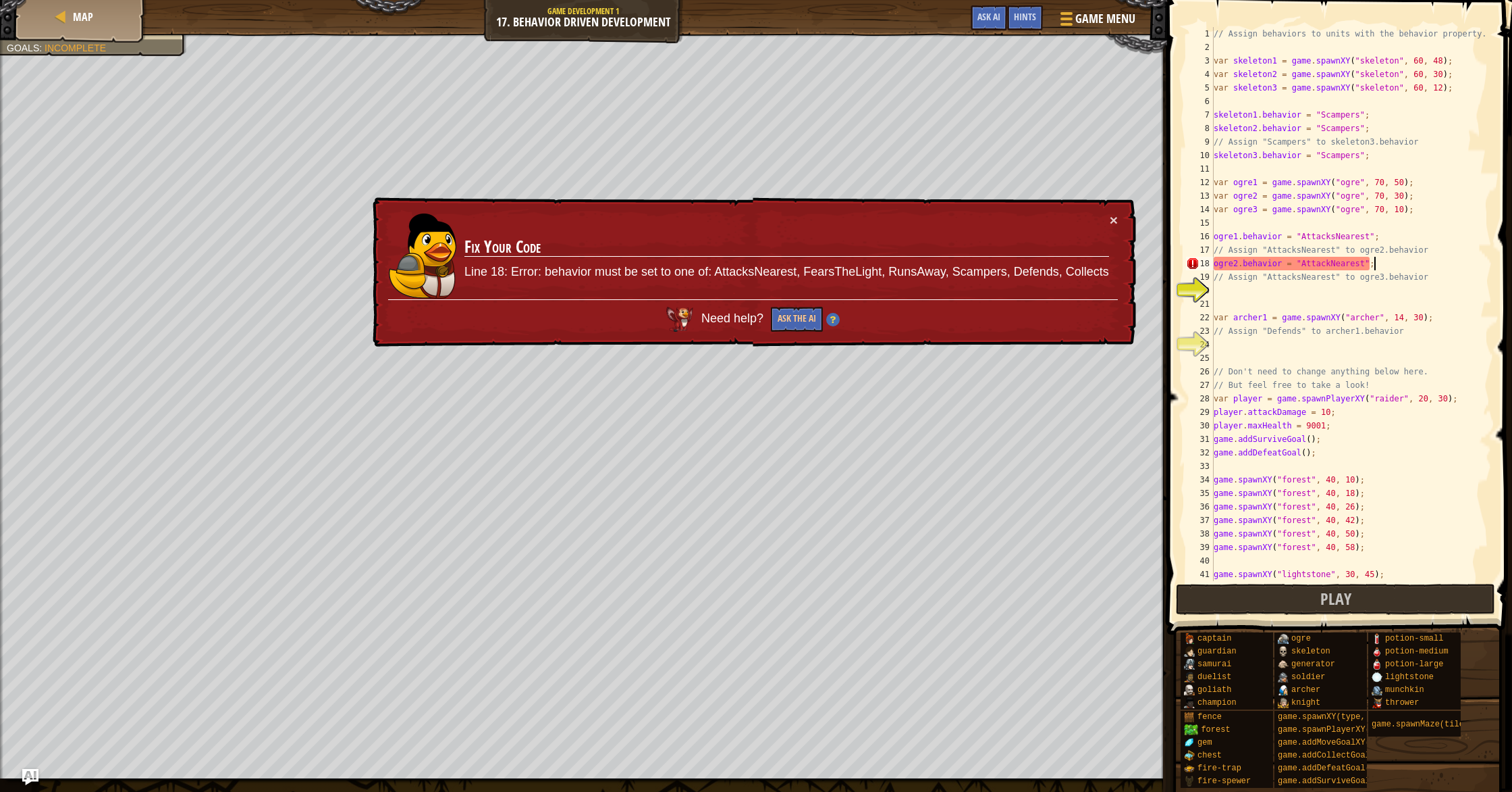
click at [1377, 231] on div "// Assign behaviors to units with the behavior property. var skeleton1 = game .…" at bounding box center [1351, 318] width 281 height 581
click at [1365, 238] on div "// Assign behaviors to units with the behavior property. var skeleton1 = game .…" at bounding box center [1351, 318] width 281 height 581
click at [1381, 259] on div "// Assign behaviors to units with the behavior property. var skeleton1 = game .…" at bounding box center [1351, 318] width 281 height 581
type textarea "ogre2.behavior = "AttackNearest";"
click at [1357, 341] on div "// Assign behaviors to units with the behavior property. var skeleton1 = game .…" at bounding box center [1351, 318] width 281 height 581
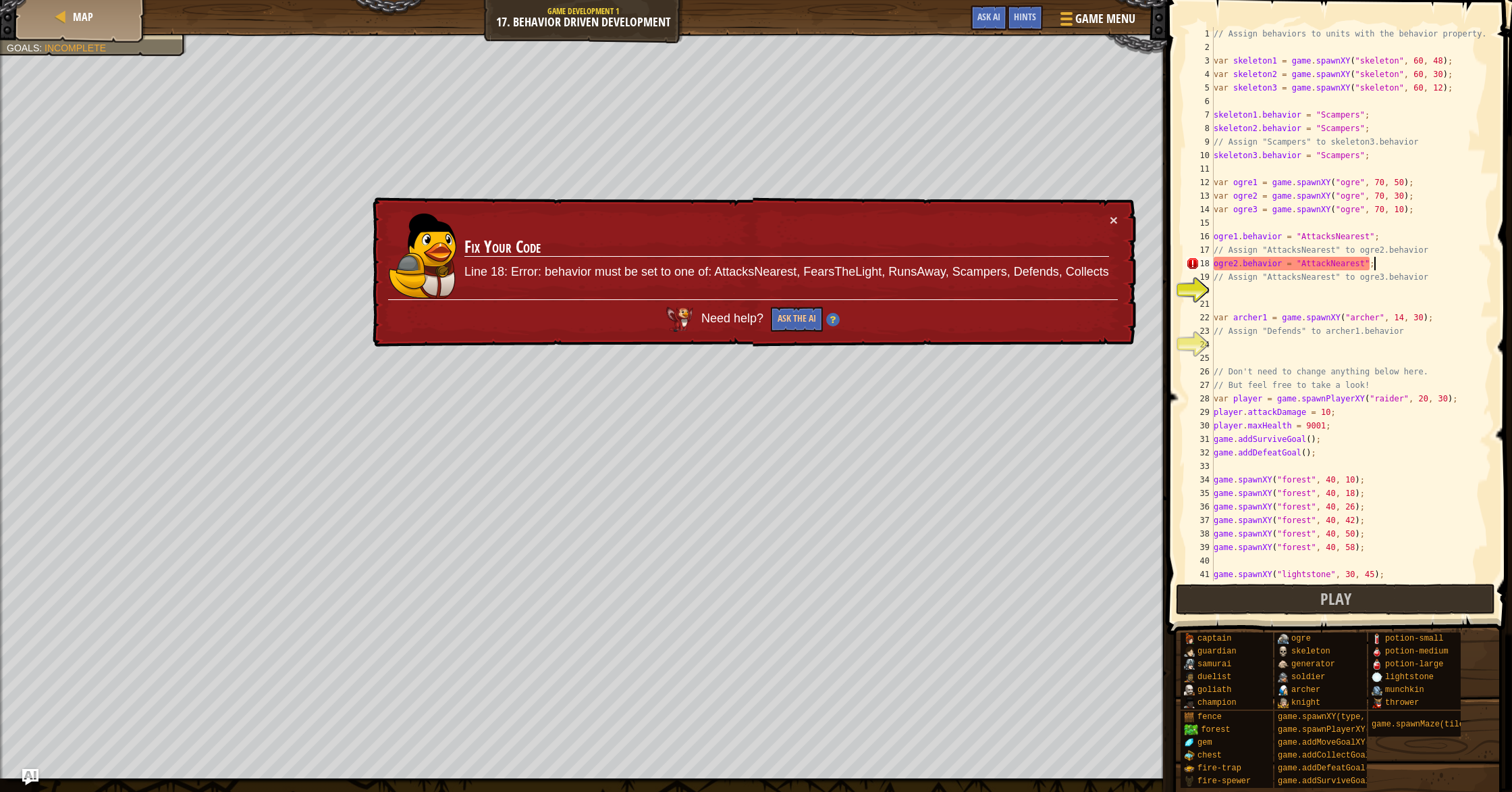
scroll to position [6, 0]
click at [1314, 281] on div "// Assign behaviors to units with the behavior property. var skeleton1 = game .…" at bounding box center [1351, 318] width 281 height 581
drag, startPoint x: 1214, startPoint y: 263, endPoint x: 1420, endPoint y: 260, distance: 206.0
click at [1420, 260] on div "// Assign behaviors to units with the behavior property. var skeleton1 = game .…" at bounding box center [1351, 318] width 281 height 581
type textarea "ogre2.behavior = "AttackNearest";"
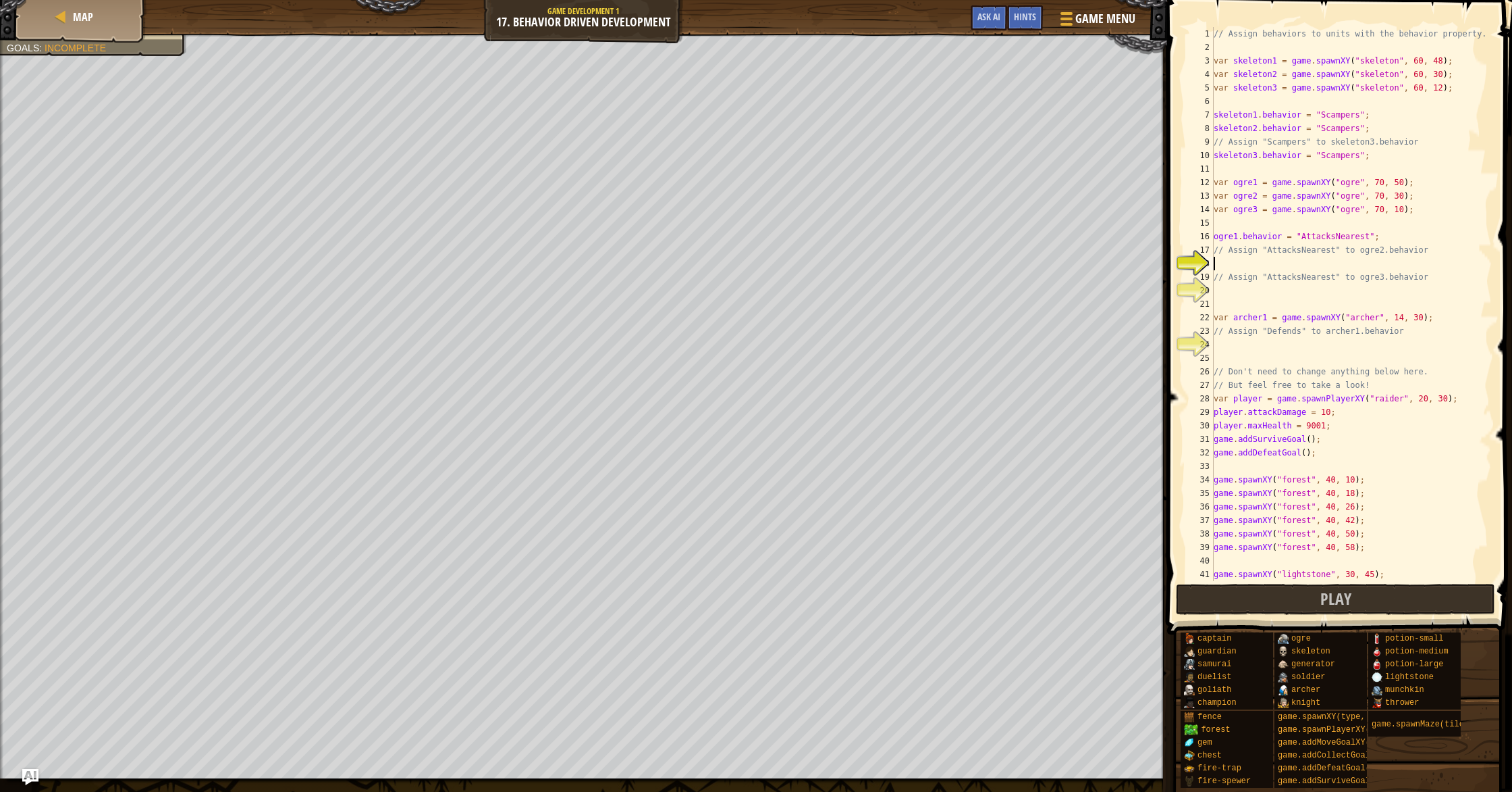
paste textarea "ogre2.behavior = "AttackNearest";"
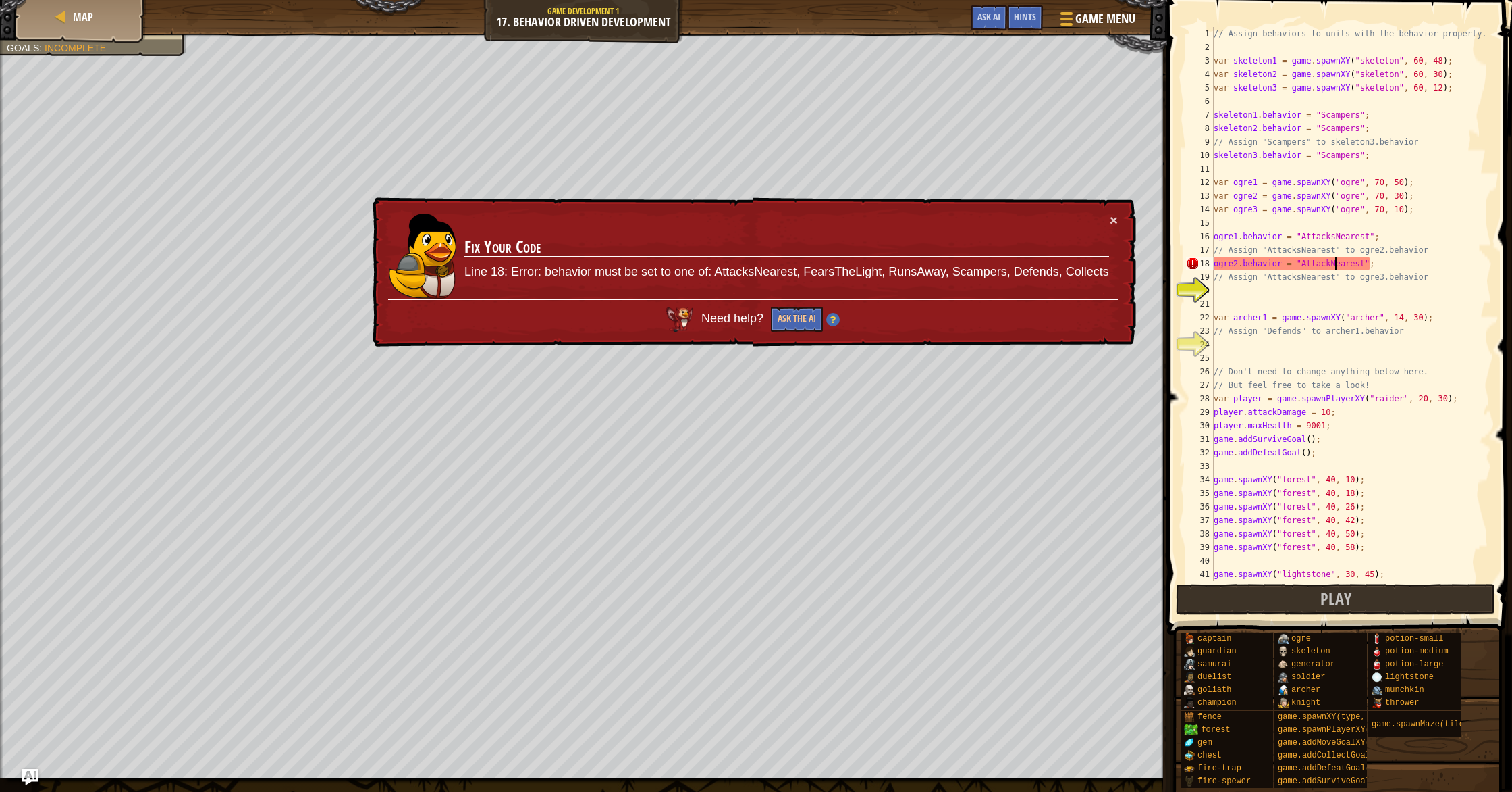
type textarea "ogre2.behavior = "AttacksNearest";"
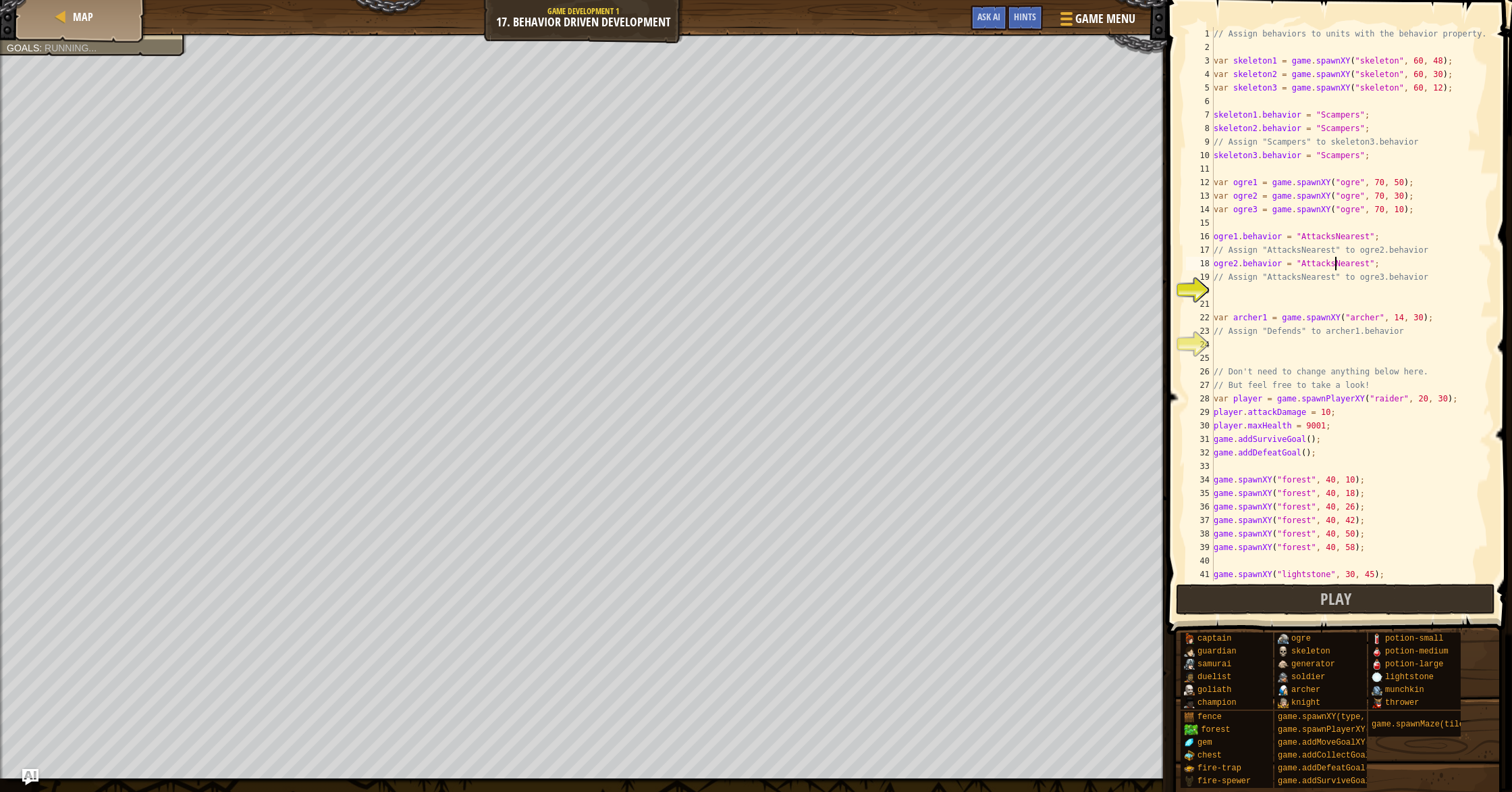
scroll to position [6, 11]
drag, startPoint x: 1361, startPoint y: 265, endPoint x: 1216, endPoint y: 264, distance: 145.0
click at [1216, 264] on div "// Assign behaviors to units with the behavior property. var skeleton1 = game .…" at bounding box center [1351, 318] width 281 height 581
click at [1446, 297] on div "// Assign behaviors to units with the behavior property. var skeleton1 = game .…" at bounding box center [1351, 318] width 281 height 581
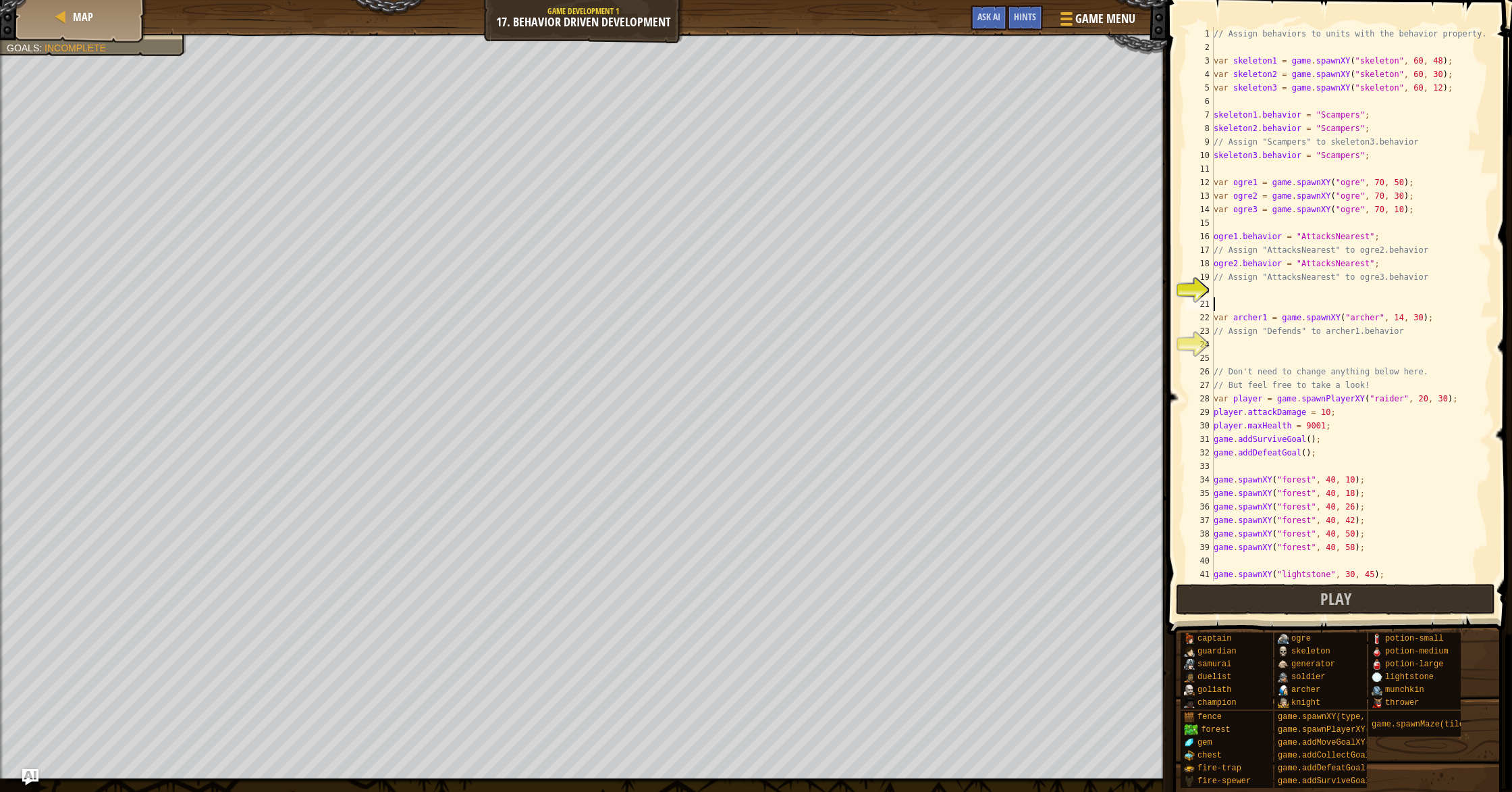
click at [1439, 284] on div "// Assign behaviors to units with the behavior property. var skeleton1 = game .…" at bounding box center [1351, 318] width 281 height 581
type textarea "// Assign "AttacksNearest" to ogre3.behavior"
click at [1414, 295] on div "// Assign behaviors to units with the behavior property. var skeleton1 = game .…" at bounding box center [1351, 318] width 281 height 581
paste textarea "ogre2.behavior = "AttacksNearest";"
drag, startPoint x: 1238, startPoint y: 294, endPoint x: 1246, endPoint y: 295, distance: 8.1
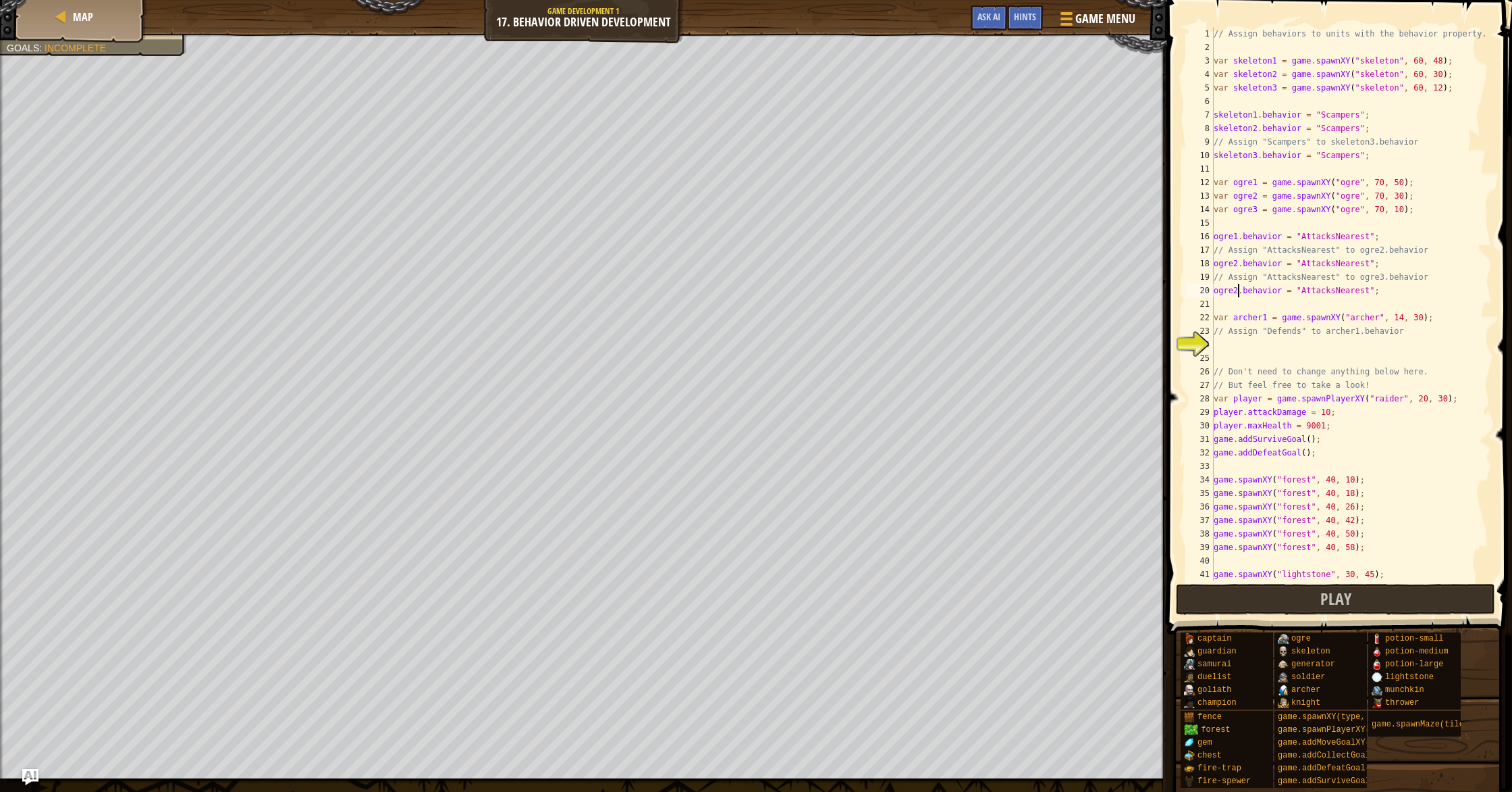
click at [1238, 295] on div "// Assign behaviors to units with the behavior property. var skeleton1 = game .…" at bounding box center [1351, 318] width 281 height 581
type textarea "ogre3.behavior = "AttacksNearest";"
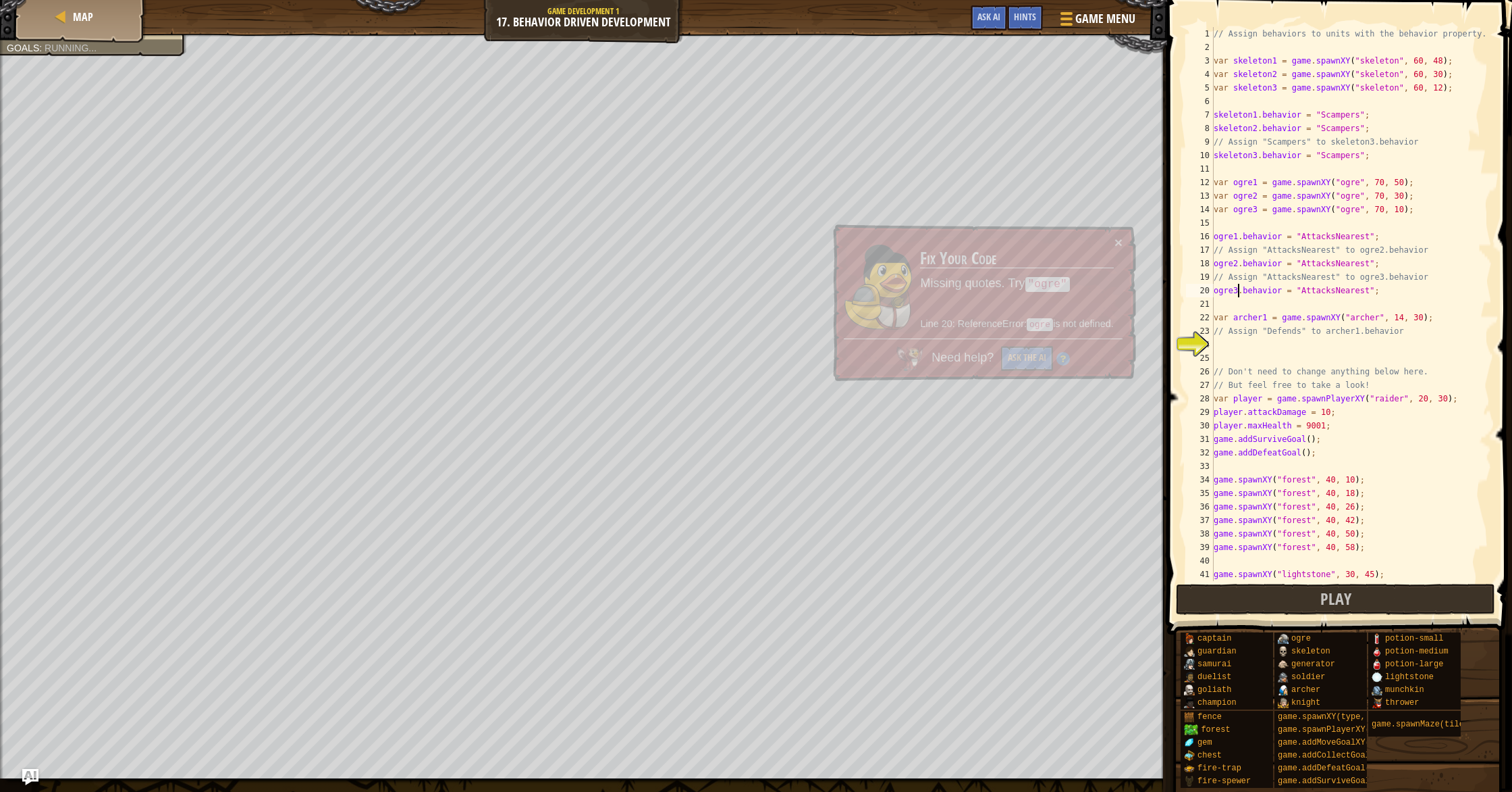
scroll to position [6, 2]
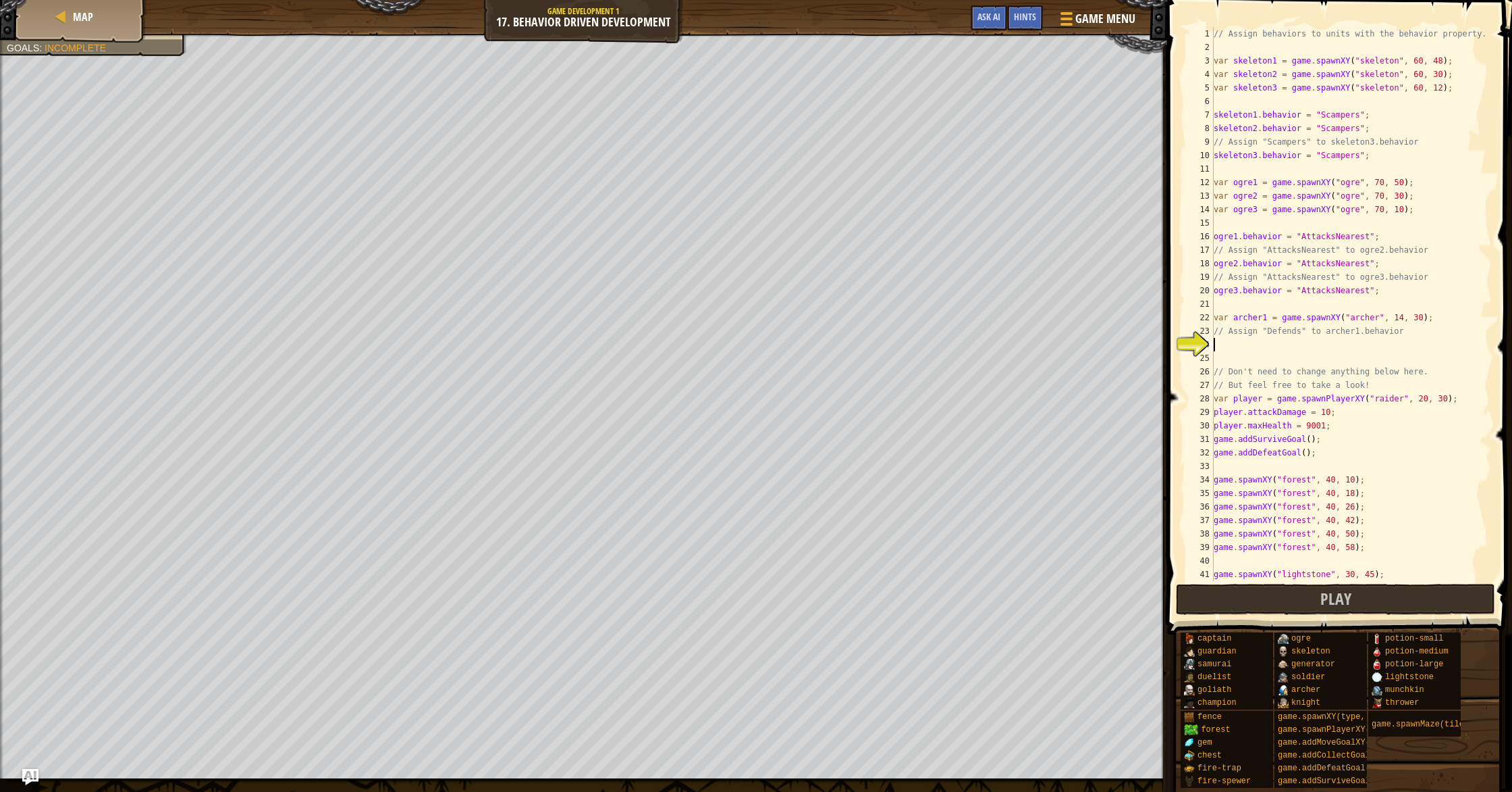
click at [1328, 344] on div "// Assign behaviors to units with the behavior property. var skeleton1 = game .…" at bounding box center [1351, 318] width 281 height 581
drag, startPoint x: 1214, startPoint y: 318, endPoint x: 1442, endPoint y: 320, distance: 228.0
click at [1442, 320] on div "// Assign behaviors to units with the behavior property. var skeleton1 = game .…" at bounding box center [1351, 318] width 281 height 581
type textarea "// Assign "Defends" to archer1.behavior"
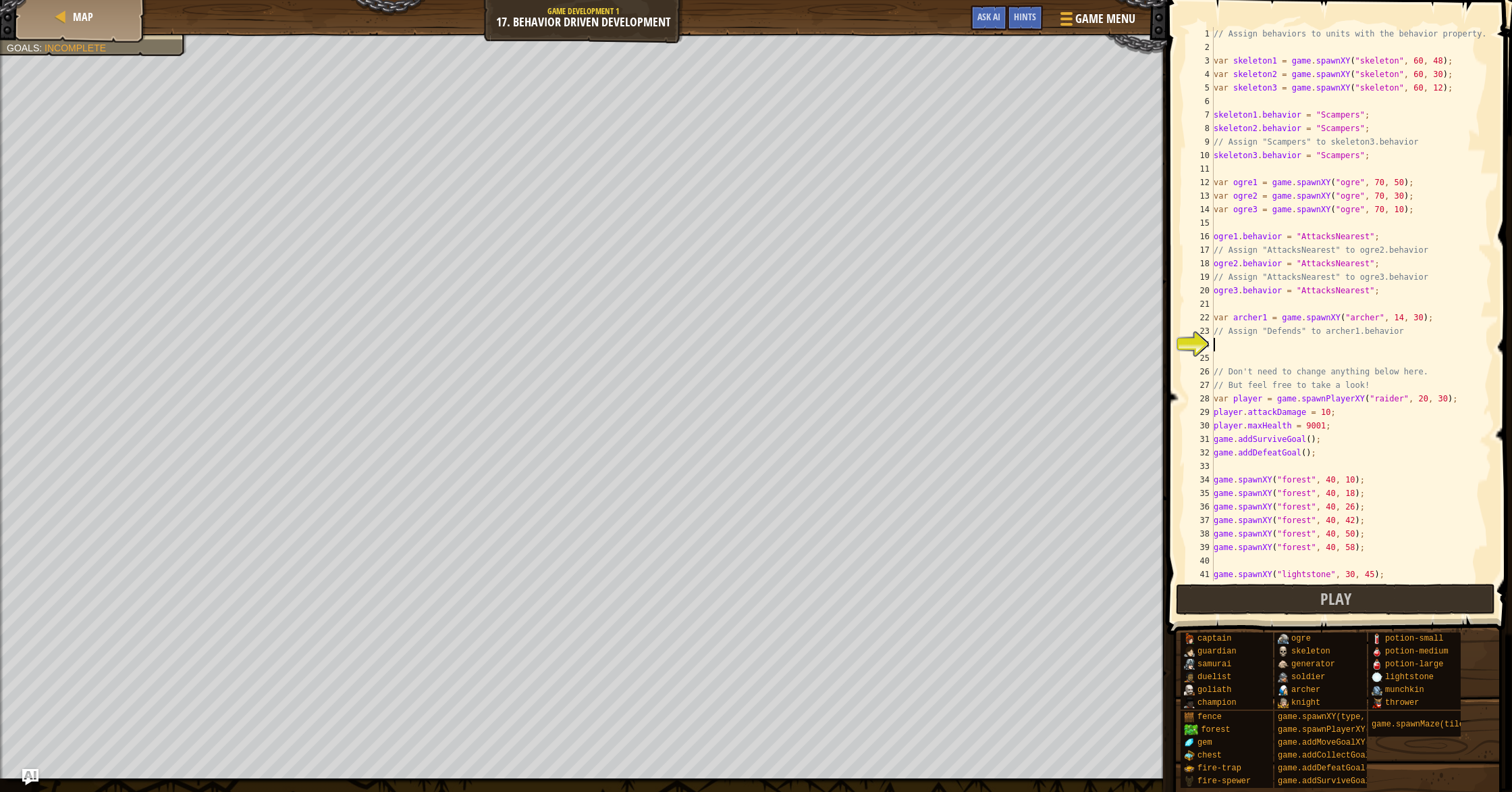
paste textarea "var archer1 = game.spawnXY("[PERSON_NAME]", 14, 30);"
type textarea "v"
drag, startPoint x: 1343, startPoint y: 348, endPoint x: 1213, endPoint y: 348, distance: 130.0
click at [1213, 348] on div "// Assign behaviors to units with the behavior property. var skeleton1 = game .…" at bounding box center [1351, 318] width 281 height 581
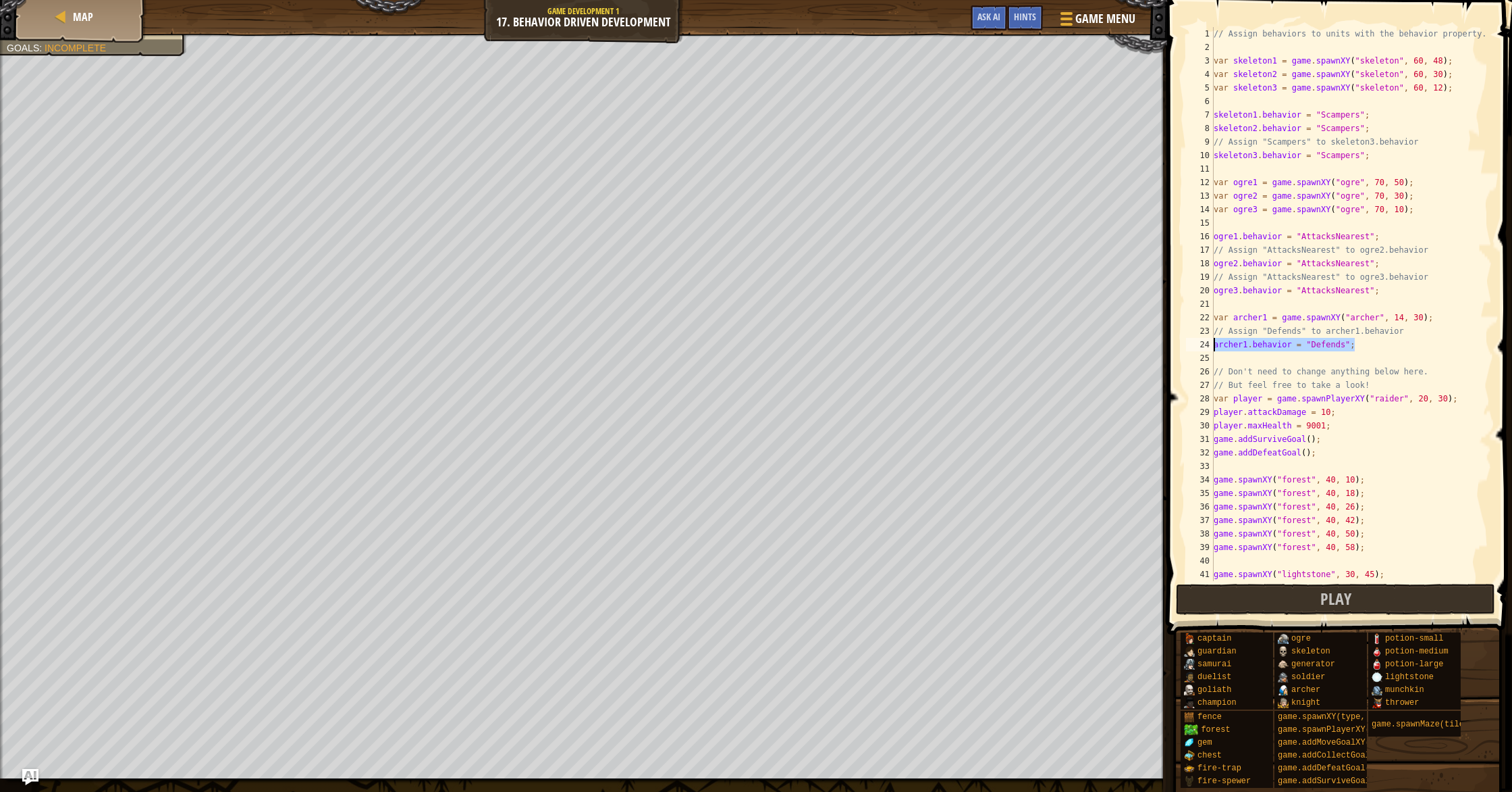
type textarea "archer1.behavior = "Defends";"
click at [1354, 350] on div "// Assign behaviors to units with the behavior property. var skeleton1 = game .…" at bounding box center [1351, 318] width 281 height 581
click at [1343, 354] on div "// Assign behaviors to units with the behavior property. var skeleton1 = game .…" at bounding box center [1351, 318] width 281 height 581
paste textarea "archer1.behavior = "Defends";"
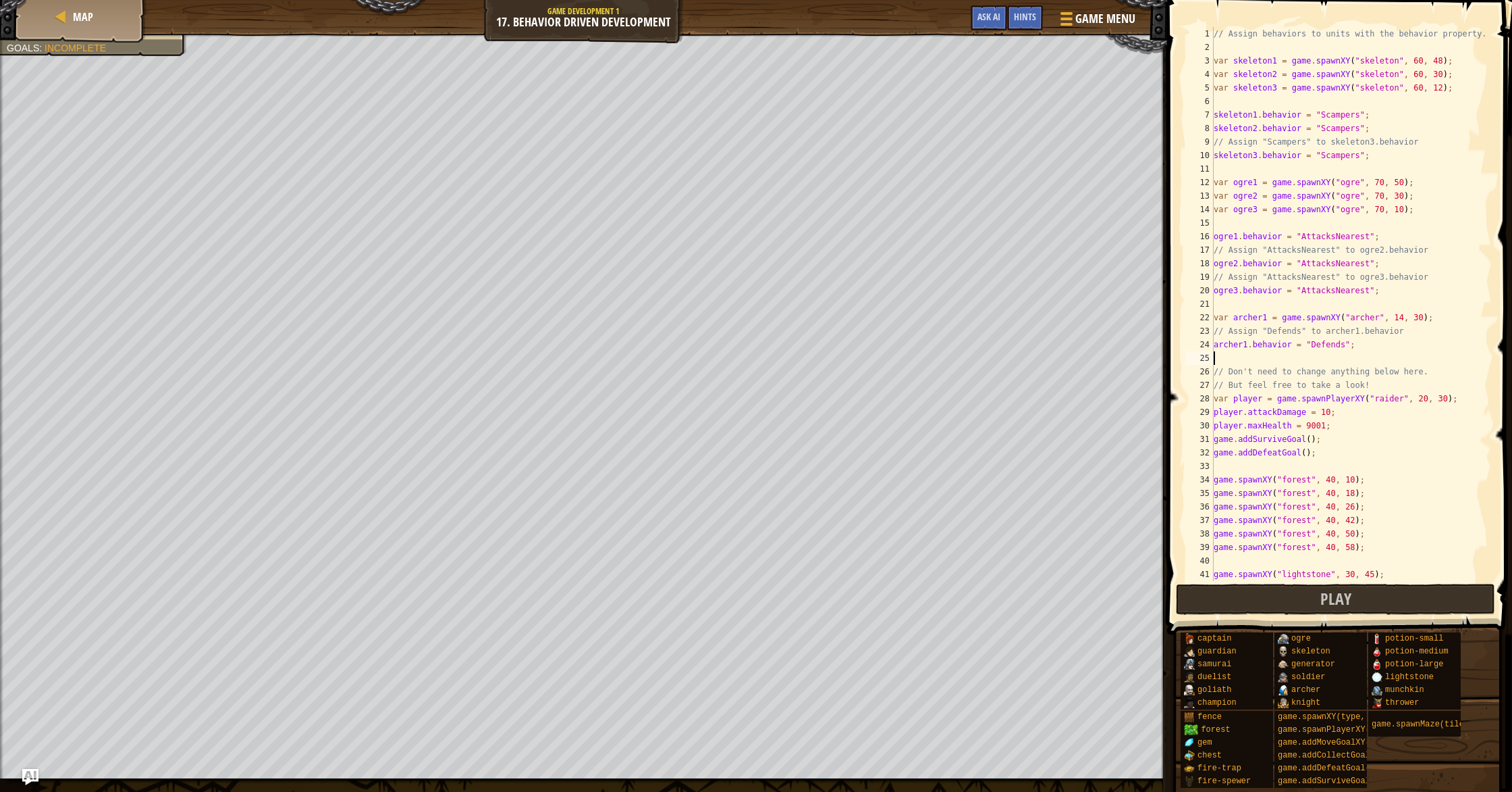
type textarea "archer1.behavior = "Defends";"
click at [1246, 359] on div "// Assign behaviors to units with the behavior property. var skeleton1 = game .…" at bounding box center [1351, 318] width 281 height 581
drag, startPoint x: 1356, startPoint y: 361, endPoint x: 1207, endPoint y: 361, distance: 149.0
click at [1207, 361] on div "archer1.behavior = "Defends"; 1 2 3 4 5 6 7 8 9 10 11 12 13 14 15 16 17 18 19 2…" at bounding box center [1337, 304] width 309 height 554
type textarea "archer1.behavior = "Defends";"
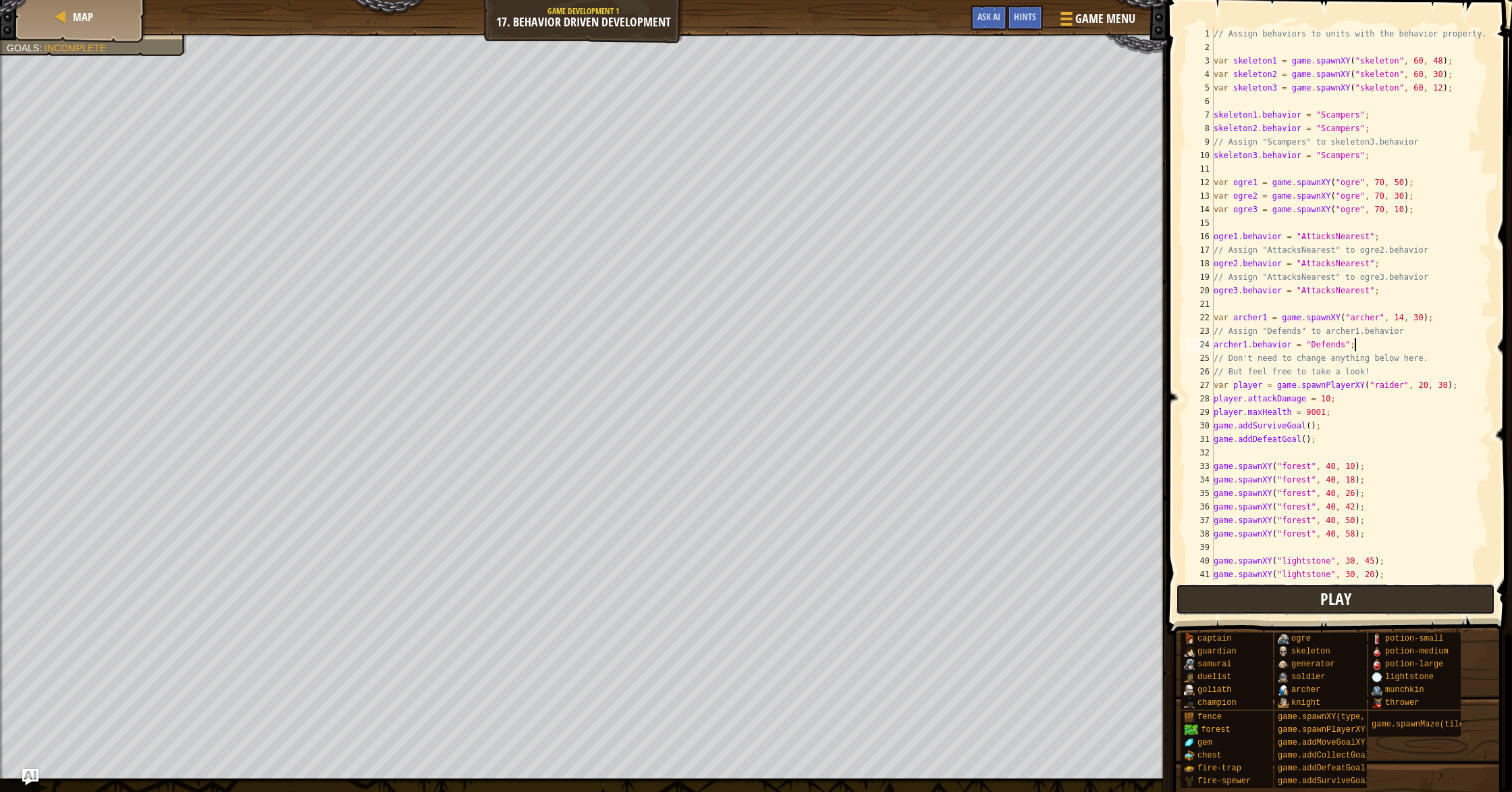
click at [1319, 603] on button "Play" at bounding box center [1335, 598] width 319 height 31
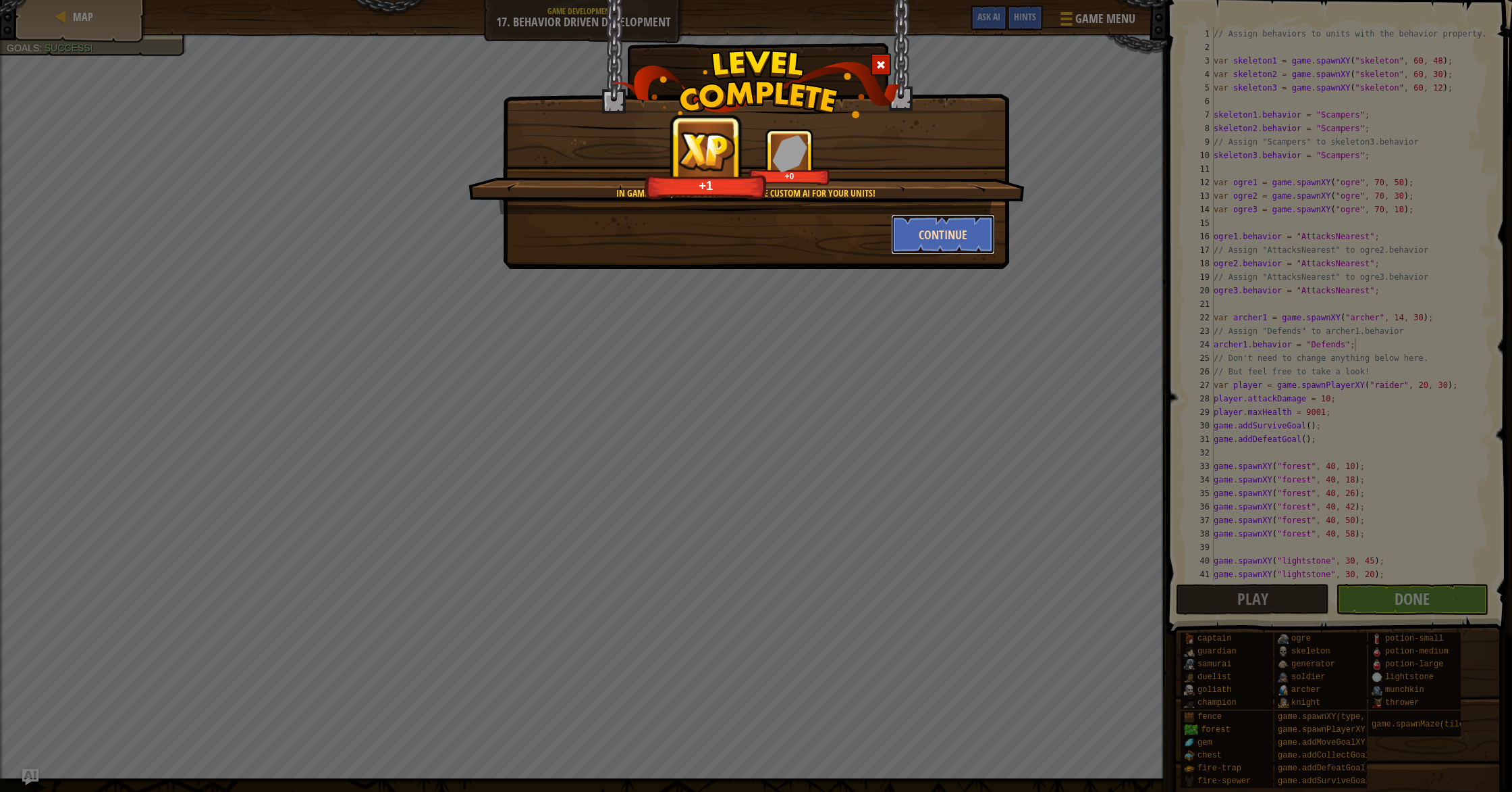
click at [957, 234] on button "Continue" at bounding box center [943, 234] width 105 height 40
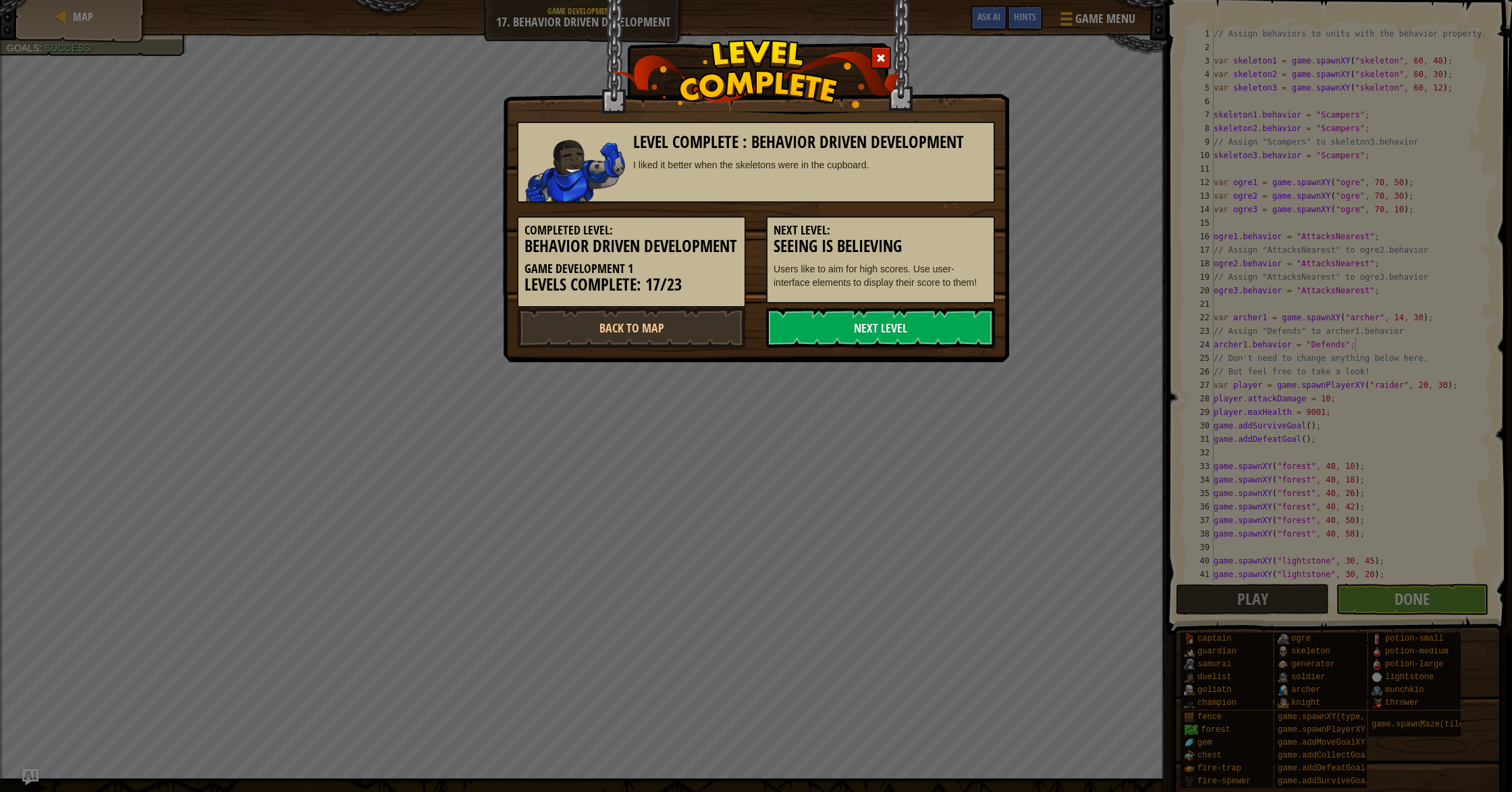
click at [966, 362] on div "Level Complete : Behavior Driven Development I liked it better when the skeleto…" at bounding box center [756, 180] width 507 height 362
drag, startPoint x: 961, startPoint y: 348, endPoint x: 637, endPoint y: 242, distance: 340.9
click at [957, 344] on link "Next Level" at bounding box center [880, 327] width 229 height 40
